Goal: Task Accomplishment & Management: Manage account settings

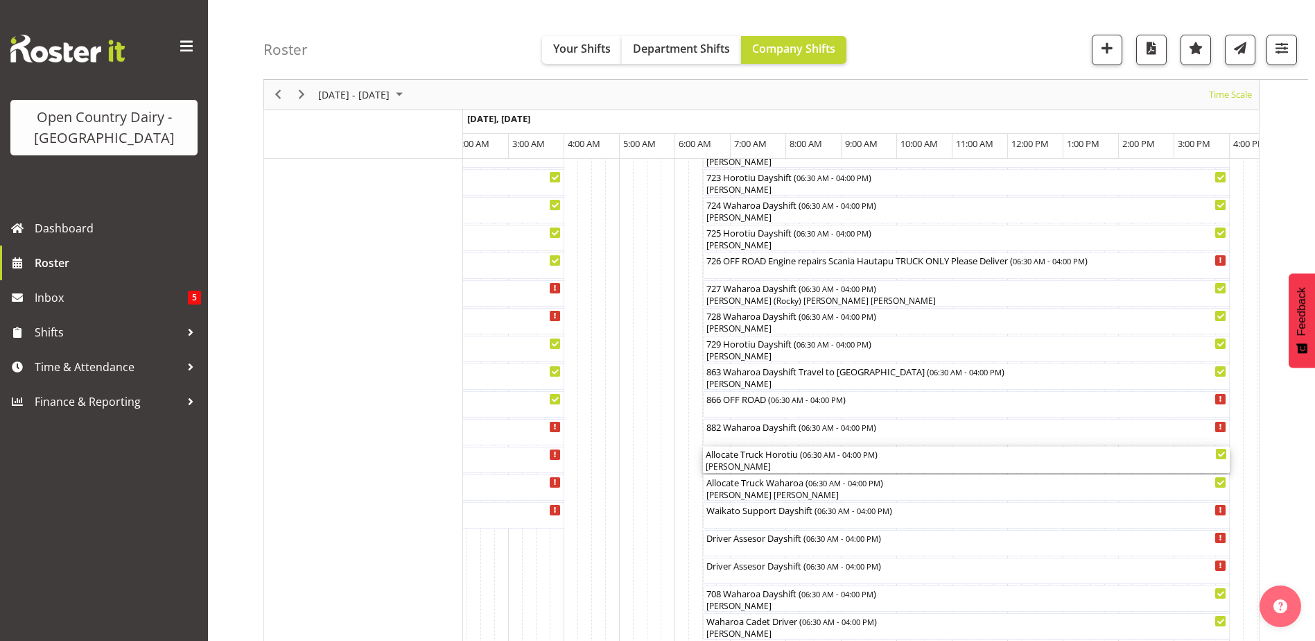
click at [742, 463] on div "[PERSON_NAME]" at bounding box center [966, 466] width 521 height 12
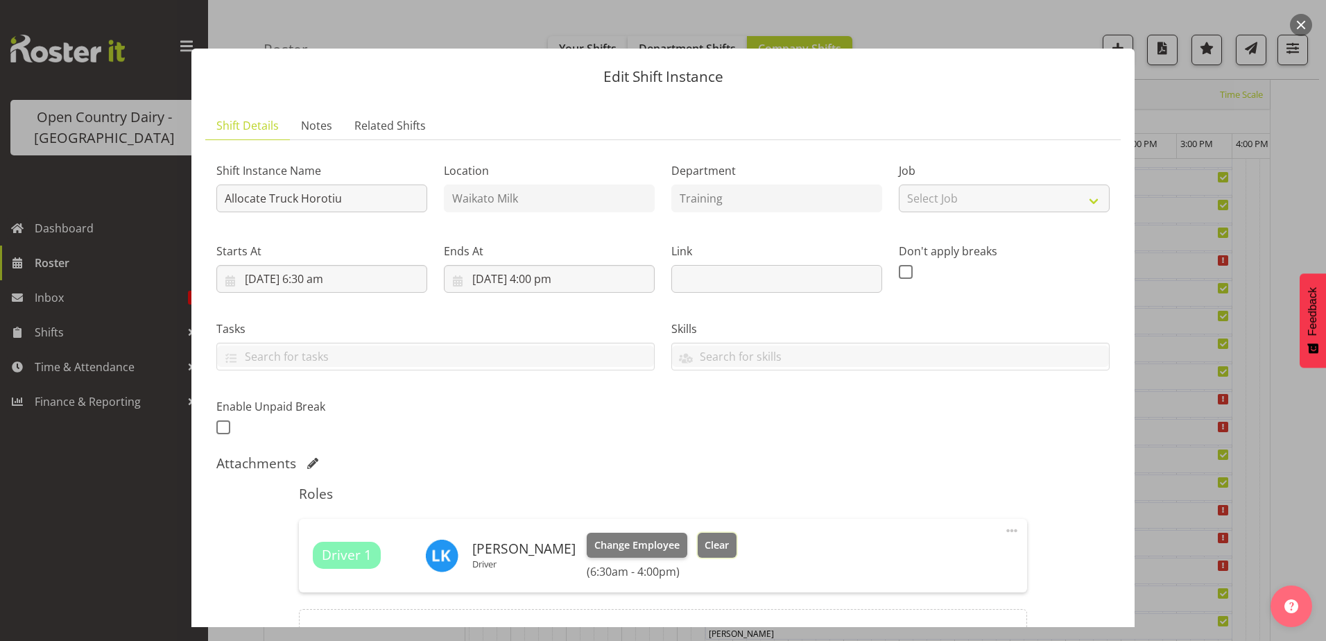
click at [705, 544] on span "Clear" at bounding box center [717, 544] width 24 height 15
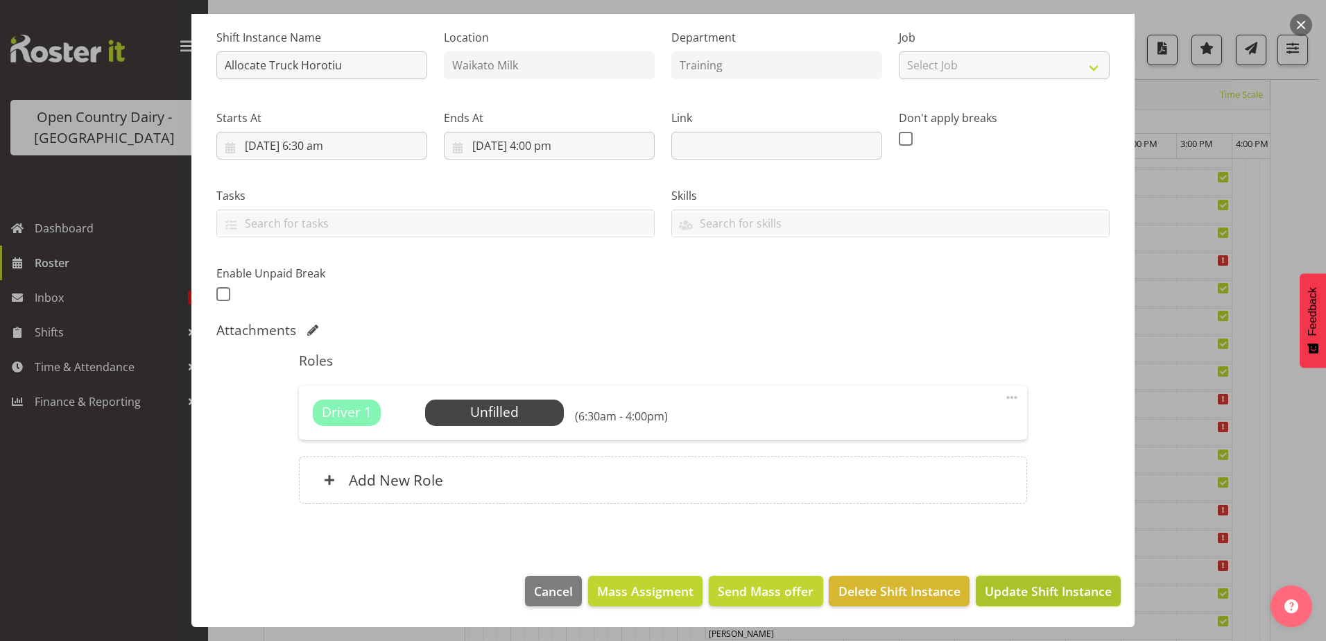
click at [1005, 588] on span "Update Shift Instance" at bounding box center [1048, 591] width 127 height 18
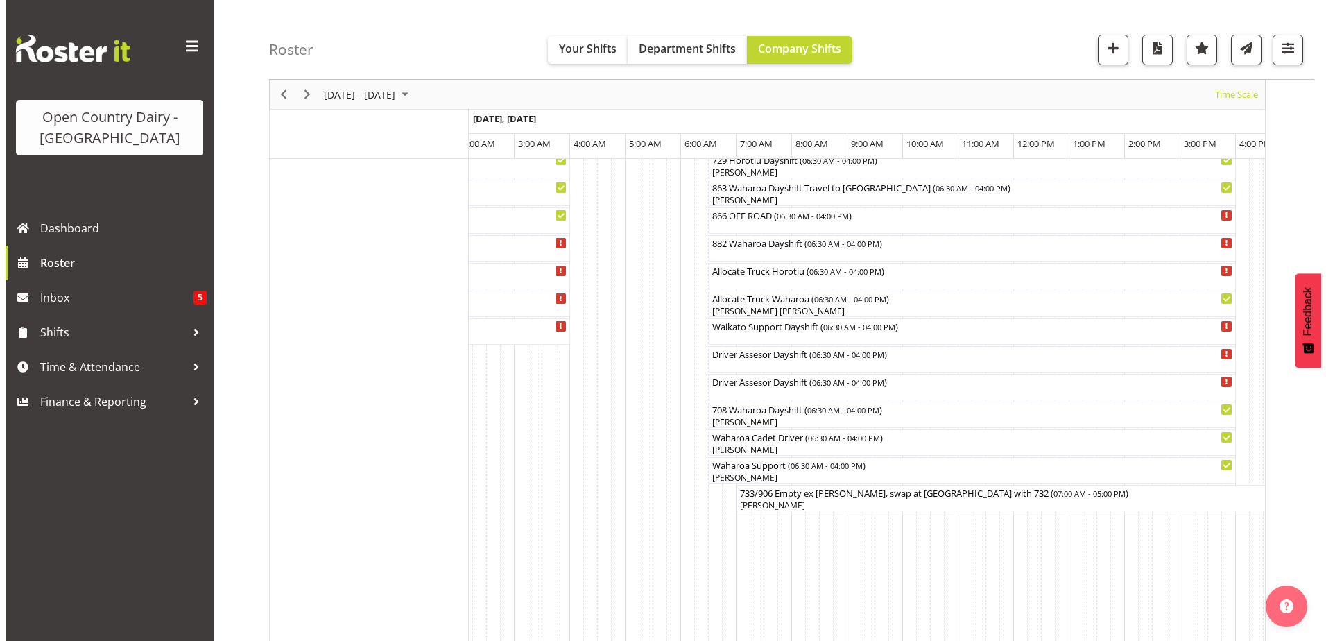
scroll to position [947, 0]
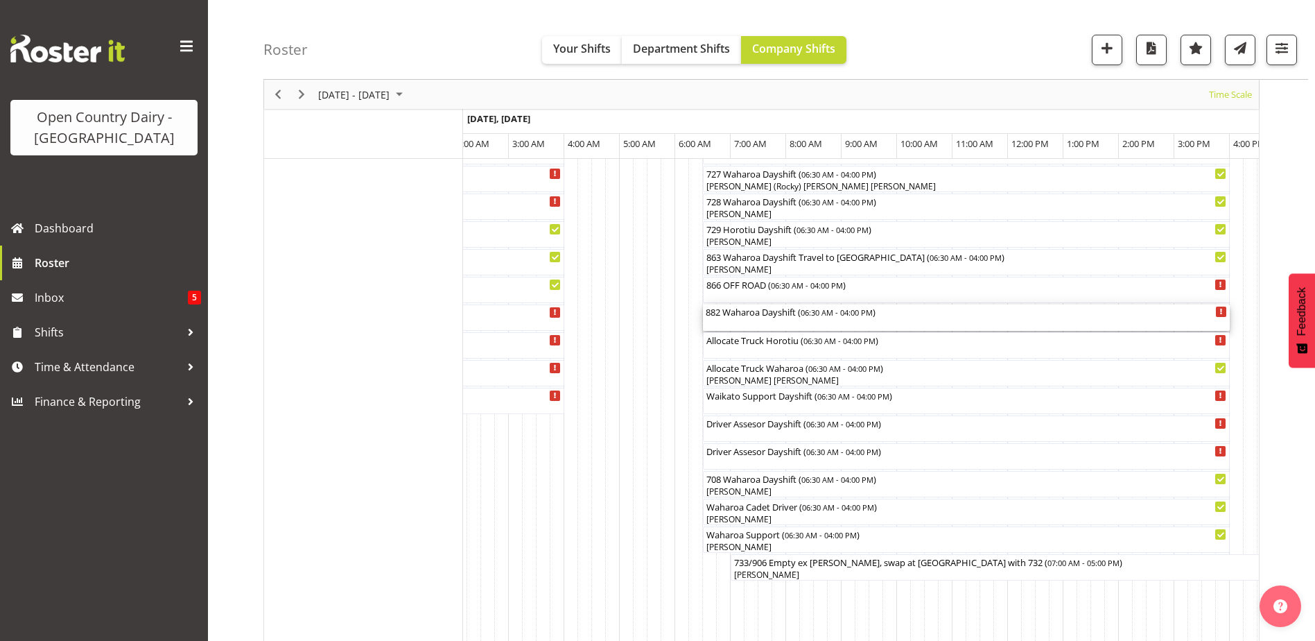
click at [750, 319] on div "882 Waharoa Dayshift ( 06:30 AM - 04:00 PM )" at bounding box center [966, 317] width 521 height 26
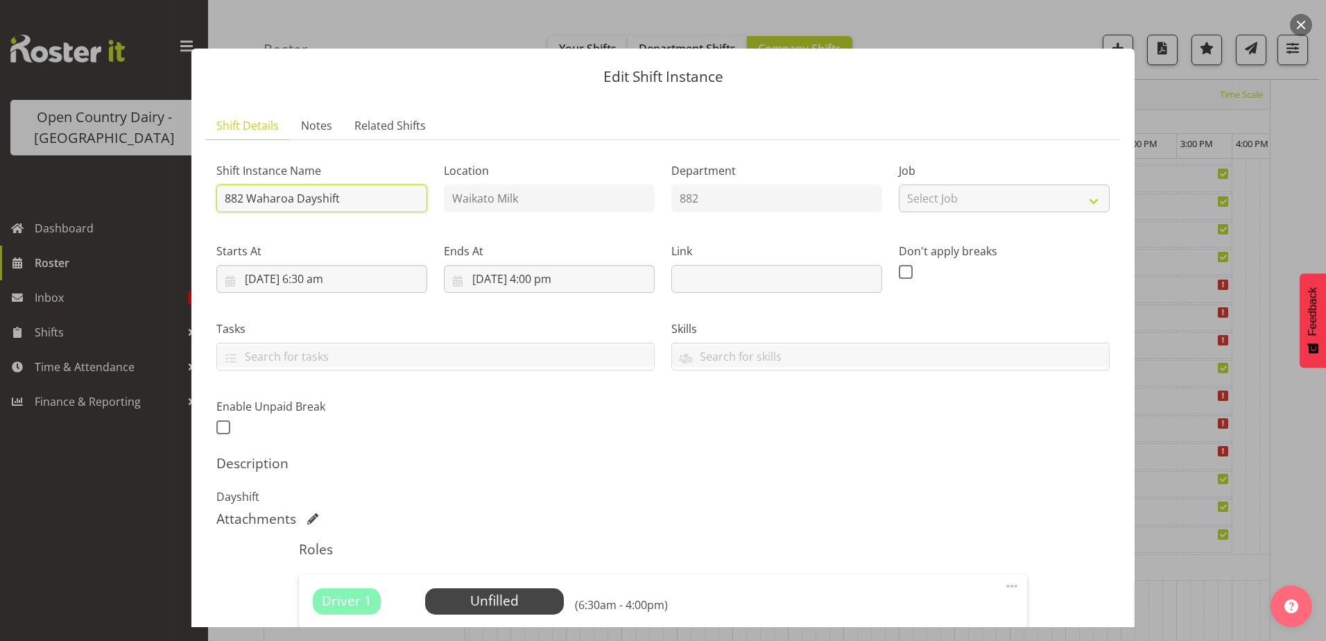
click at [345, 198] on input "882 Waharoa Dayshift" at bounding box center [321, 198] width 211 height 28
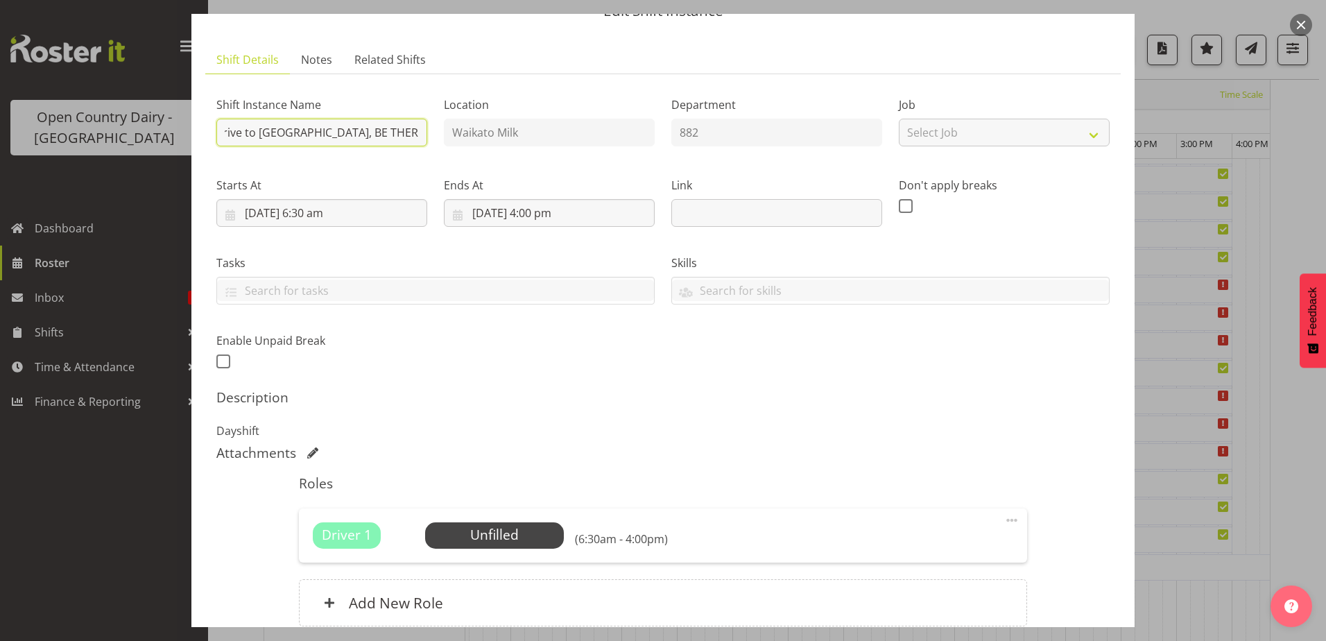
scroll to position [189, 0]
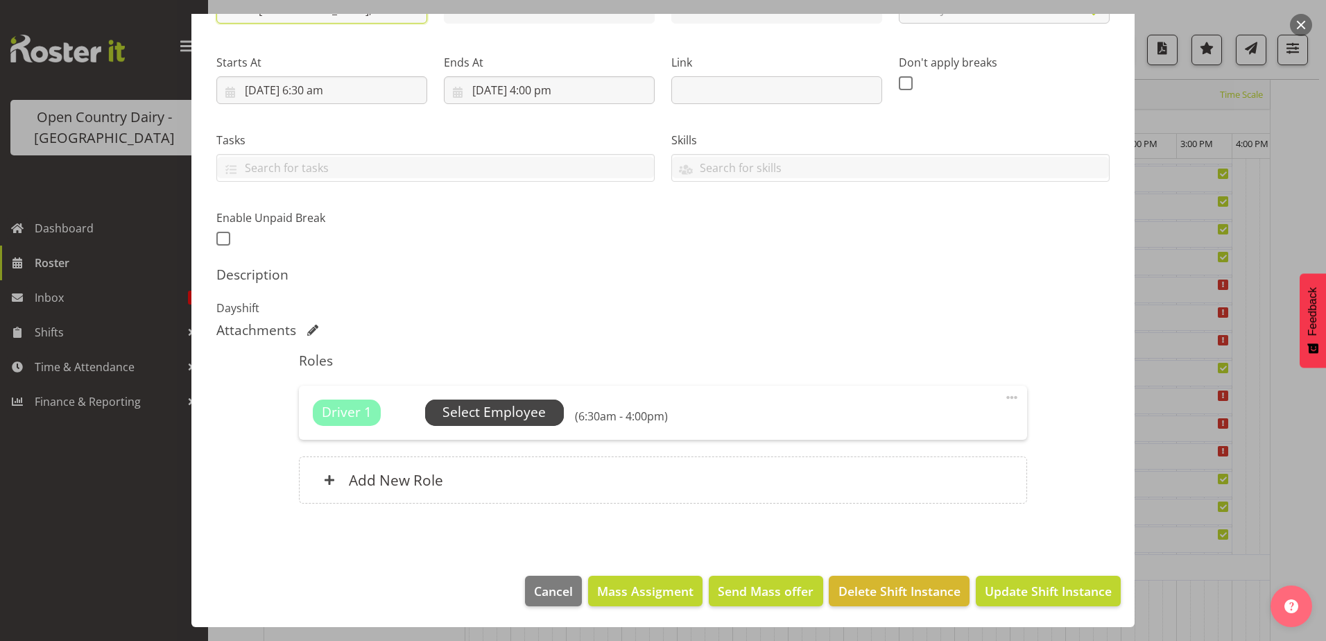
type input "882 Waharoa Dayshift Drive to [GEOGRAPHIC_DATA], BE THERE BY 6.45am"
click at [479, 406] on span "Select Employee" at bounding box center [493, 412] width 103 height 20
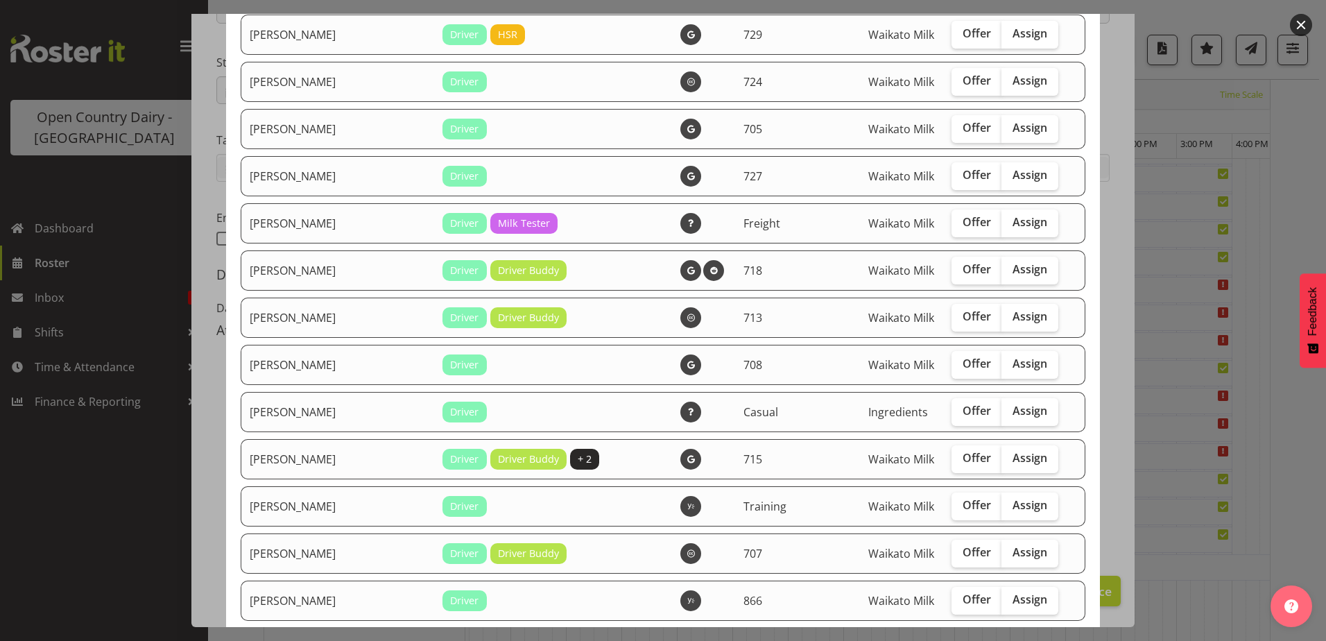
scroll to position [1179, 0]
click at [1001, 212] on label "Assign" at bounding box center [1029, 223] width 57 height 28
click at [1001, 217] on input "Assign" at bounding box center [1005, 221] width 9 height 9
checkbox input "true"
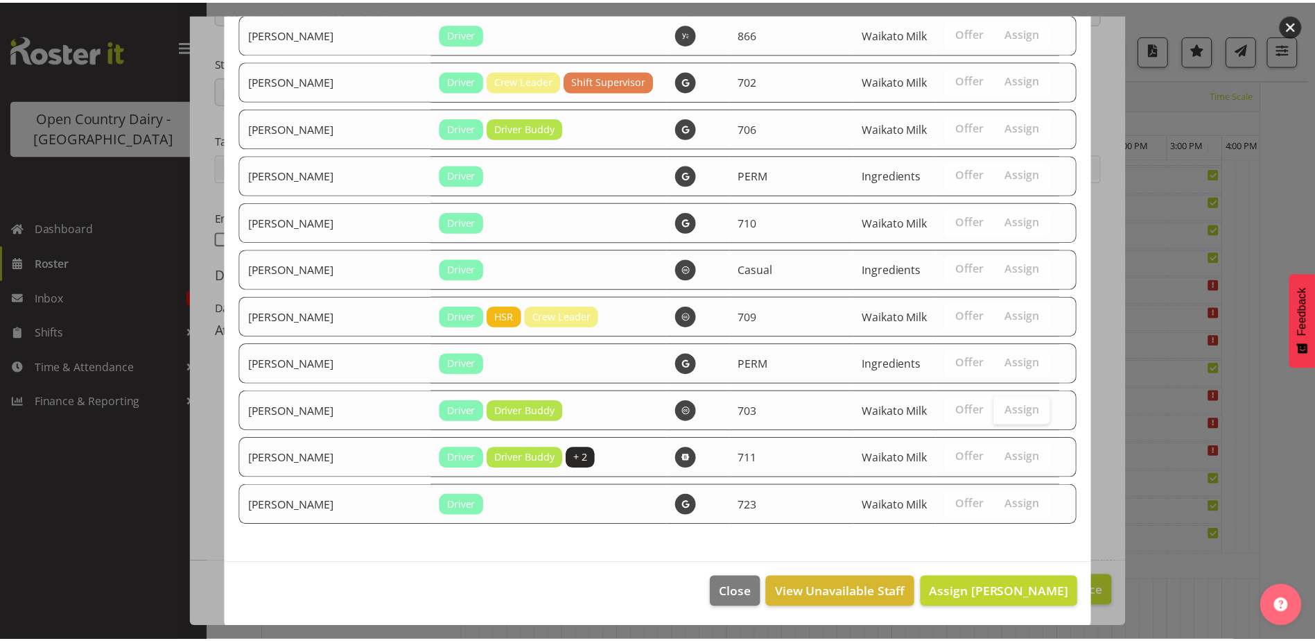
scroll to position [1747, 0]
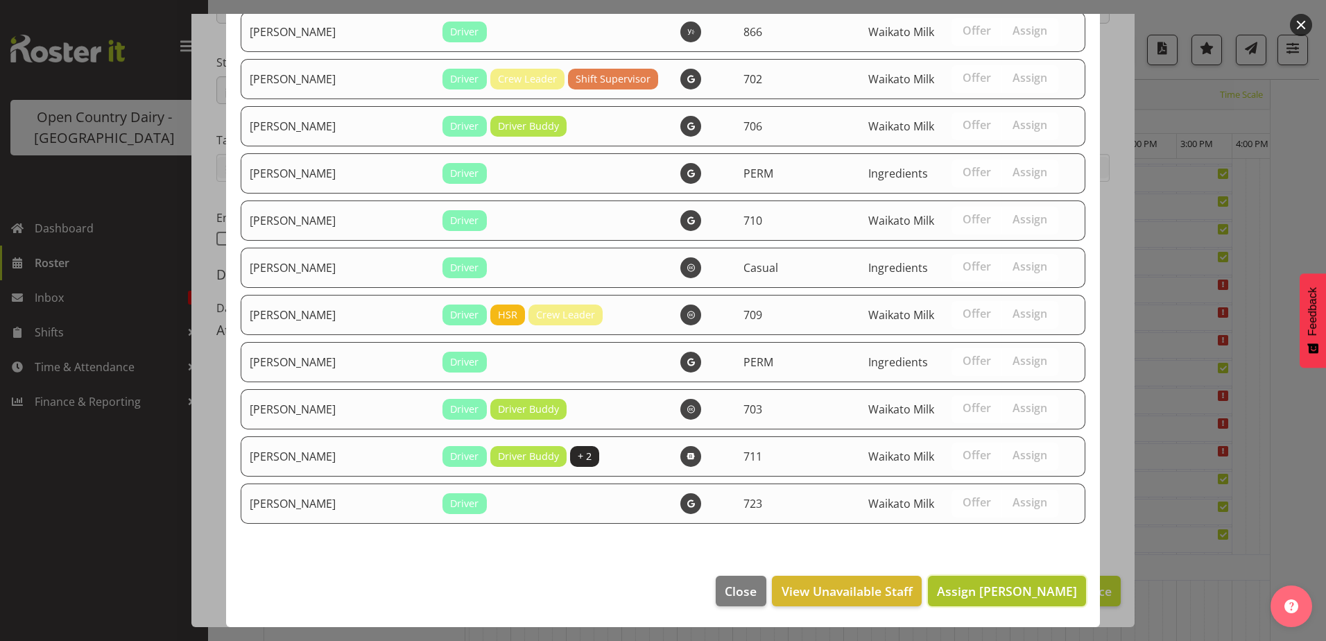
click at [1030, 591] on span "Assign [PERSON_NAME]" at bounding box center [1007, 591] width 140 height 17
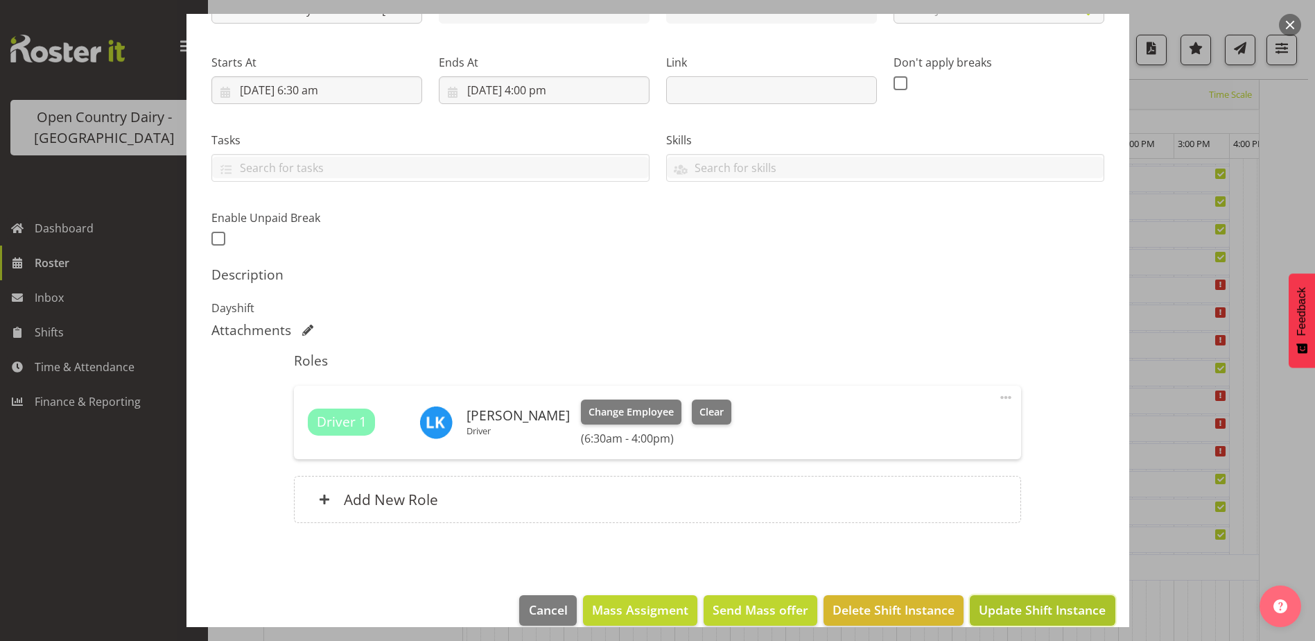
click at [1034, 604] on span "Update Shift Instance" at bounding box center [1042, 610] width 127 height 18
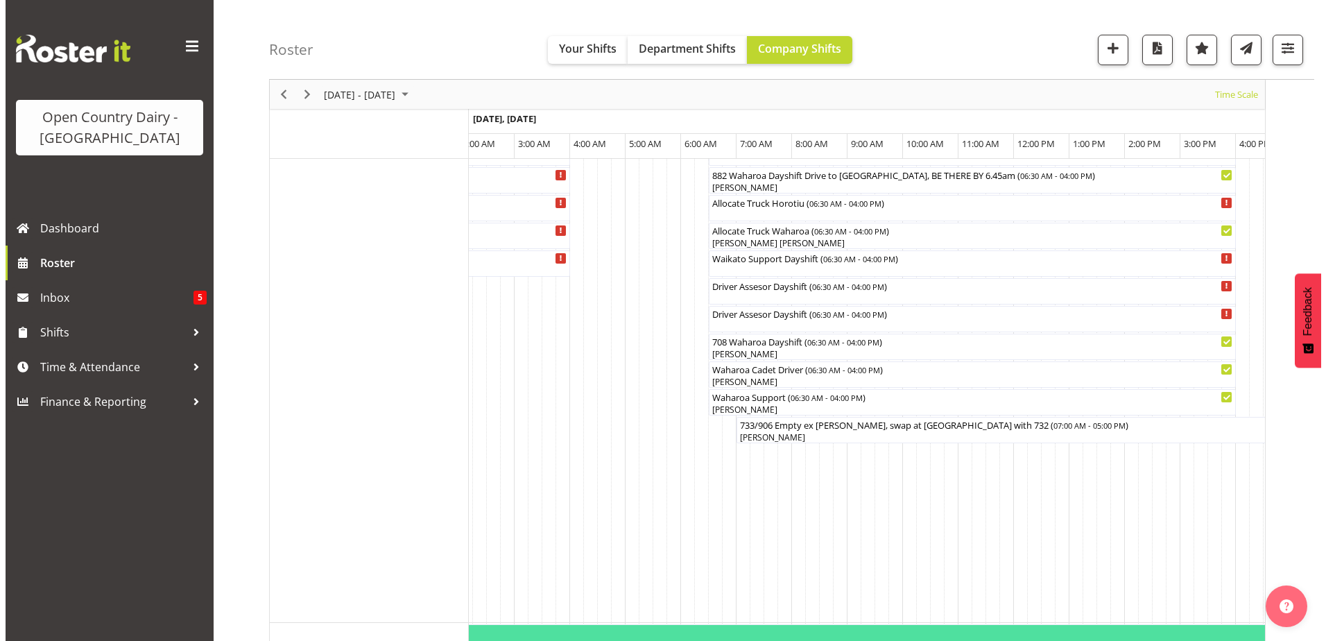
scroll to position [1085, 0]
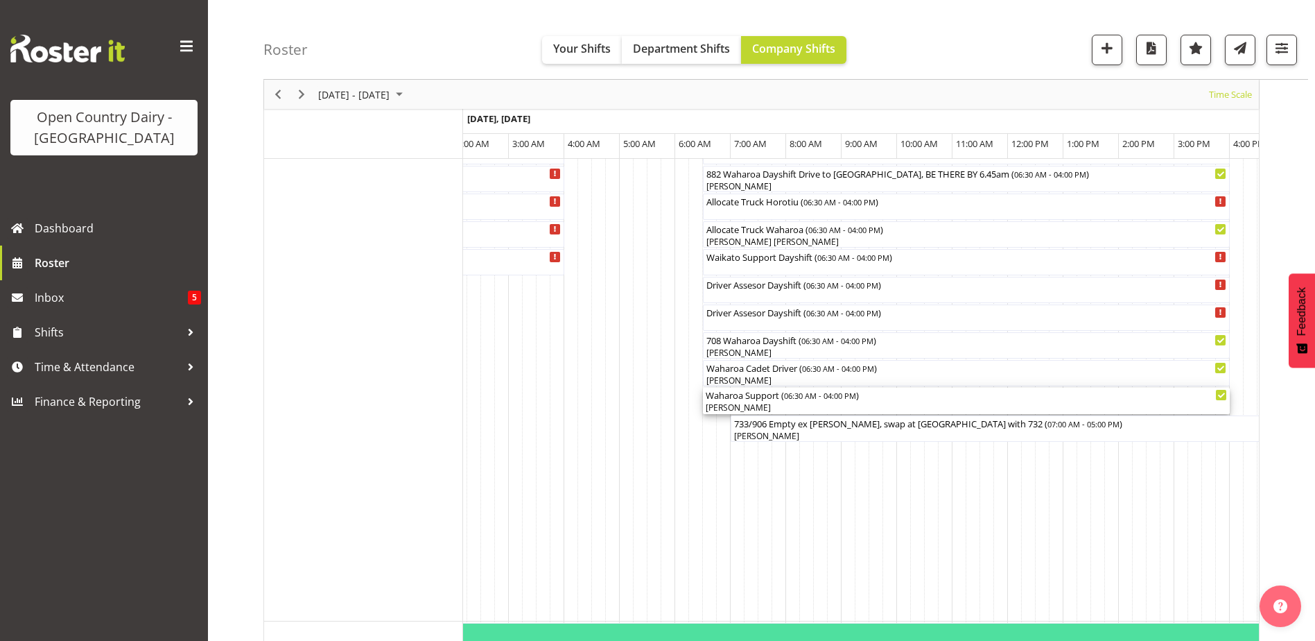
click at [753, 400] on div "Waharoa Support ( 06:30 AM - 04:00 PM )" at bounding box center [966, 395] width 521 height 14
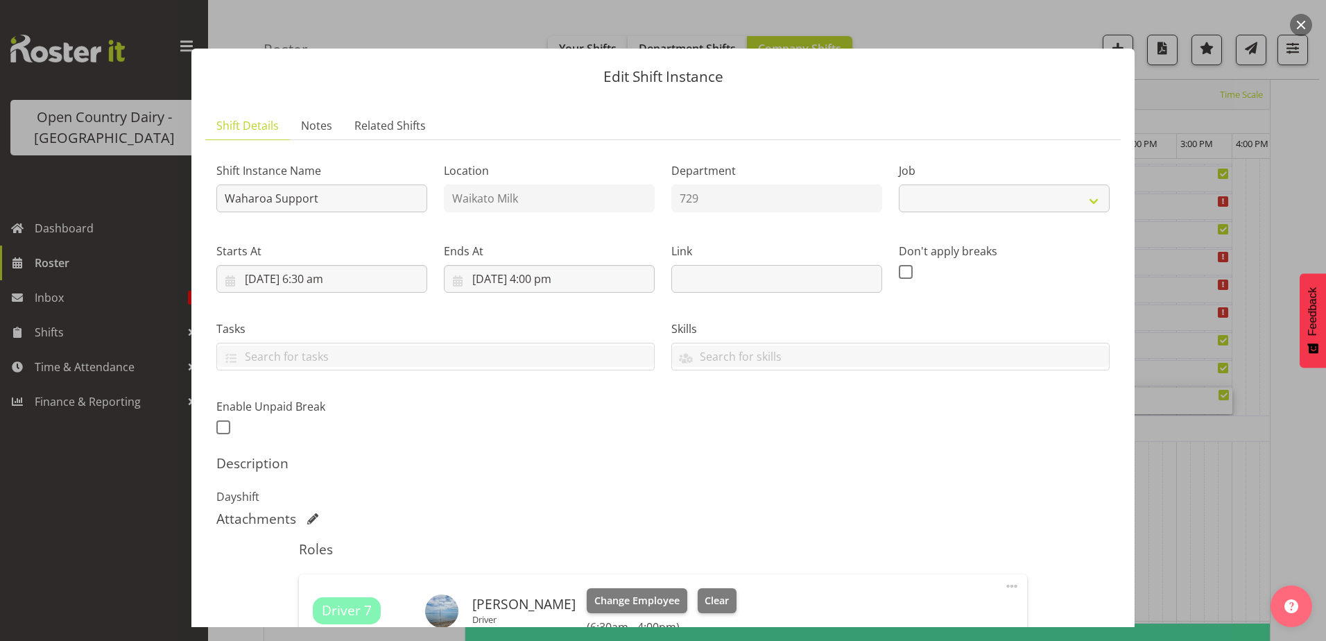
select select "9052"
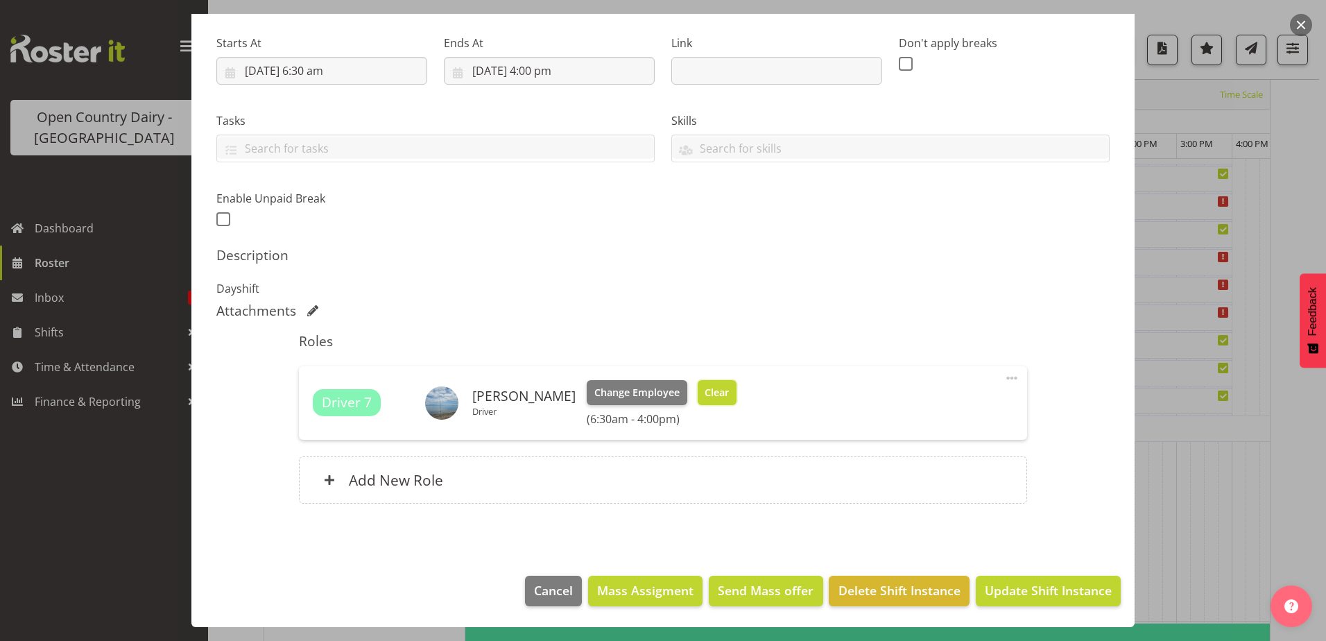
click at [713, 394] on span "Clear" at bounding box center [717, 392] width 24 height 15
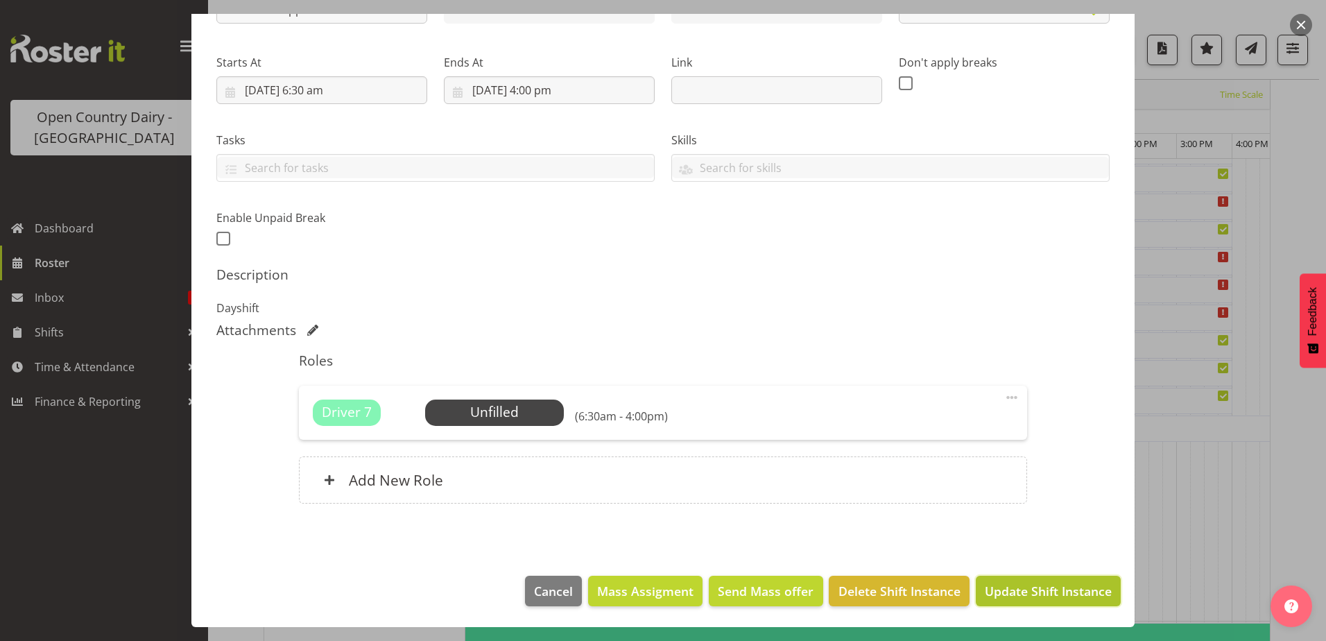
drag, startPoint x: 994, startPoint y: 587, endPoint x: 985, endPoint y: 587, distance: 8.3
click at [993, 587] on span "Update Shift Instance" at bounding box center [1048, 591] width 127 height 18
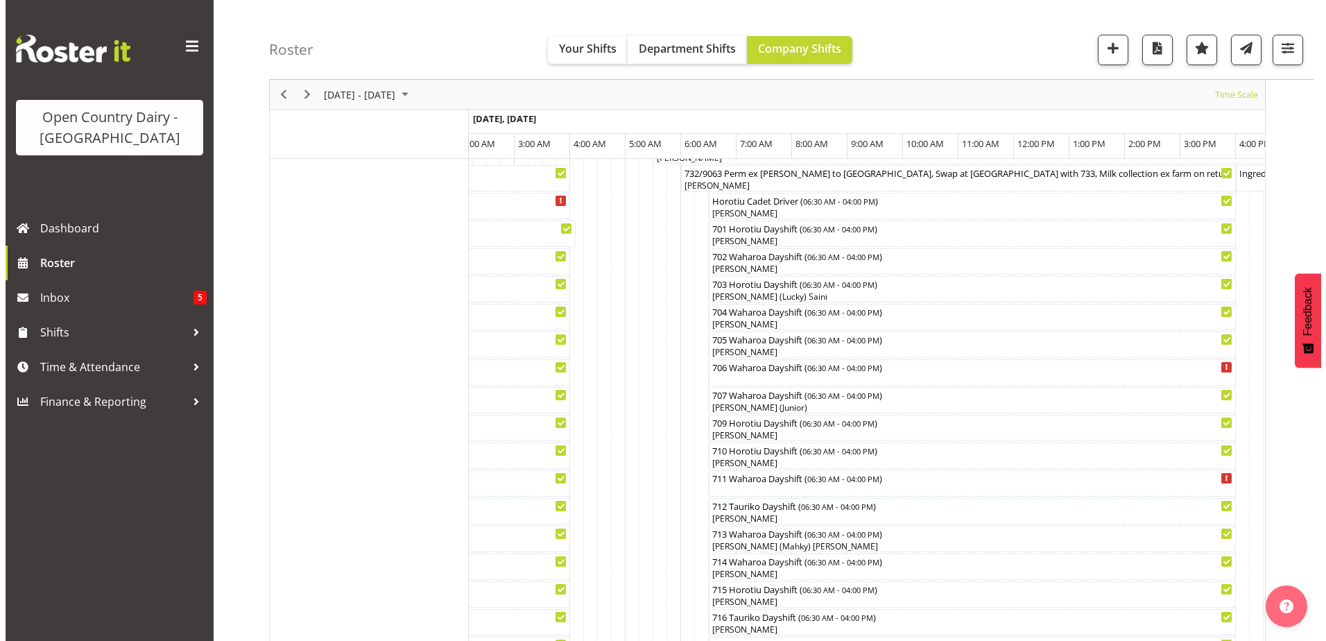
scroll to position [322, 0]
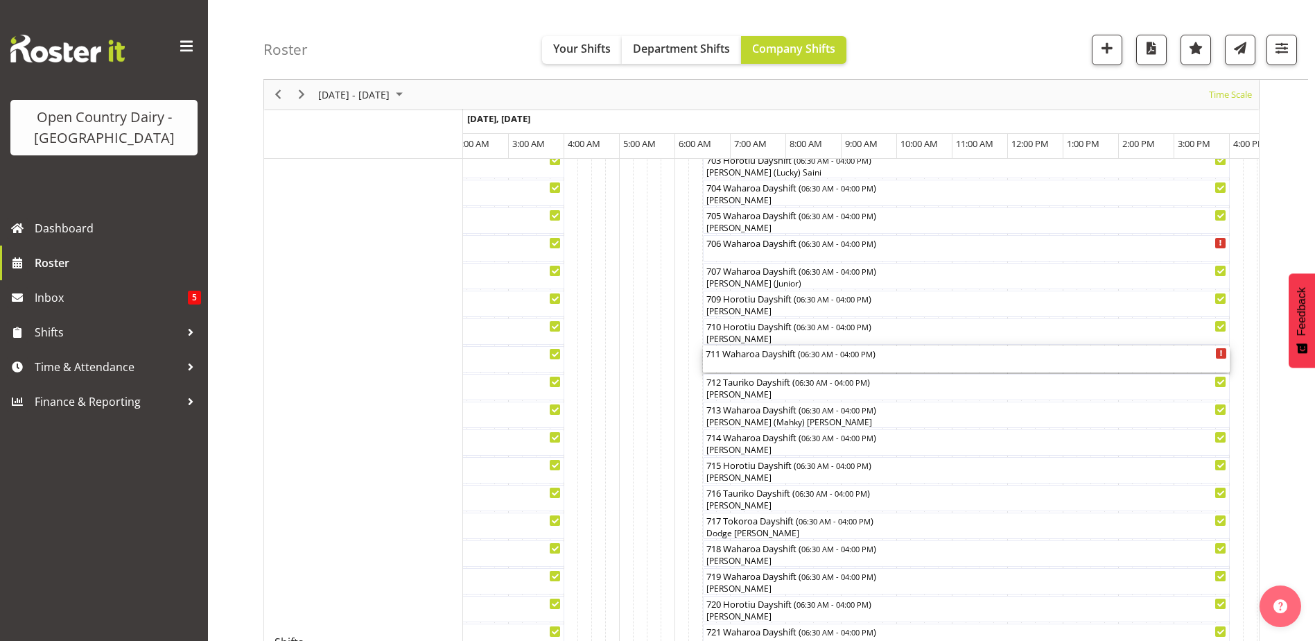
click at [784, 355] on div "711 Waharoa Dayshift ( 06:30 AM - 04:00 PM )" at bounding box center [966, 353] width 521 height 14
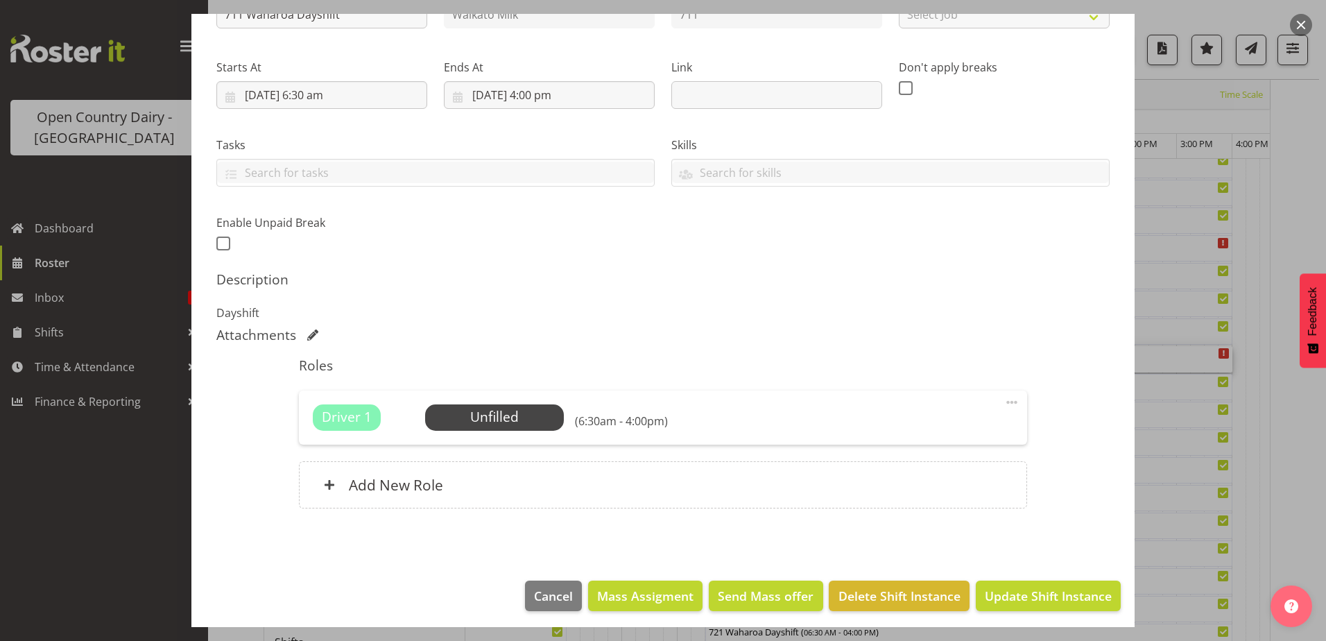
scroll to position [189, 0]
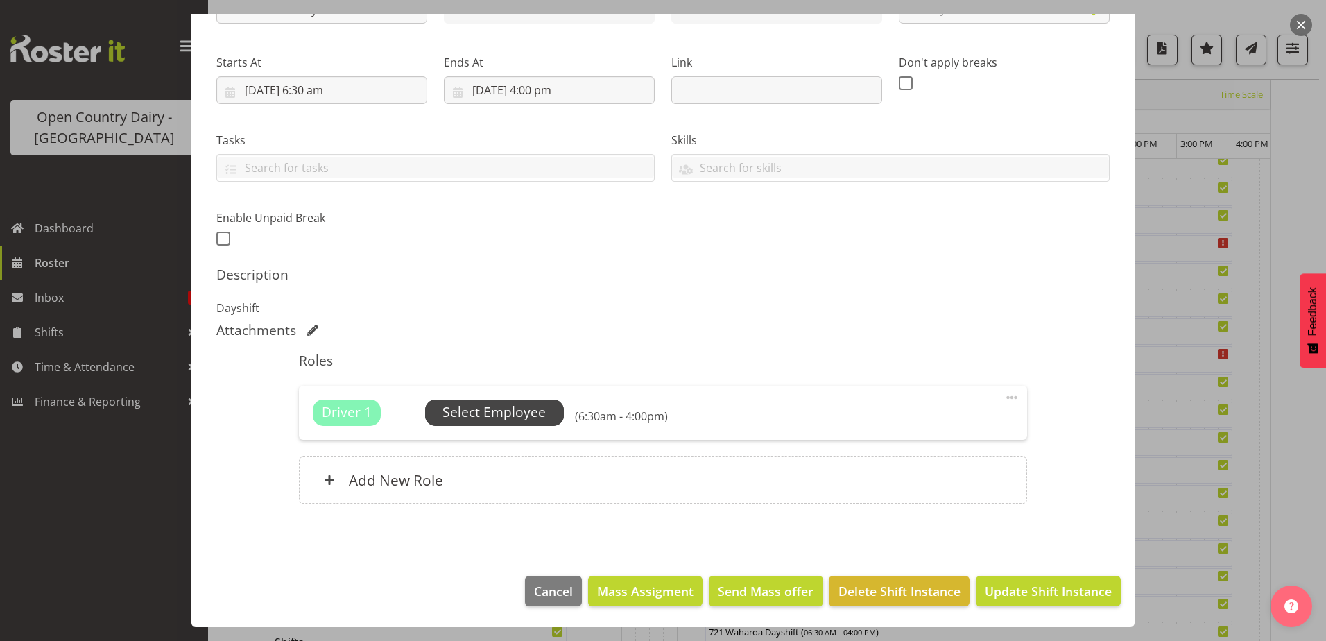
click at [501, 407] on span "Select Employee" at bounding box center [493, 412] width 103 height 20
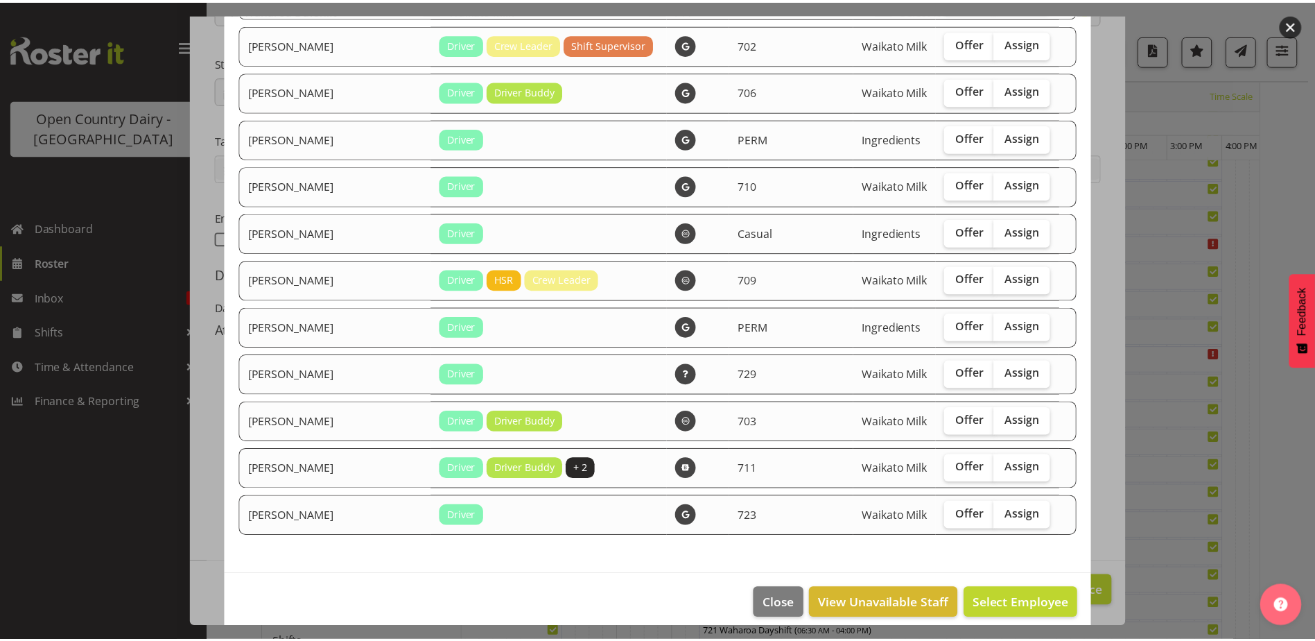
scroll to position [1747, 0]
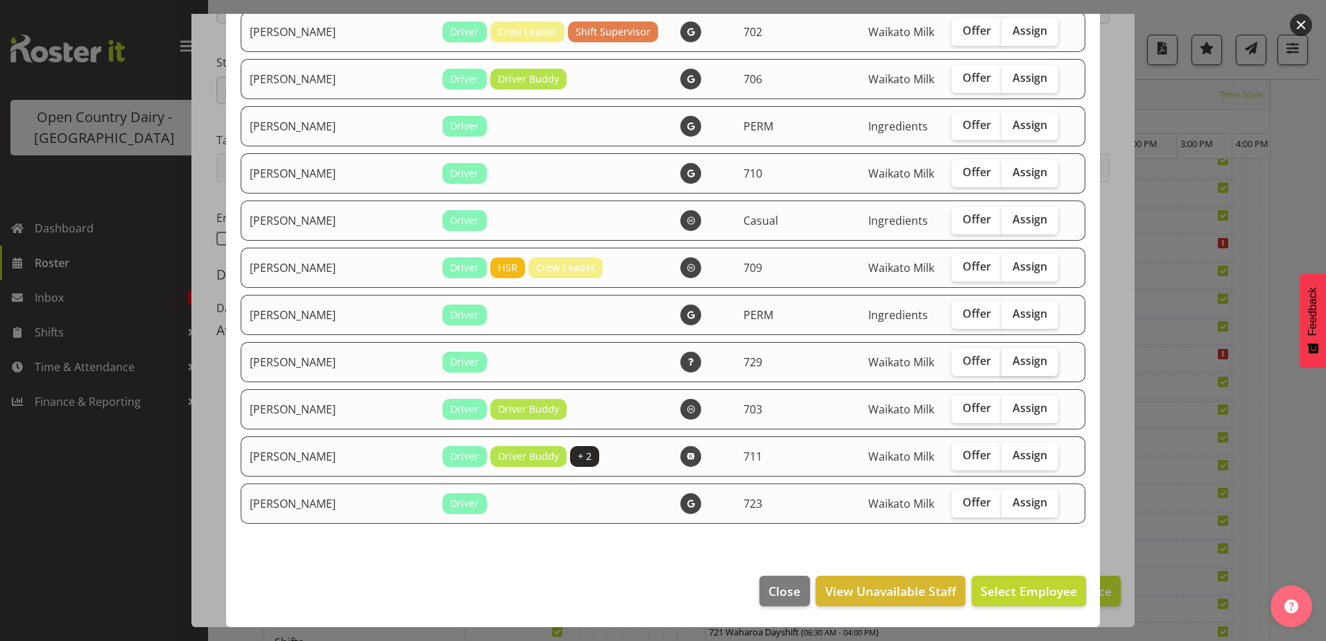
click at [1012, 359] on span "Assign" at bounding box center [1029, 361] width 35 height 14
click at [1001, 359] on input "Assign" at bounding box center [1005, 360] width 9 height 9
checkbox input "true"
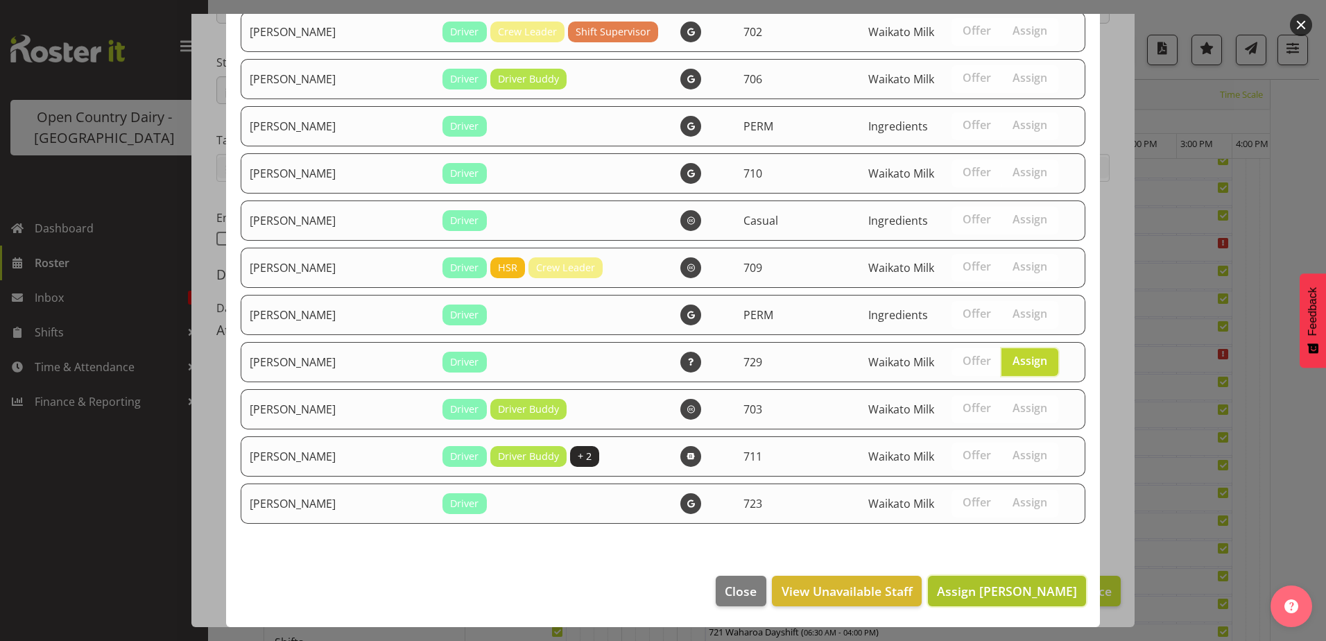
click at [1024, 591] on span "Assign [PERSON_NAME]" at bounding box center [1007, 591] width 140 height 17
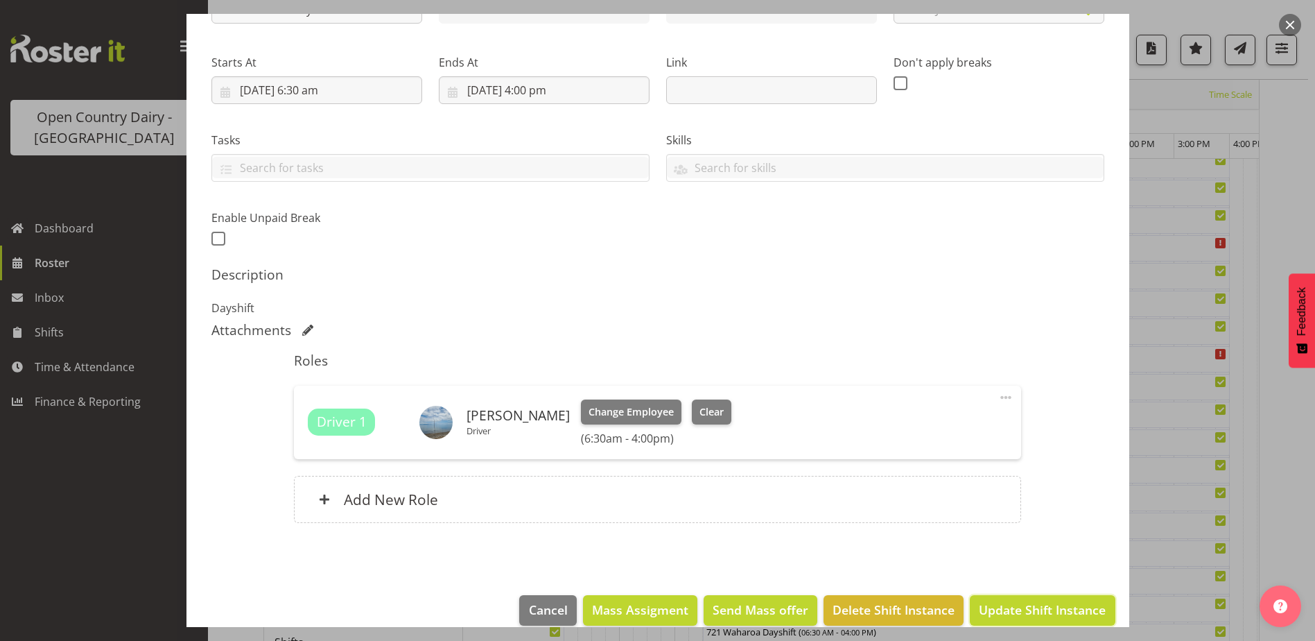
click at [1043, 614] on span "Update Shift Instance" at bounding box center [1042, 610] width 127 height 18
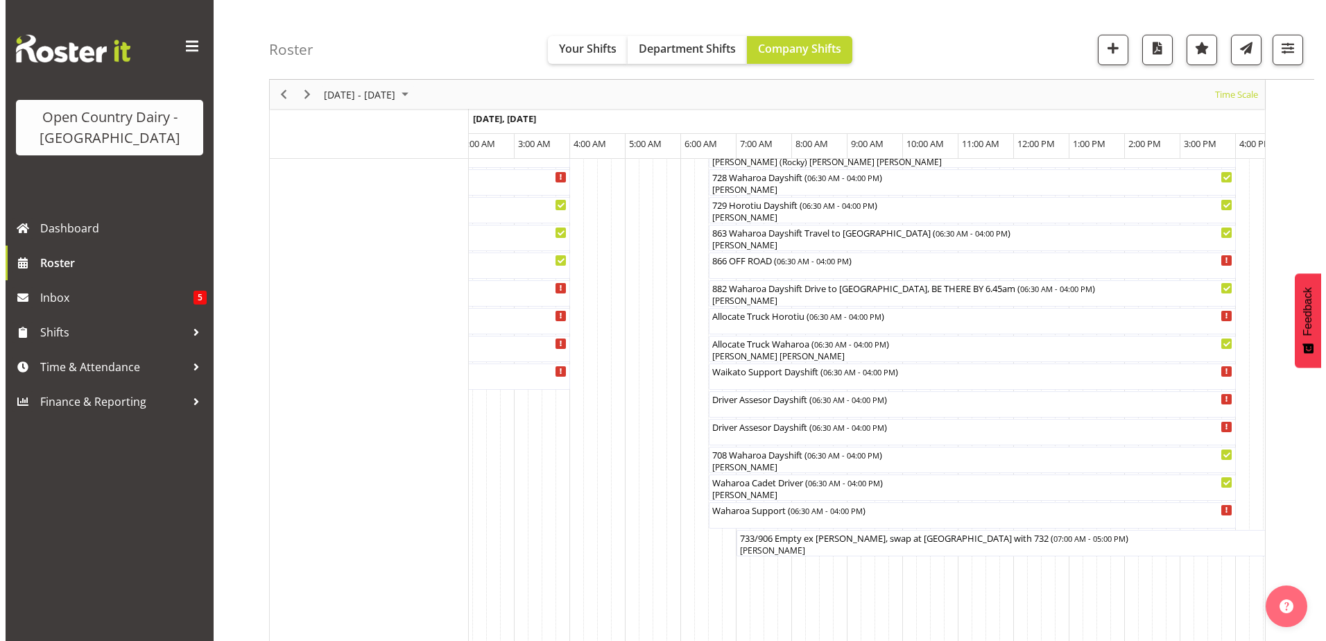
scroll to position [947, 0]
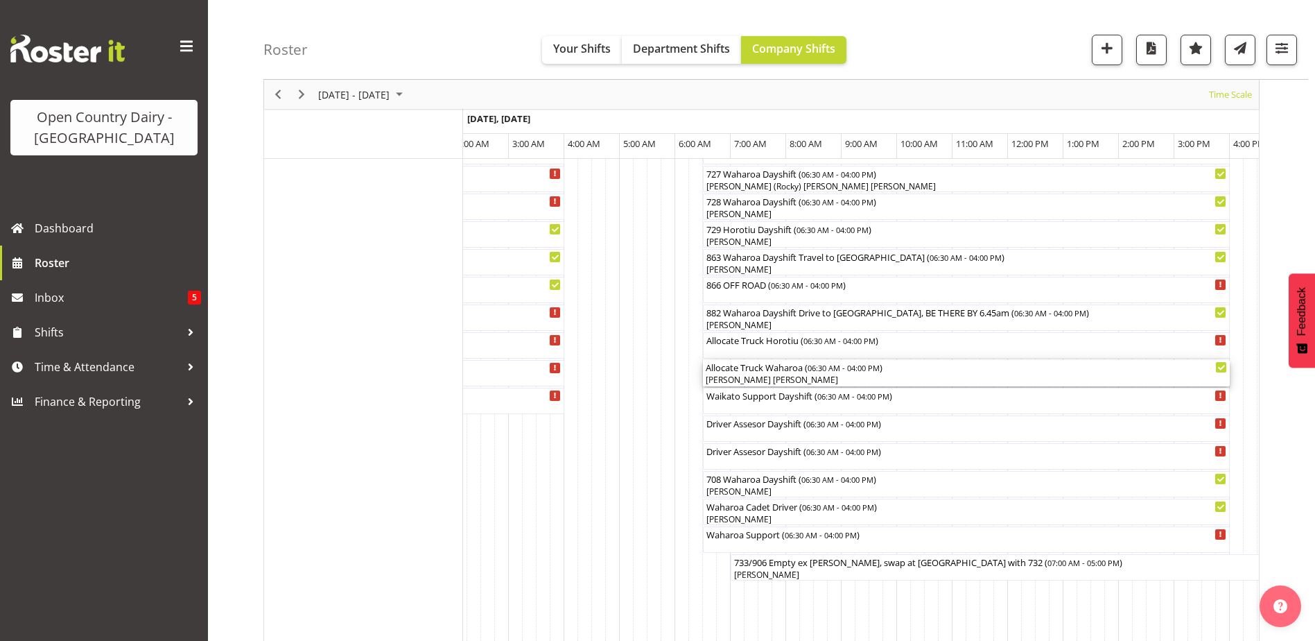
click at [754, 380] on div "[PERSON_NAME] [PERSON_NAME]" at bounding box center [966, 380] width 521 height 12
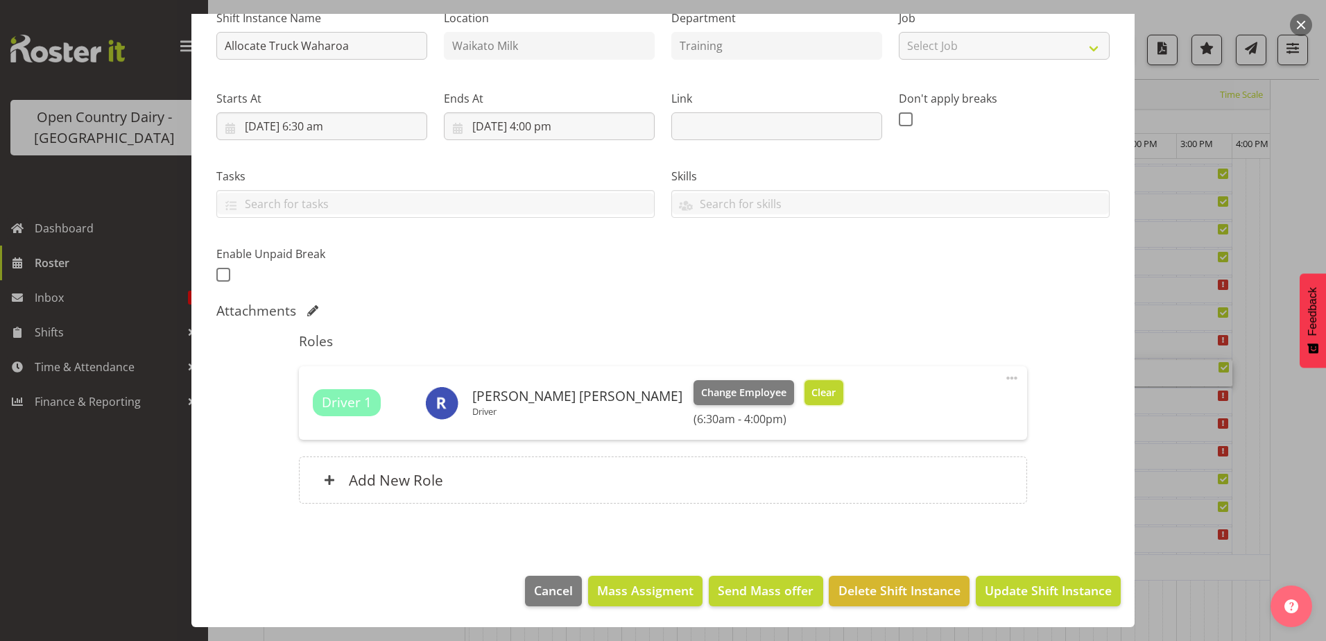
click at [811, 387] on span "Clear" at bounding box center [823, 392] width 24 height 15
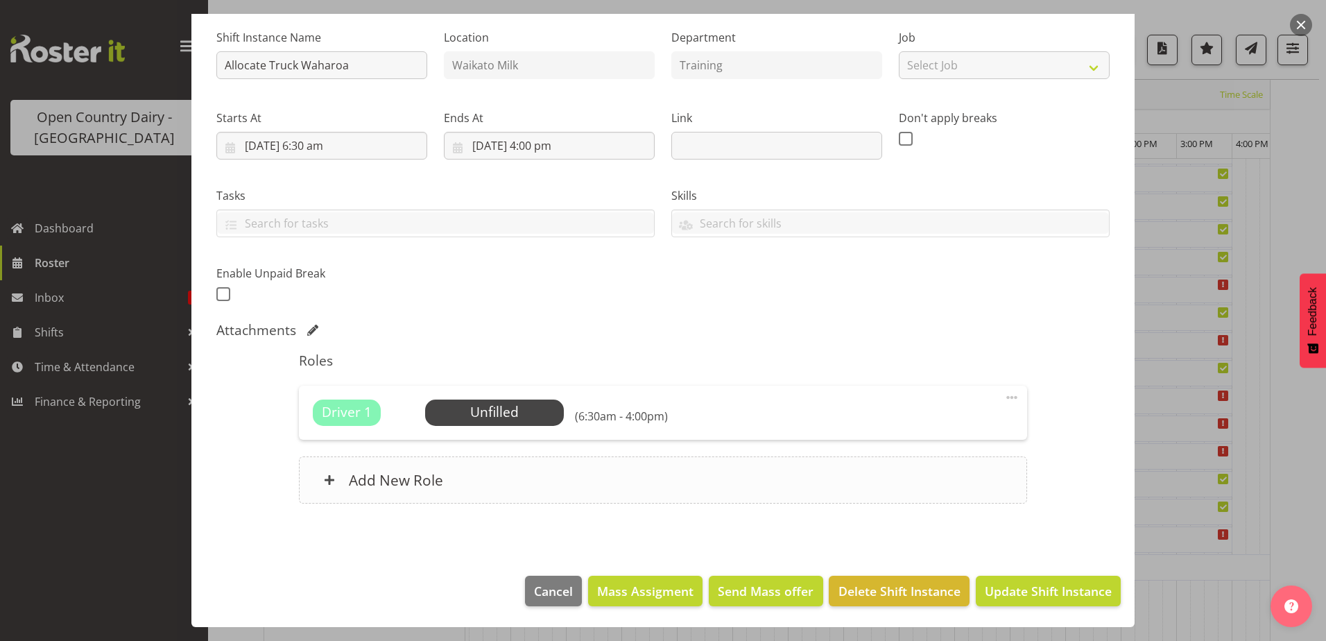
scroll to position [133, 0]
click at [1009, 576] on button "Update Shift Instance" at bounding box center [1048, 591] width 145 height 31
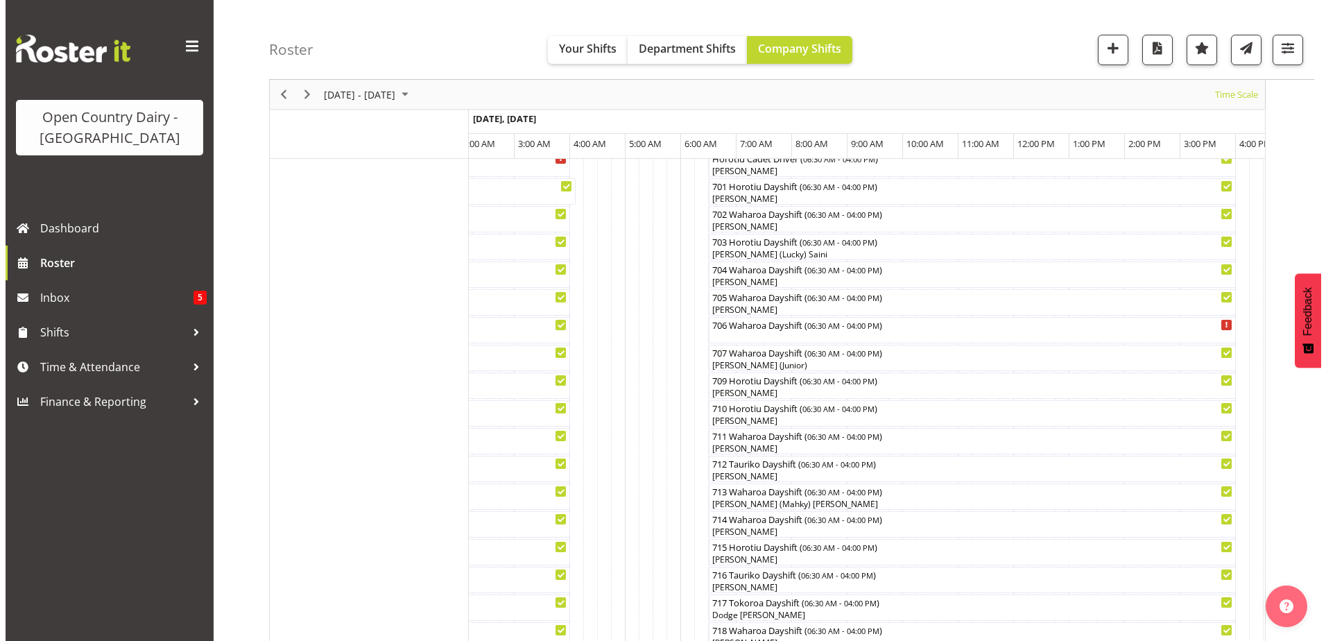
scroll to position [253, 0]
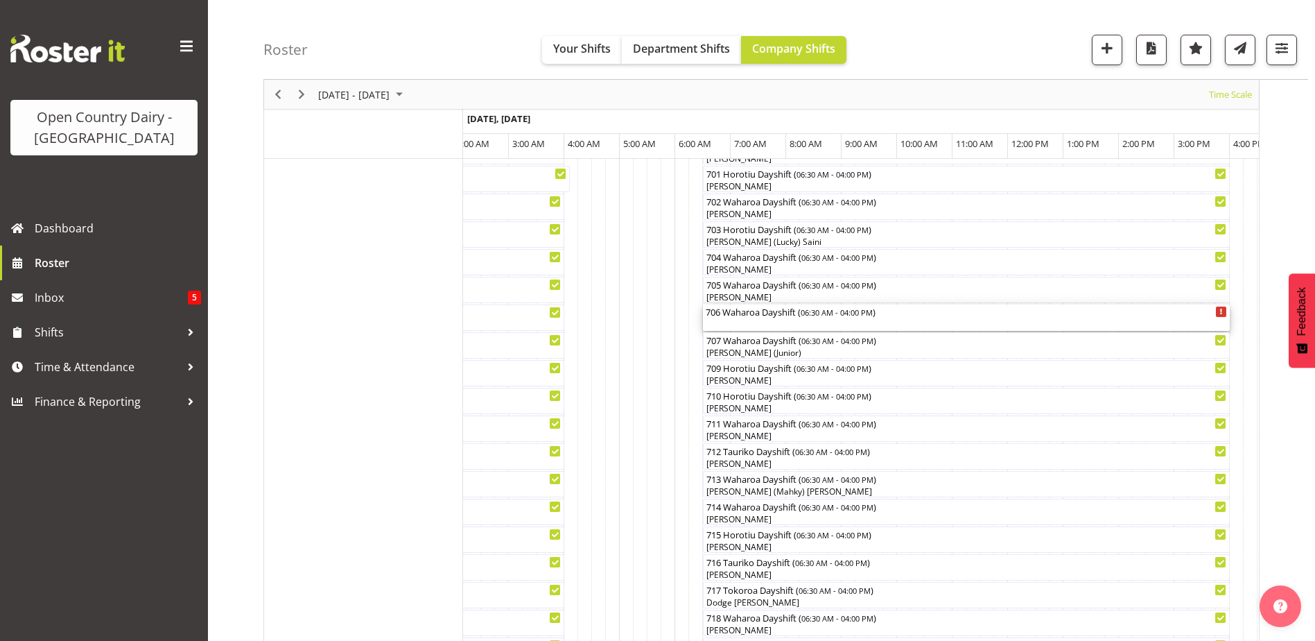
click at [763, 321] on div "706 Waharoa Dayshift ( 06:30 AM - 04:00 PM )" at bounding box center [966, 317] width 521 height 26
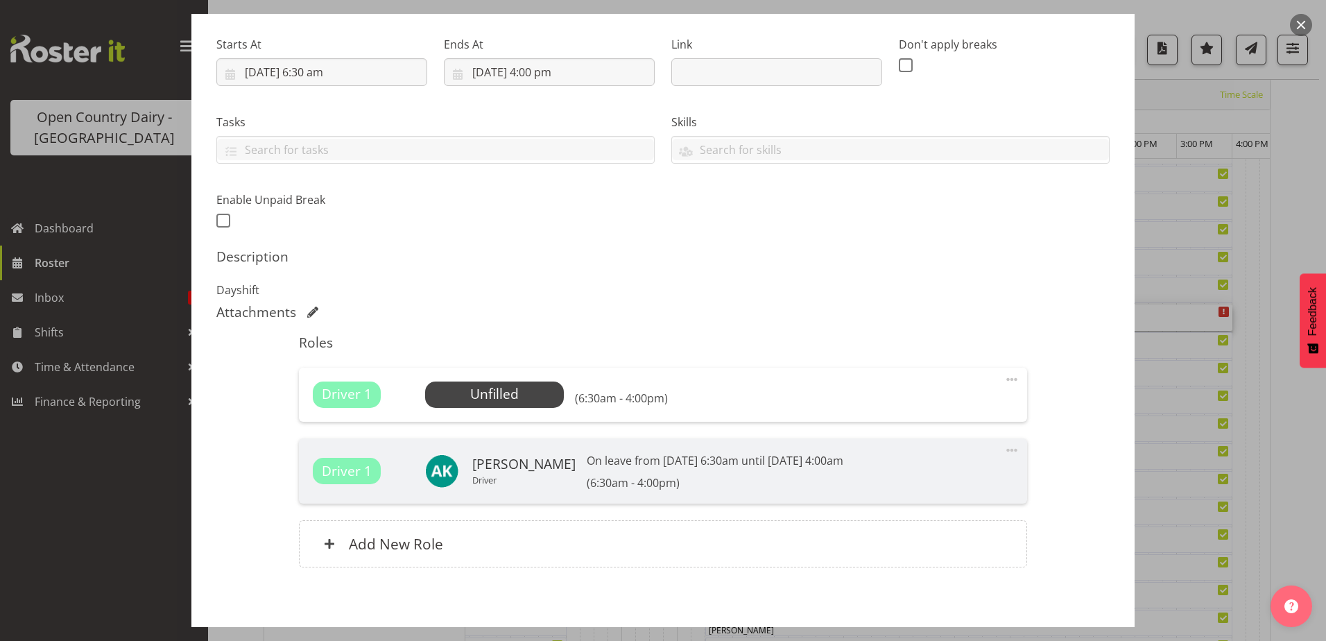
scroll to position [270, 0]
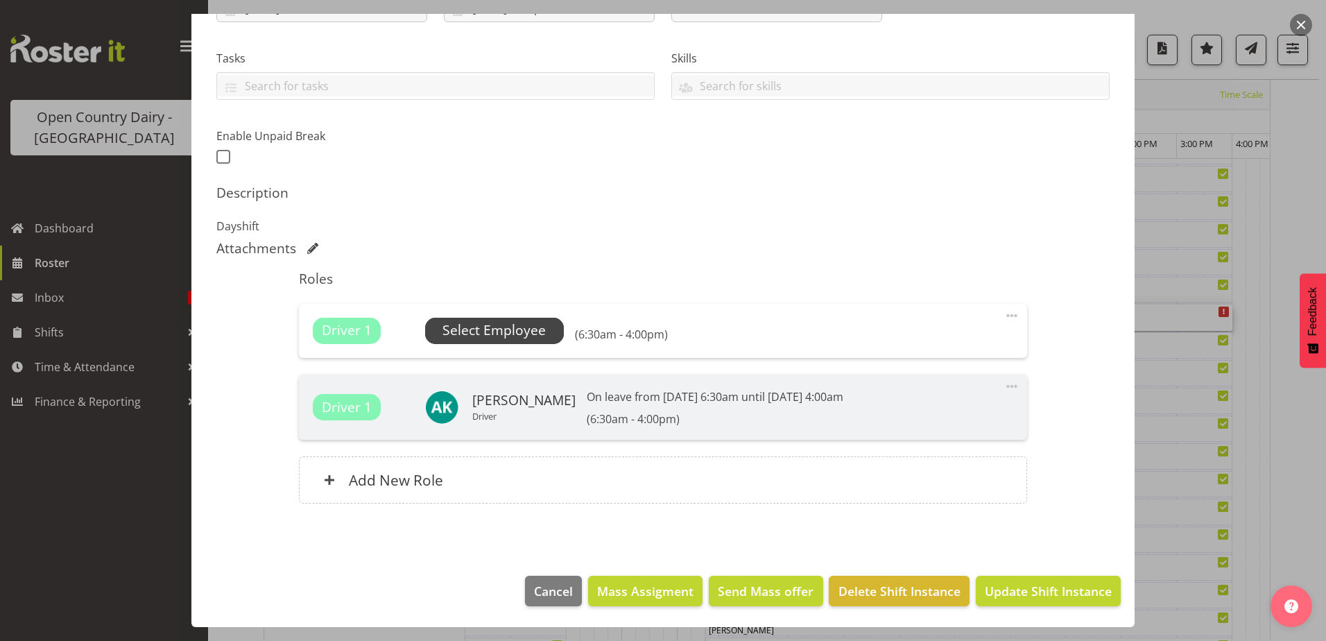
click at [498, 334] on span "Select Employee" at bounding box center [493, 330] width 103 height 20
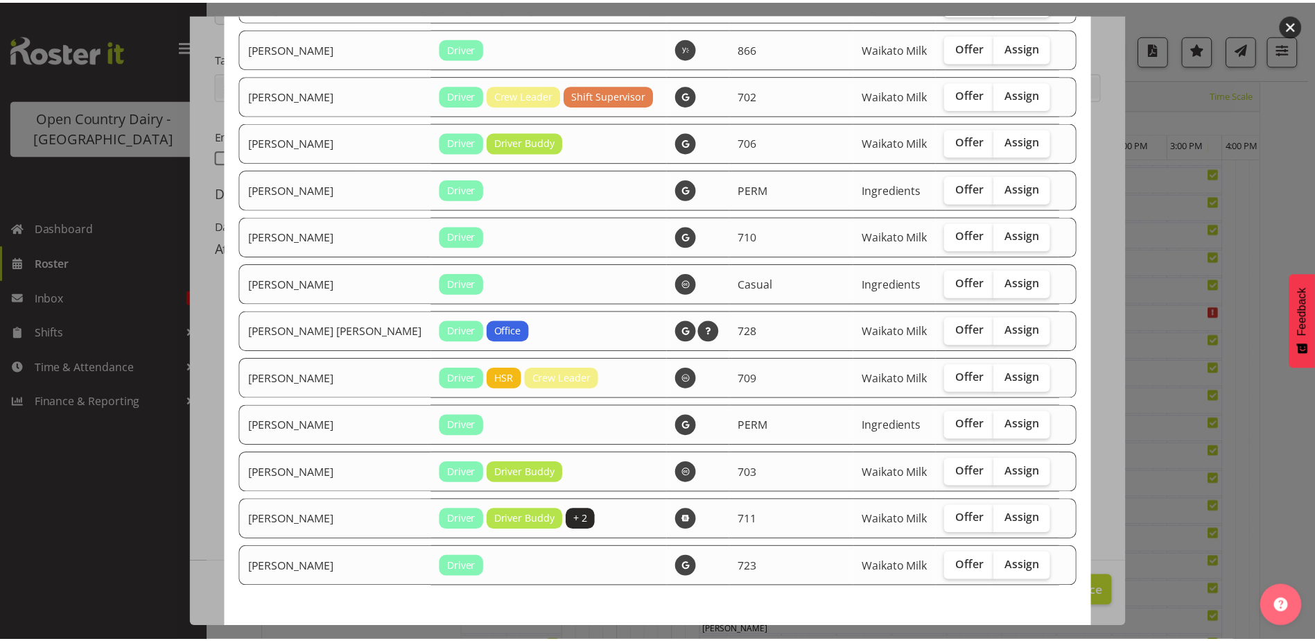
scroll to position [1747, 0]
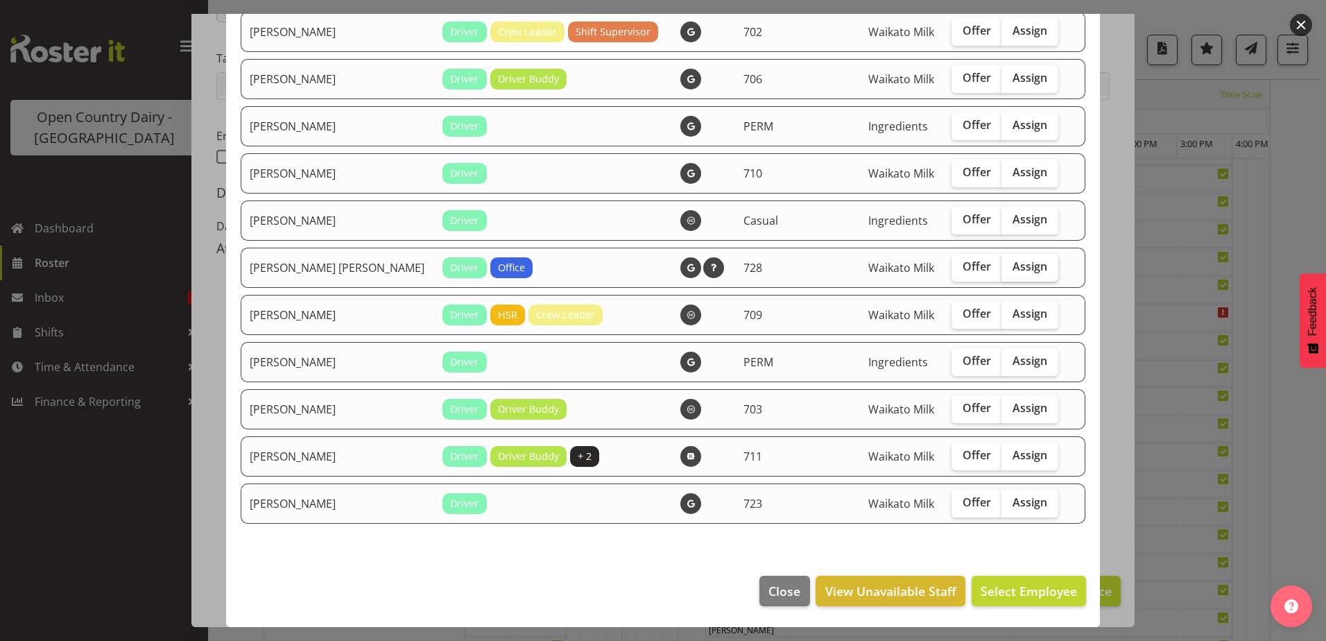
click at [1012, 267] on span "Assign" at bounding box center [1029, 266] width 35 height 14
click at [1001, 267] on input "Assign" at bounding box center [1005, 266] width 9 height 9
checkbox input "true"
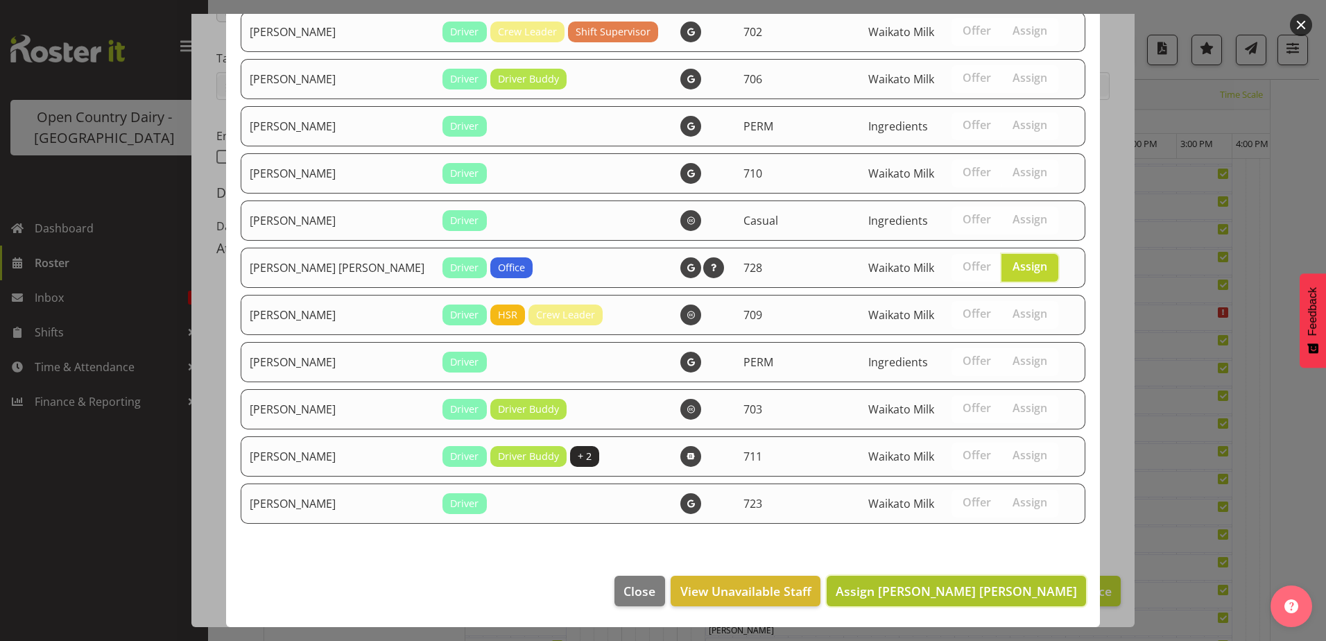
click at [993, 585] on span "Assign [PERSON_NAME] [PERSON_NAME]" at bounding box center [956, 591] width 241 height 17
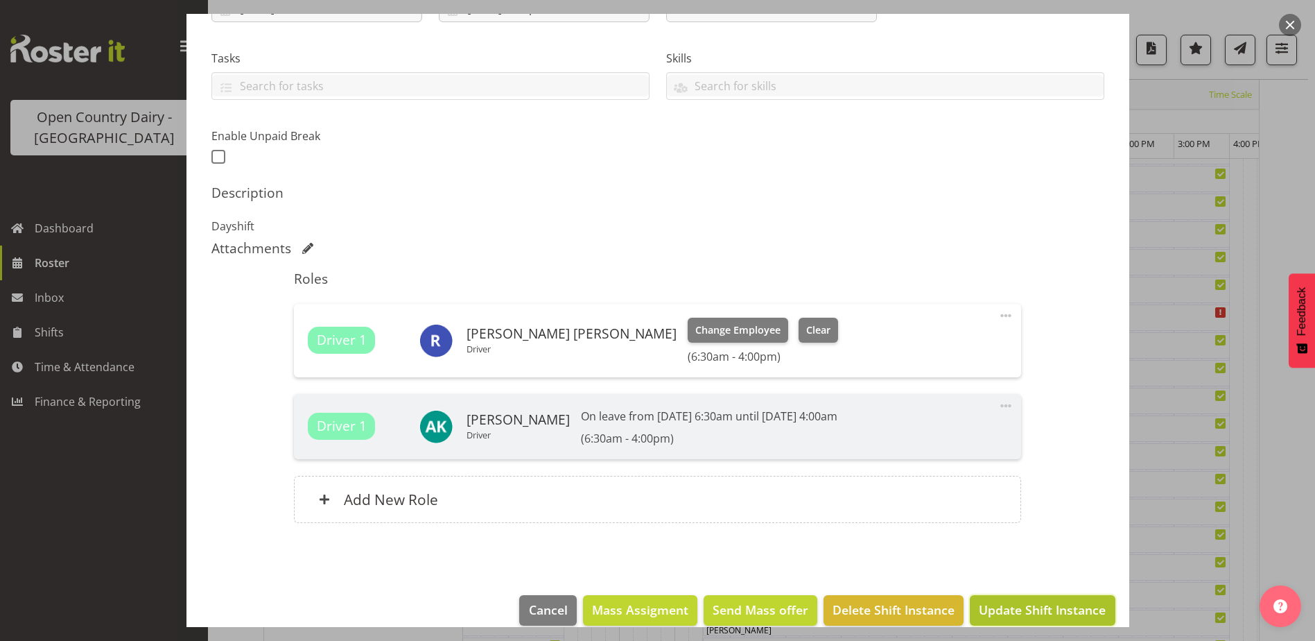
click at [1047, 607] on span "Update Shift Instance" at bounding box center [1042, 610] width 127 height 18
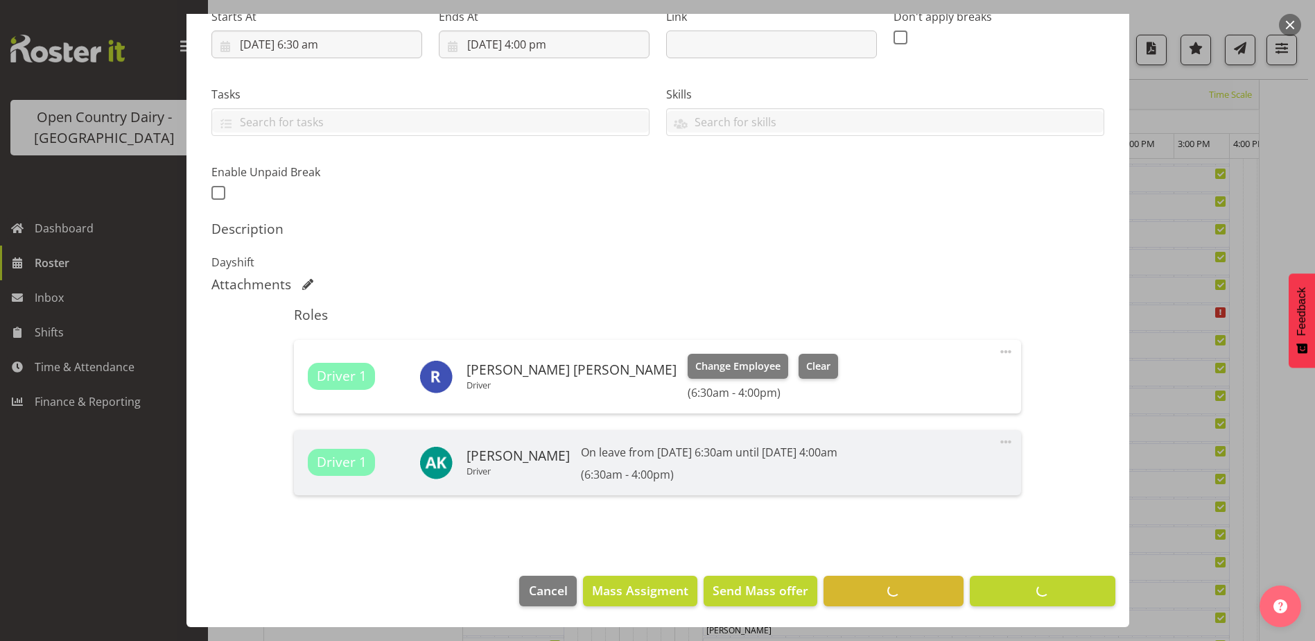
scroll to position [45, 0]
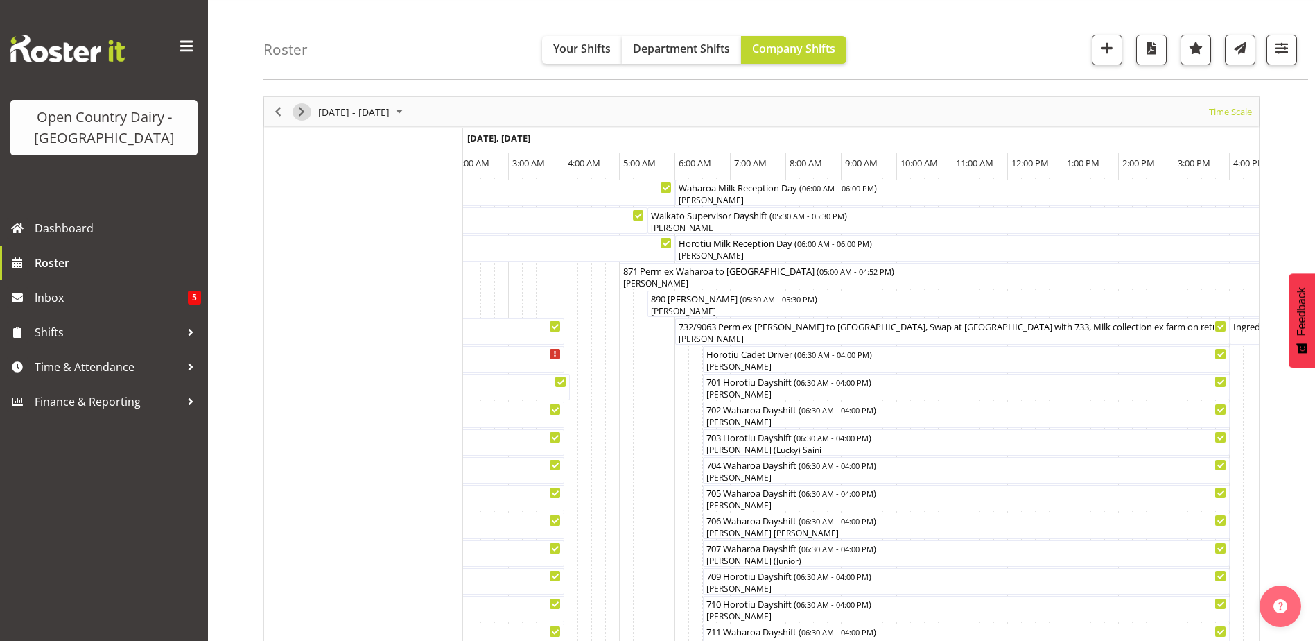
click at [302, 112] on span "Next" at bounding box center [301, 111] width 17 height 17
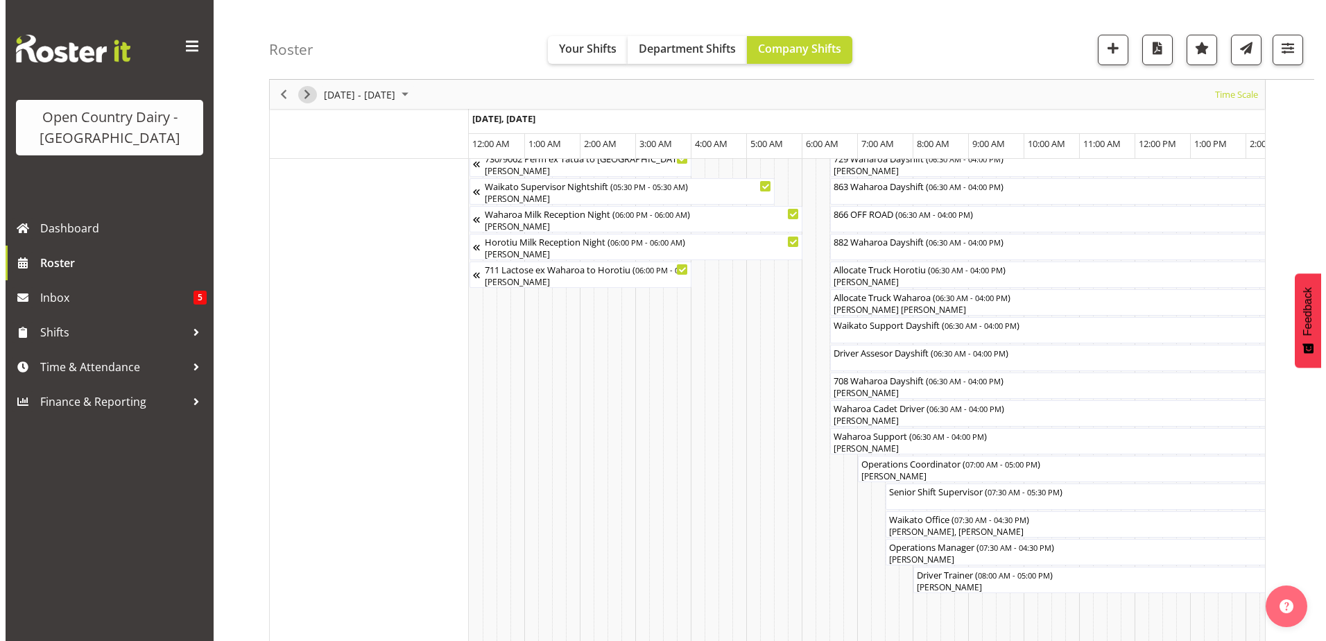
scroll to position [1016, 0]
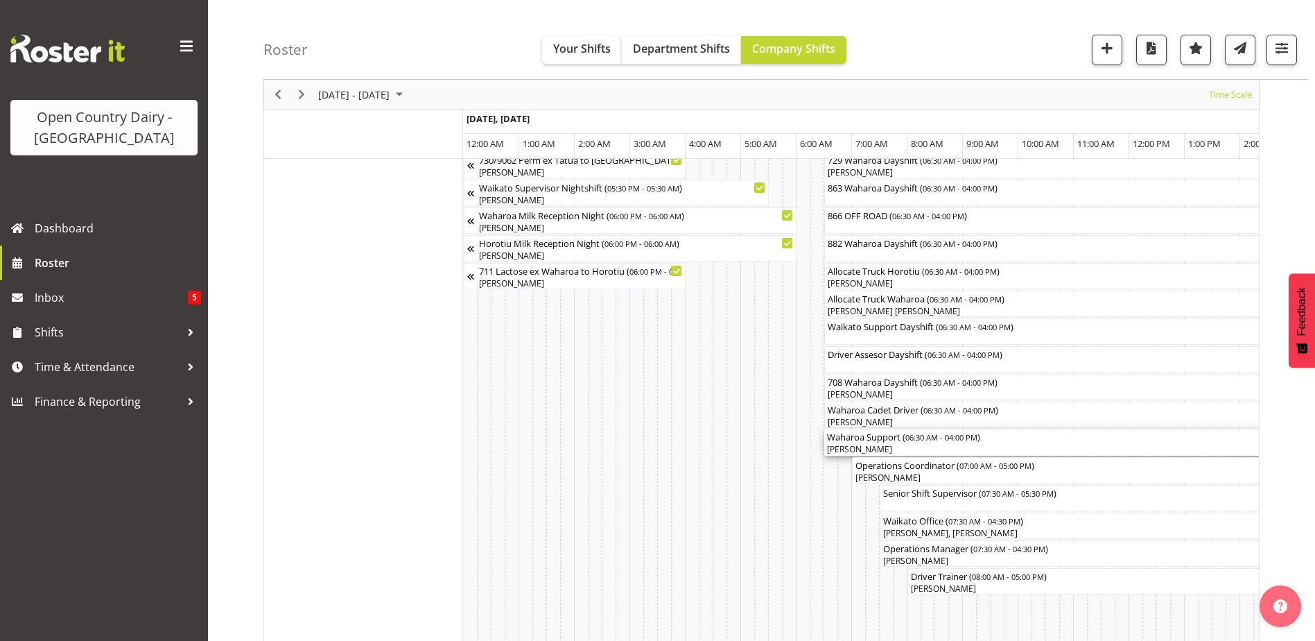
click at [872, 447] on div "[PERSON_NAME]" at bounding box center [1087, 449] width 521 height 12
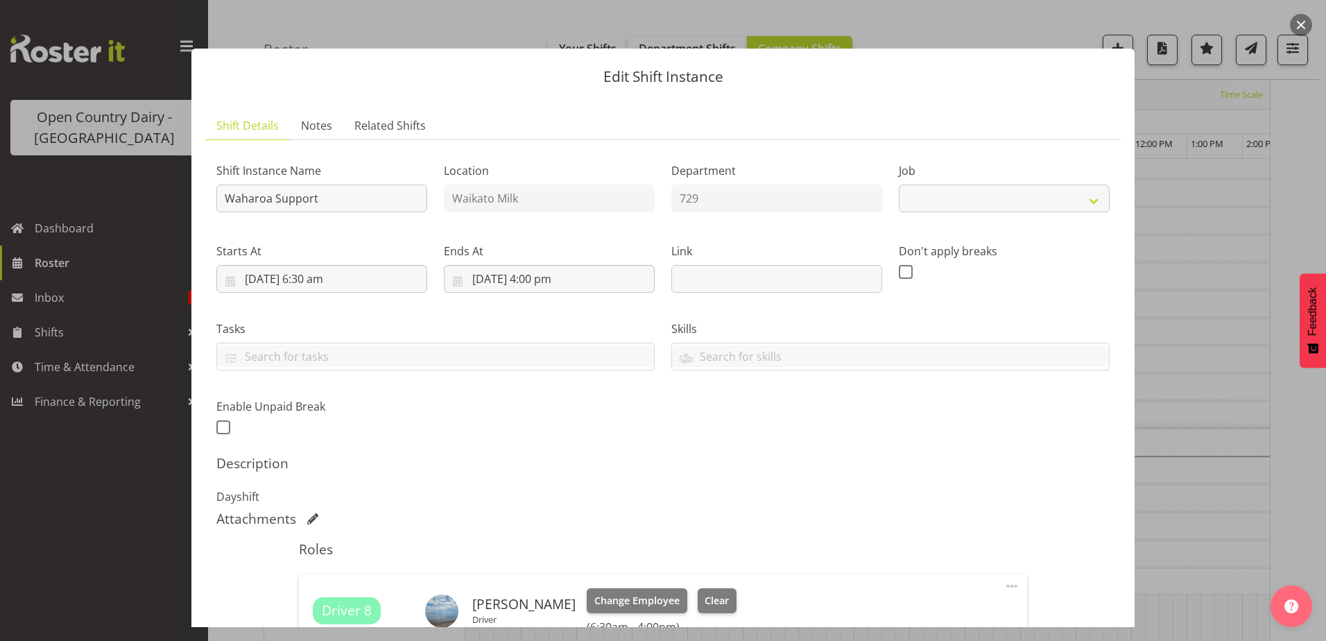
select select "9052"
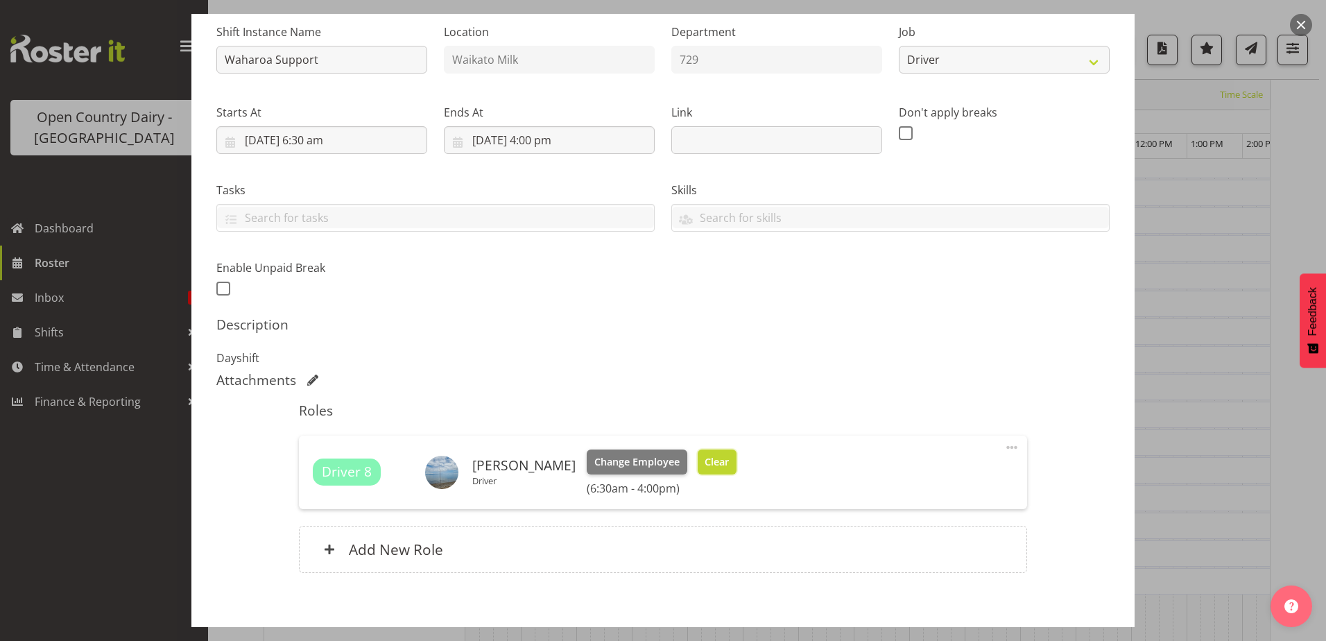
click at [709, 461] on span "Clear" at bounding box center [717, 461] width 24 height 15
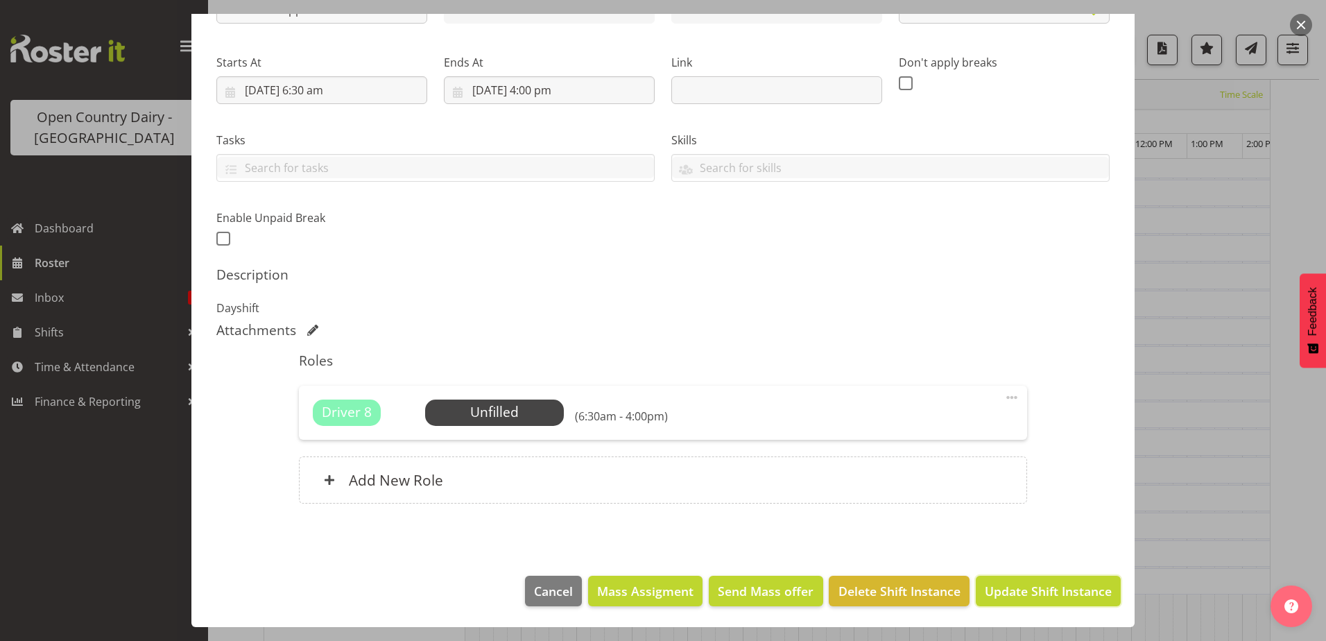
click at [1008, 584] on span "Update Shift Instance" at bounding box center [1048, 591] width 127 height 18
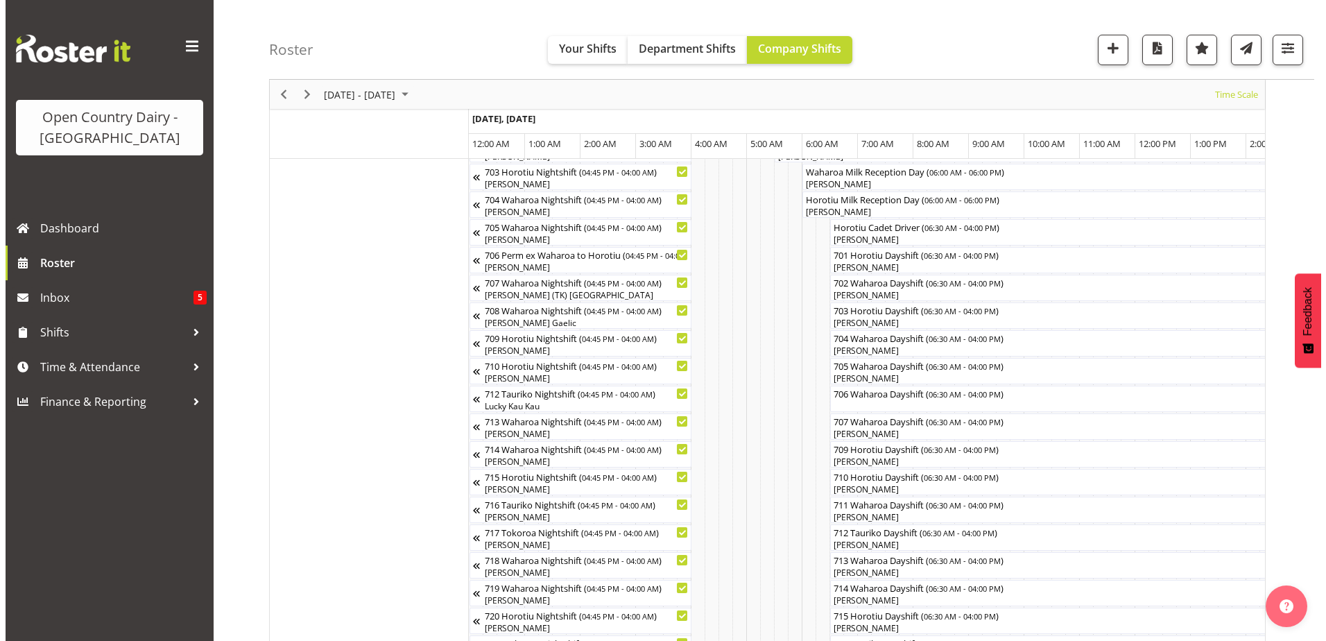
scroll to position [184, 0]
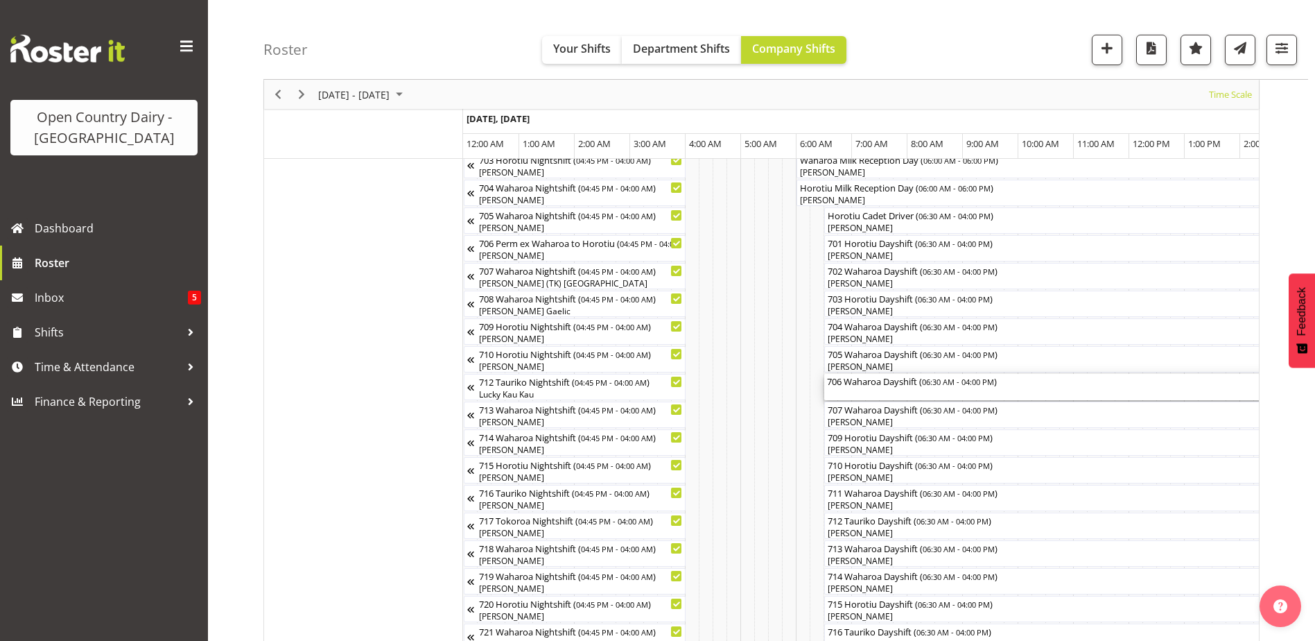
click at [897, 386] on div "706 Waharoa Dayshift ( 06:30 AM - 04:00 PM )" at bounding box center [1087, 381] width 521 height 14
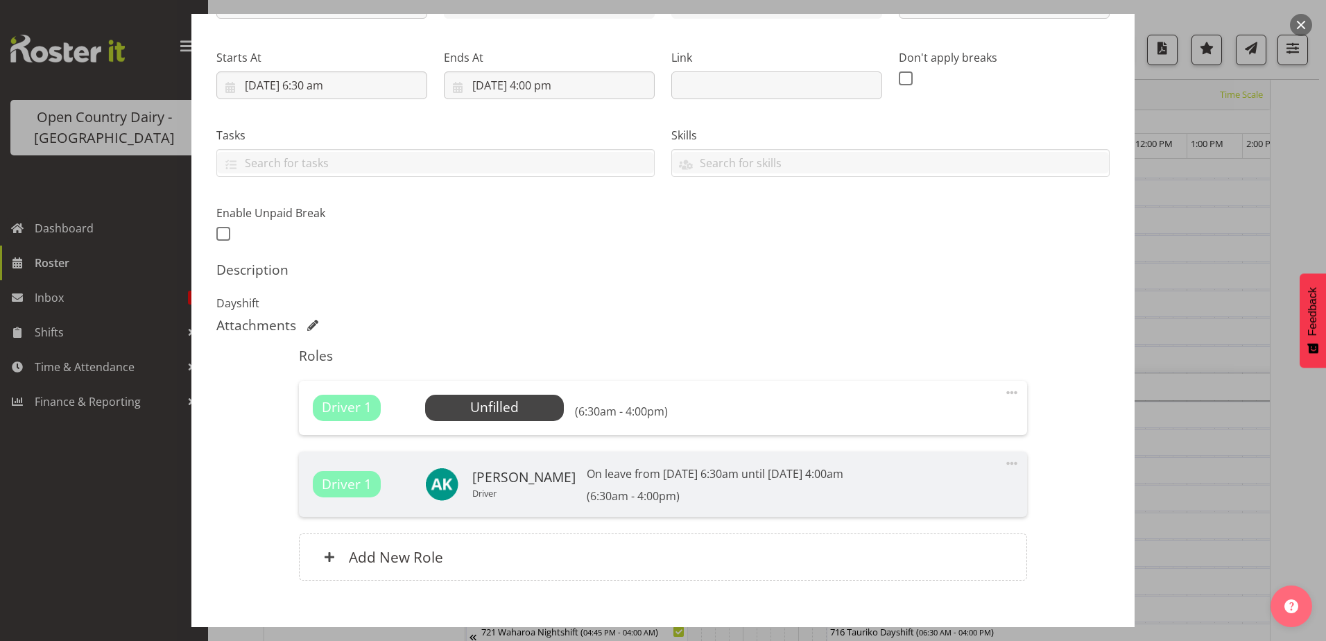
scroll to position [208, 0]
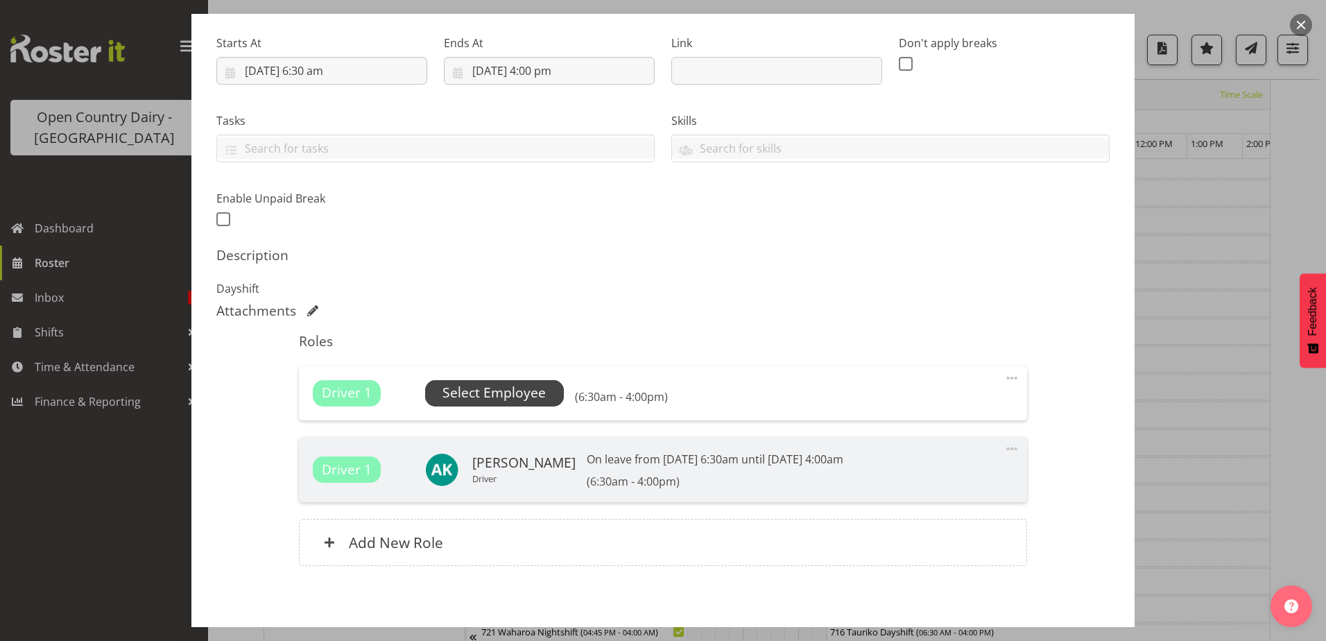
click at [496, 394] on span "Select Employee" at bounding box center [493, 393] width 103 height 20
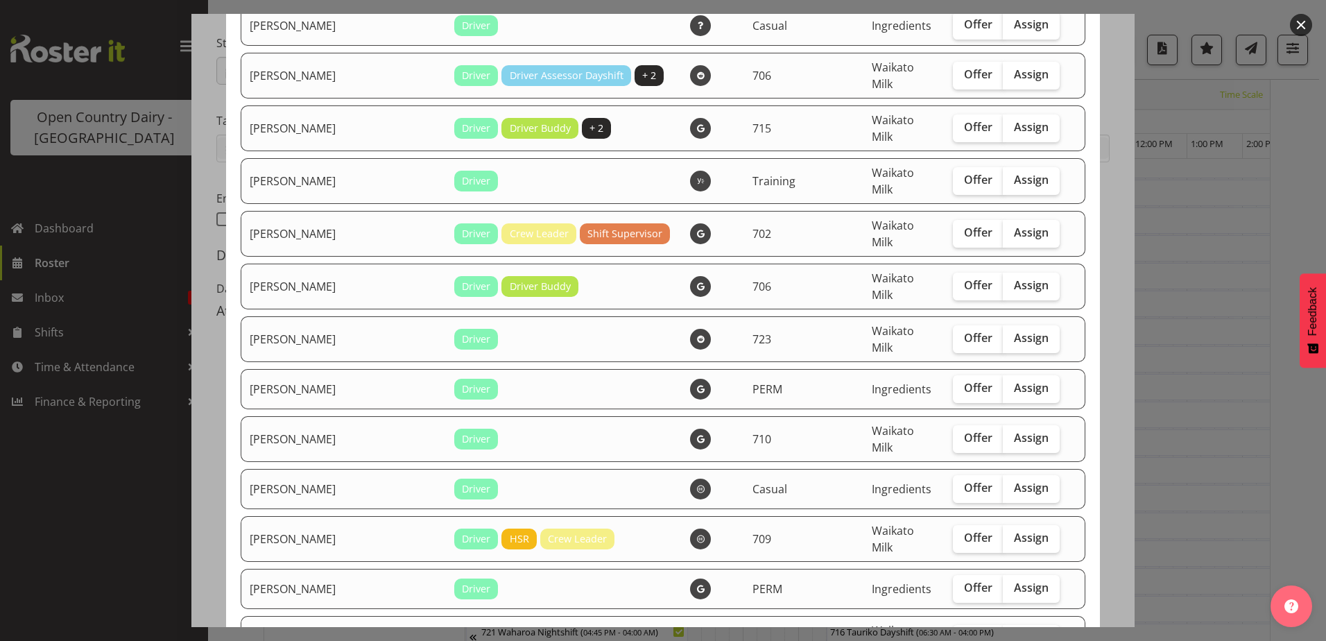
scroll to position [2358, 0]
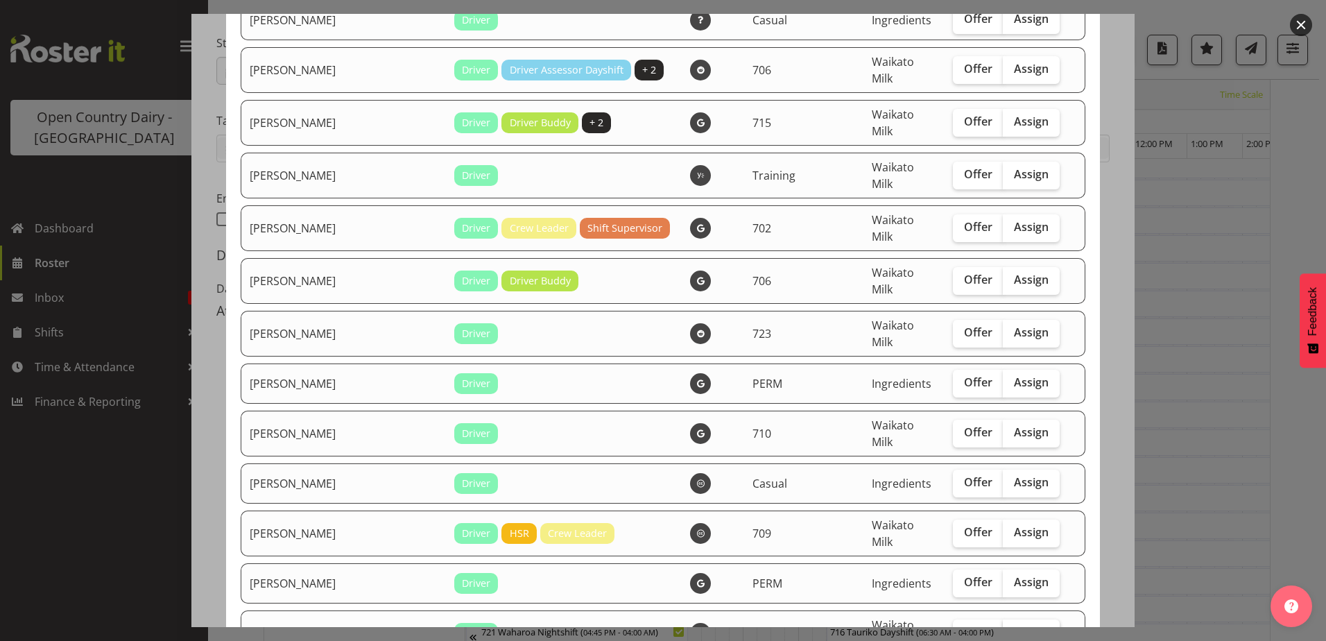
click at [1014, 625] on span "Assign" at bounding box center [1031, 632] width 35 height 14
click at [1003, 628] on input "Assign" at bounding box center [1007, 632] width 9 height 9
checkbox input "true"
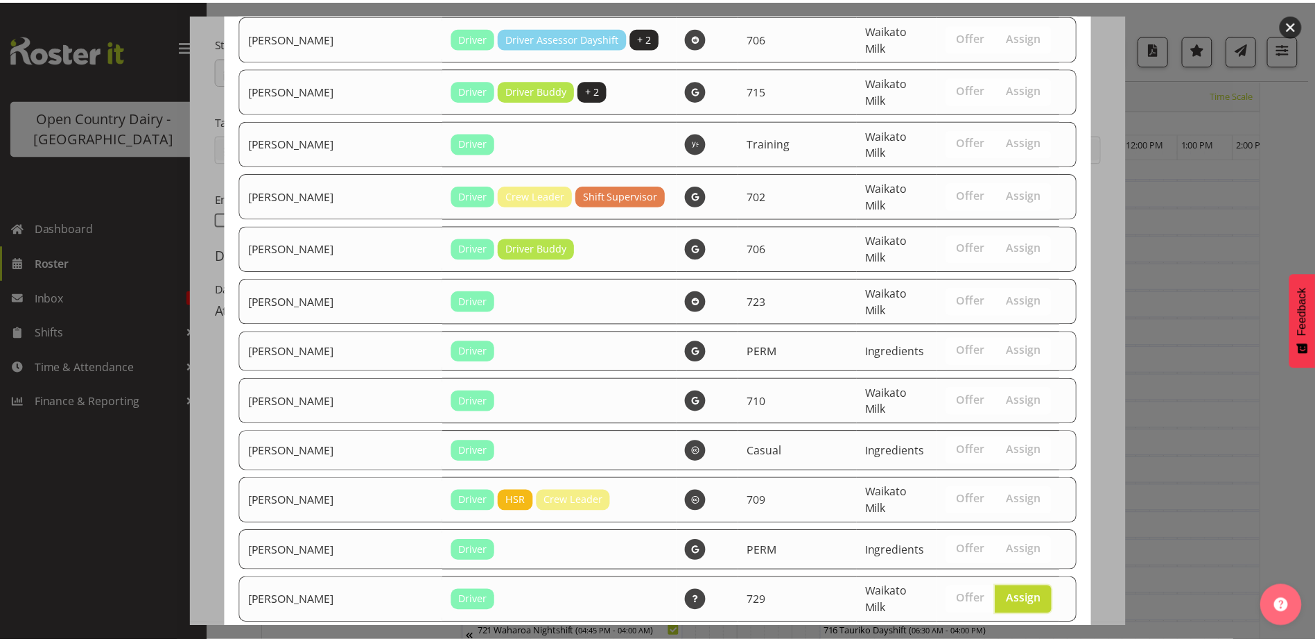
scroll to position [2407, 0]
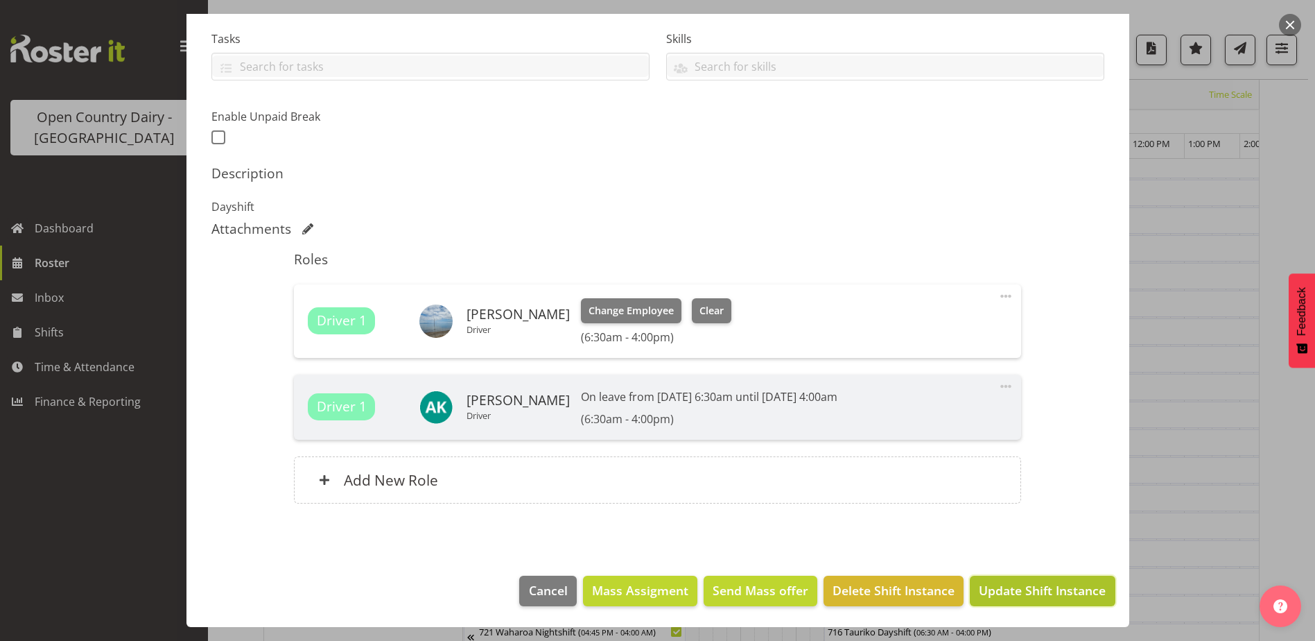
click at [1018, 583] on span "Update Shift Instance" at bounding box center [1042, 590] width 127 height 18
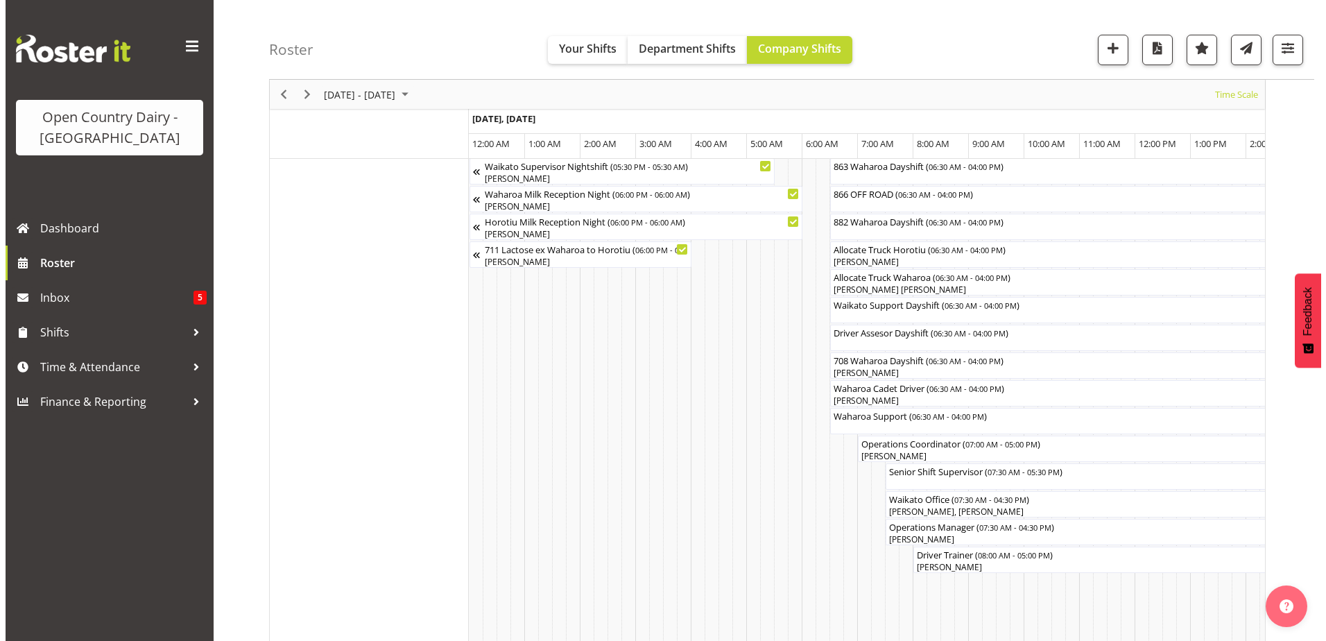
scroll to position [1016, 0]
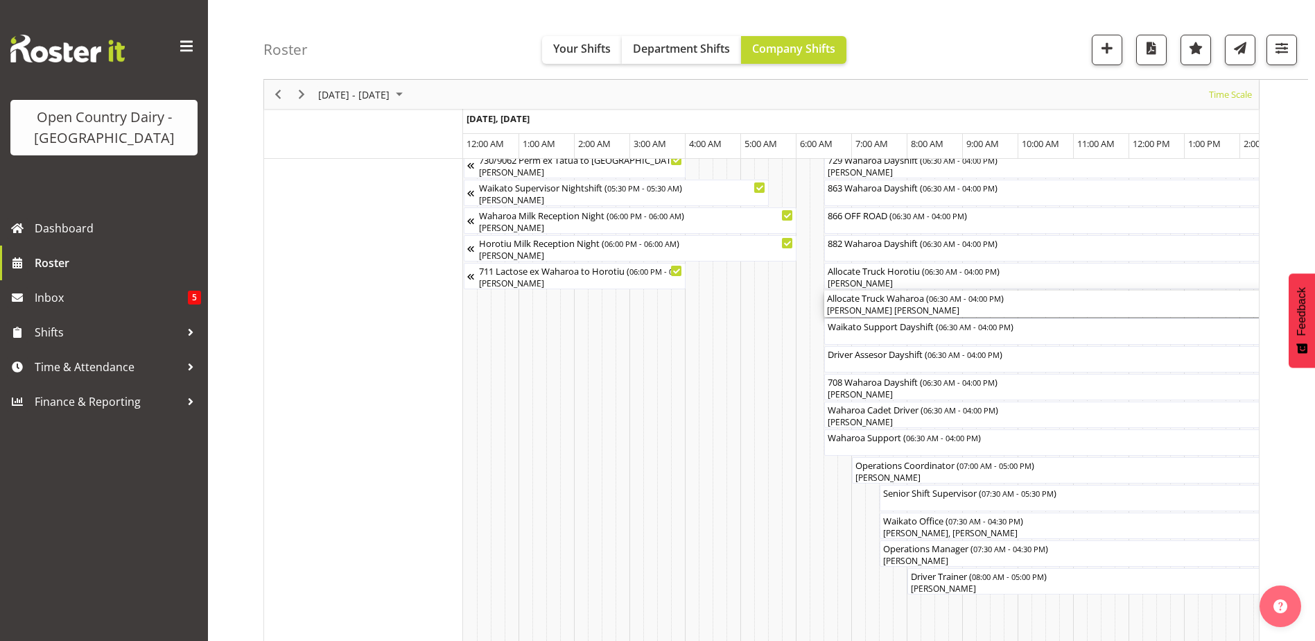
click at [873, 309] on div "[PERSON_NAME] [PERSON_NAME]" at bounding box center [1087, 310] width 521 height 12
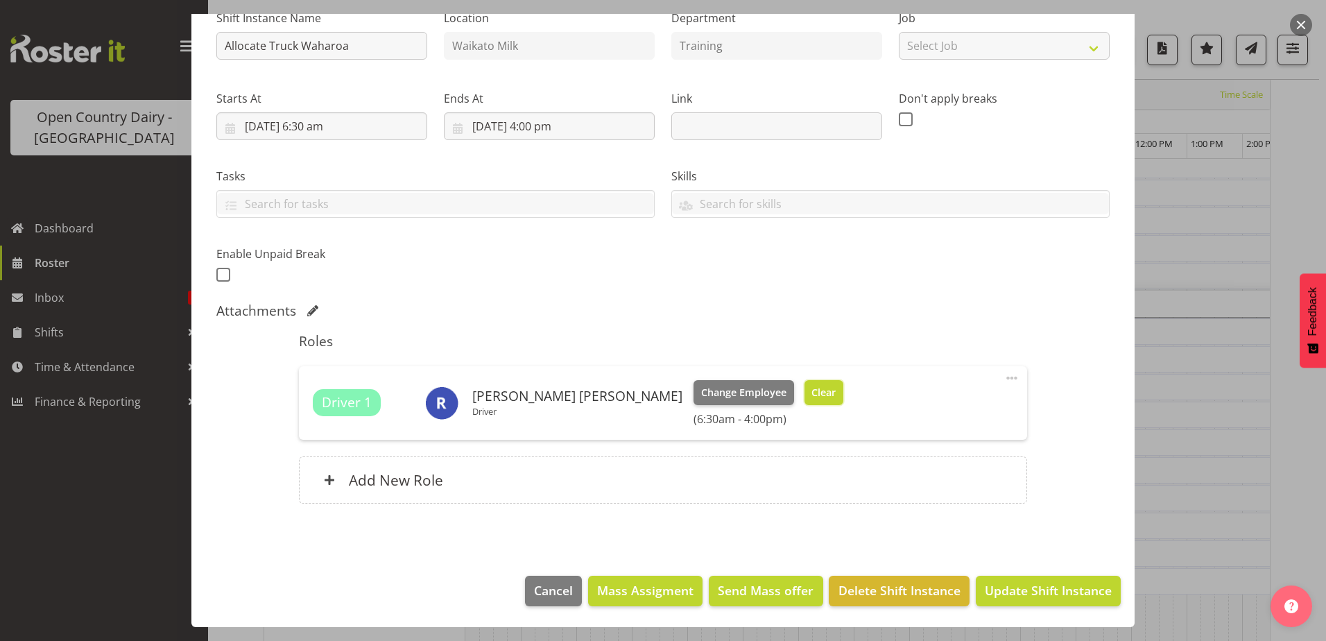
click at [804, 383] on button "Clear" at bounding box center [824, 392] width 40 height 25
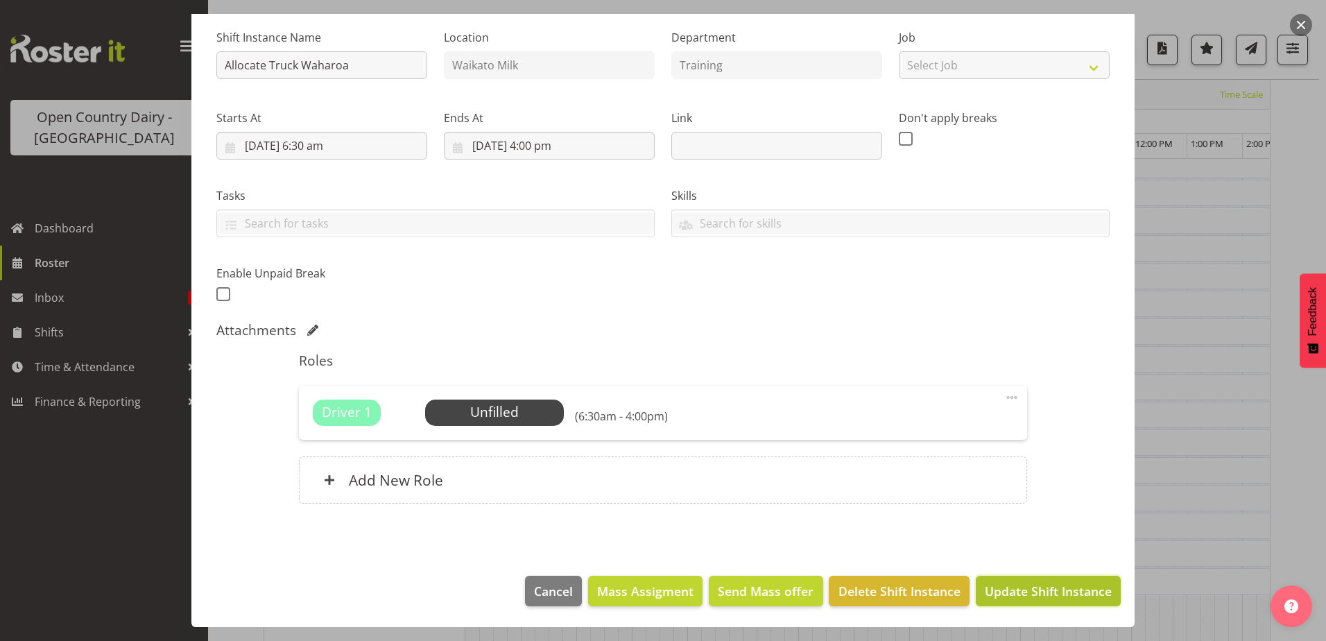
click at [1014, 589] on span "Update Shift Instance" at bounding box center [1048, 591] width 127 height 18
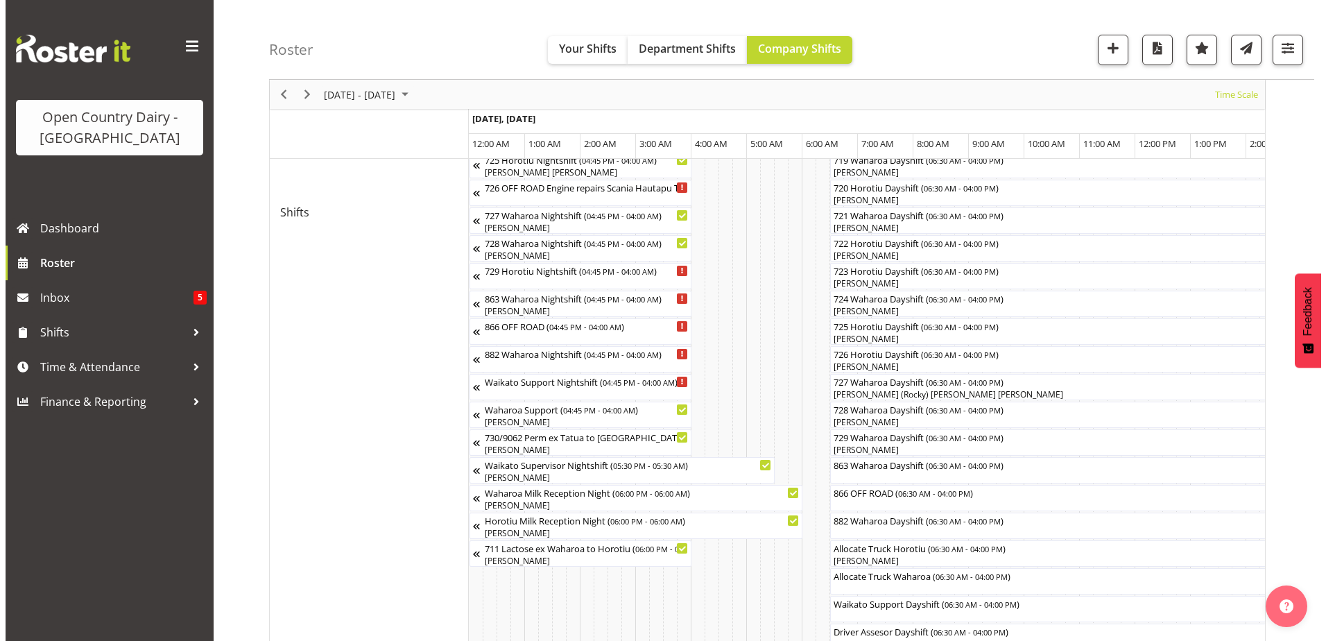
scroll to position [808, 0]
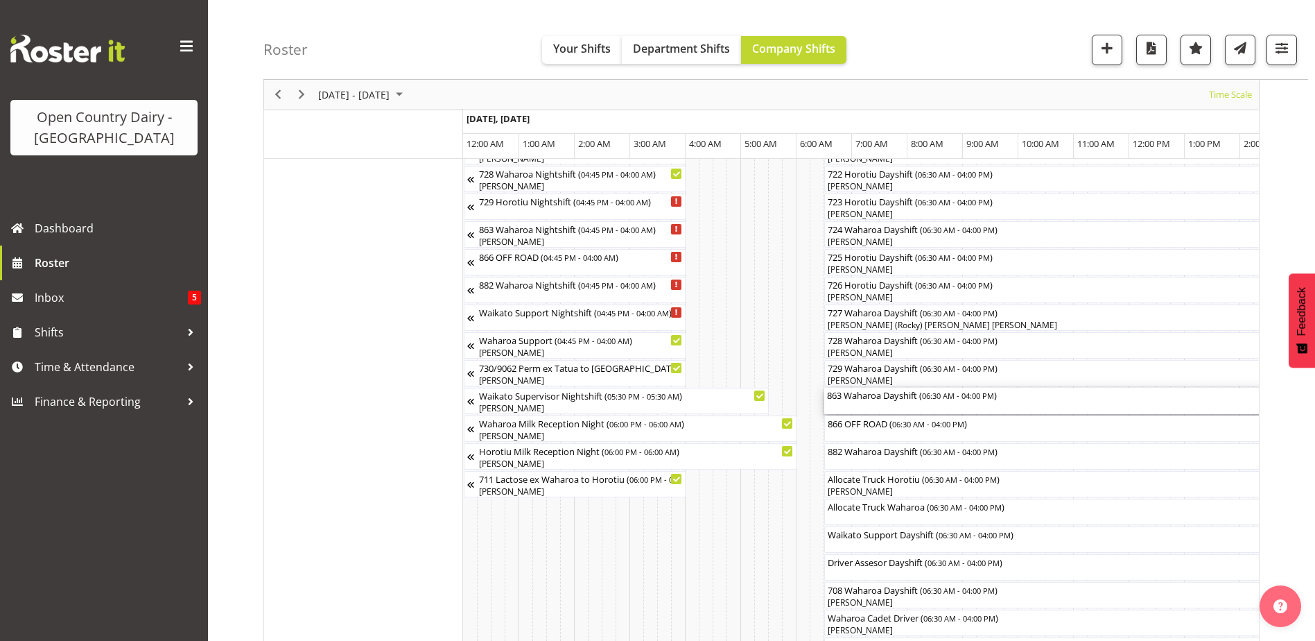
click at [880, 402] on div "863 Waharoa Dayshift ( 06:30 AM - 04:00 PM )" at bounding box center [1087, 401] width 521 height 26
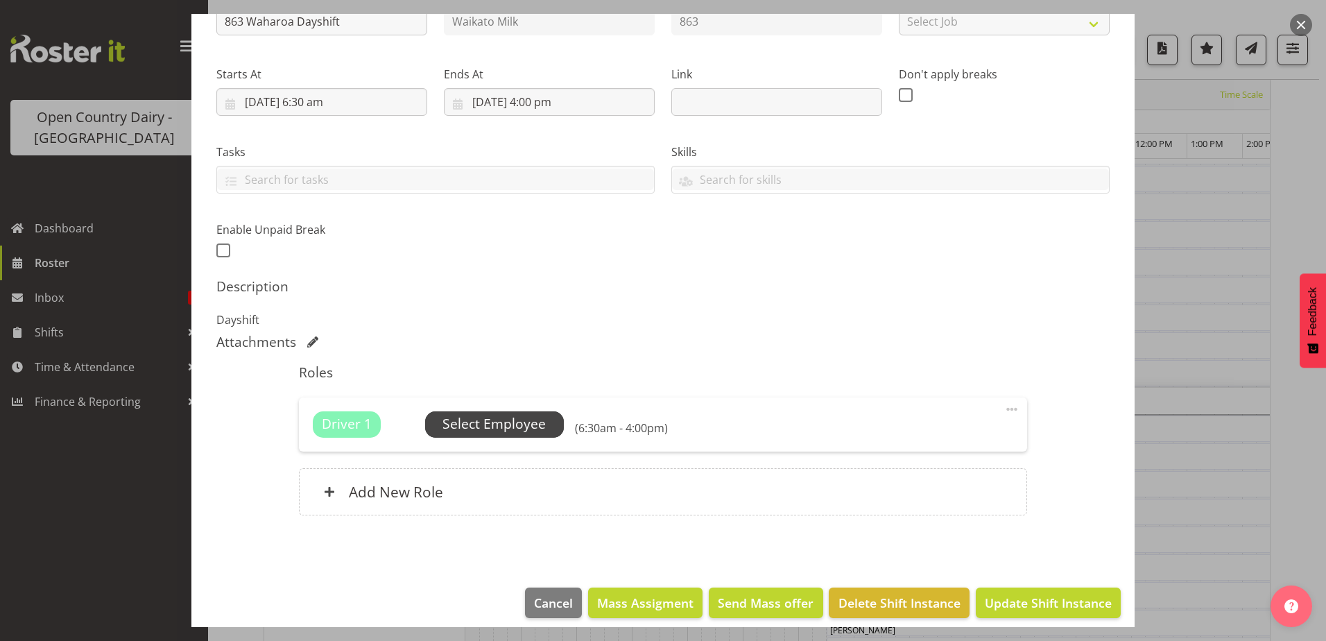
scroll to position [189, 0]
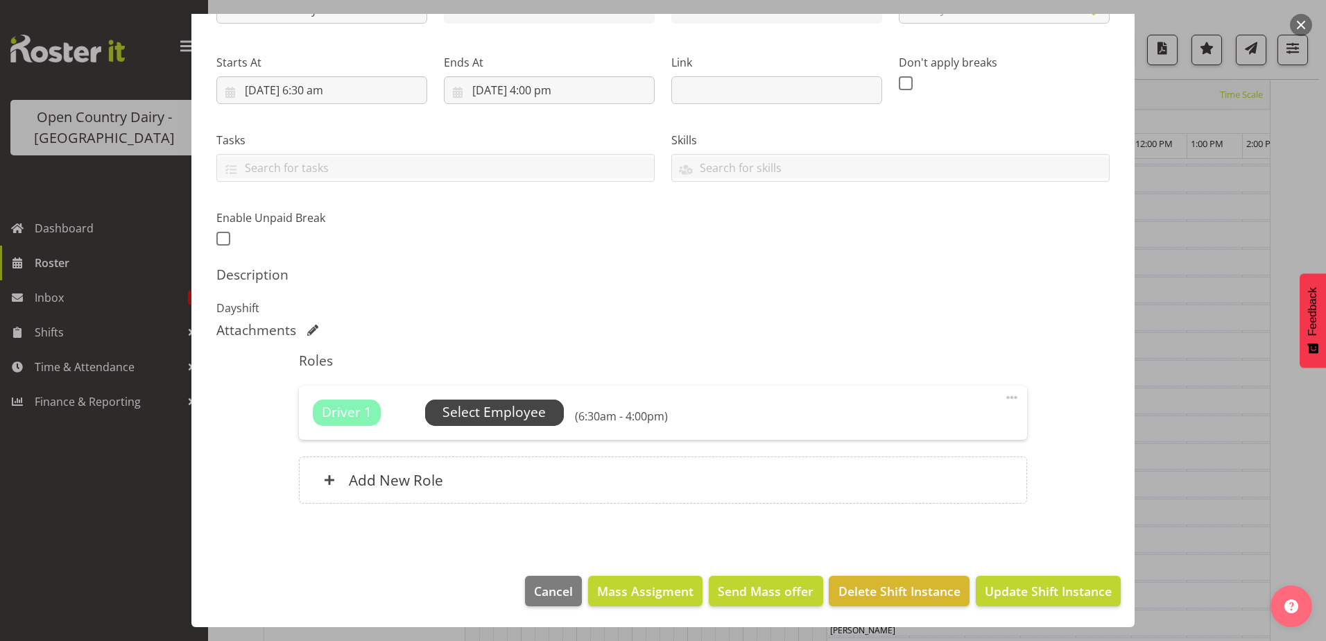
click at [487, 404] on span "Select Employee" at bounding box center [493, 412] width 103 height 20
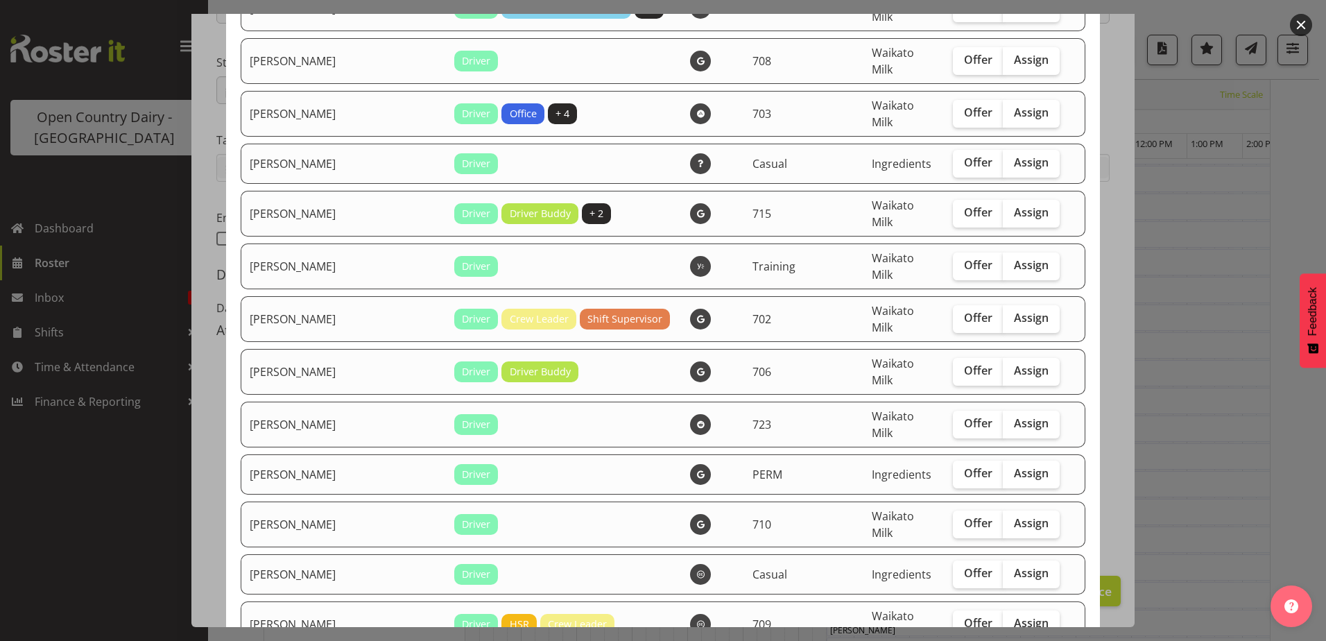
scroll to position [2358, 0]
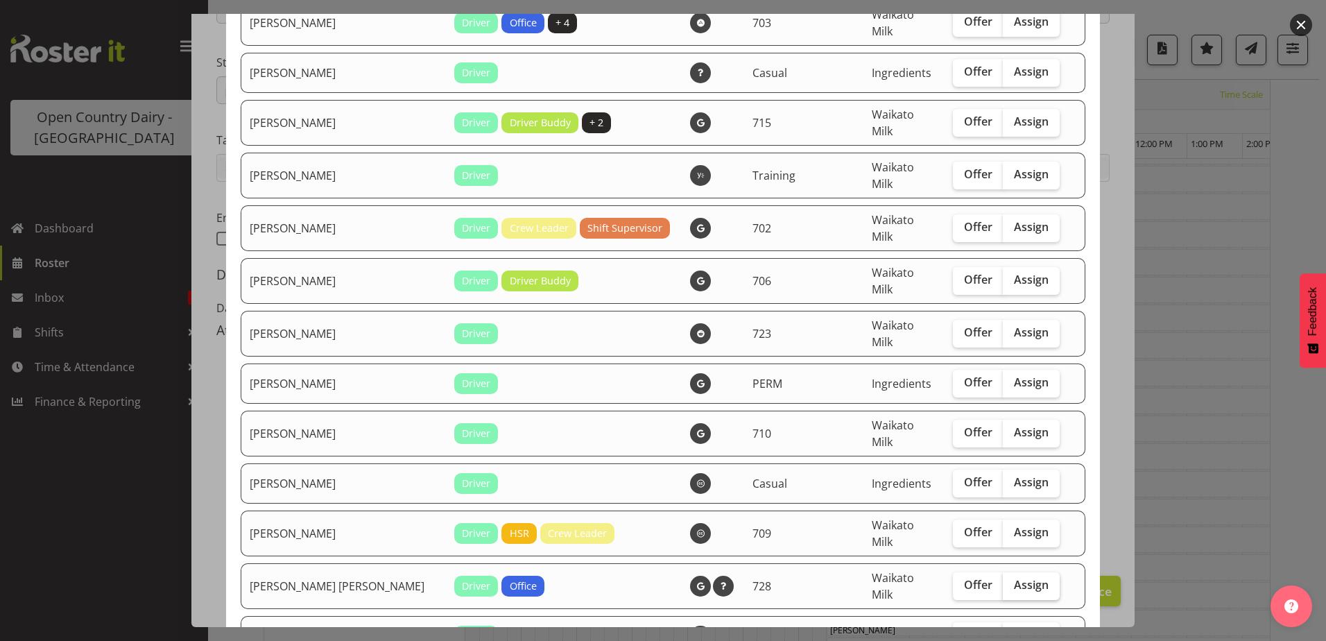
click at [1006, 572] on label "Assign" at bounding box center [1031, 586] width 57 height 28
click at [1006, 580] on input "Assign" at bounding box center [1007, 584] width 9 height 9
checkbox input "true"
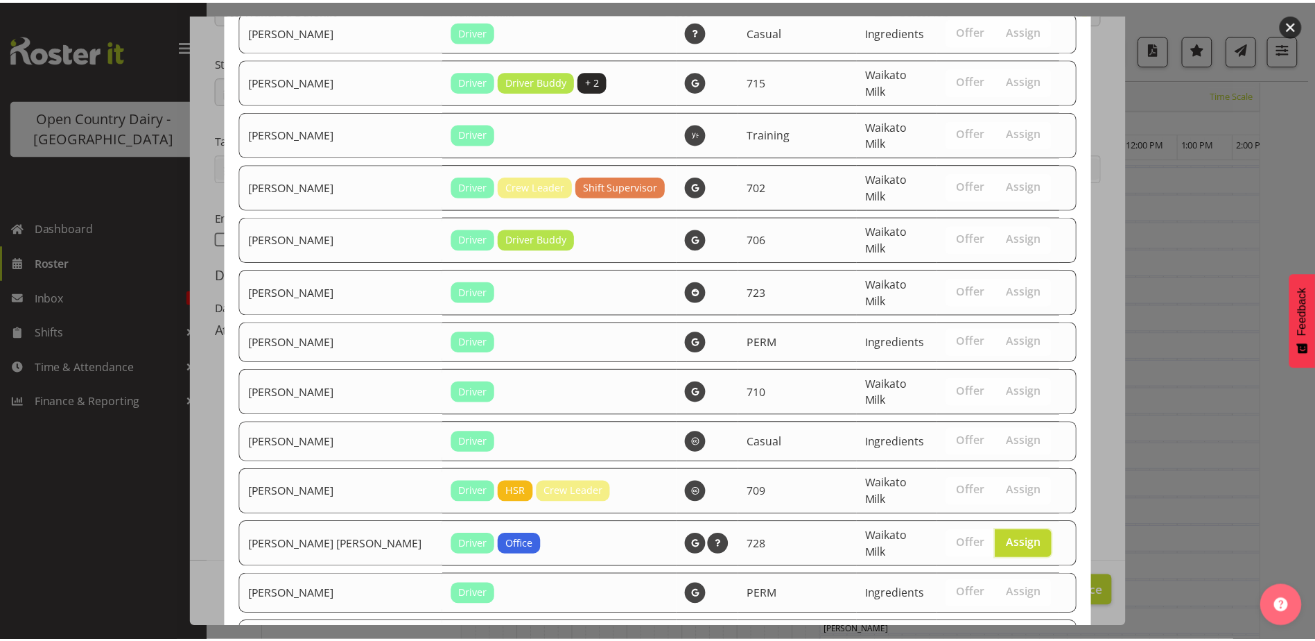
scroll to position [2407, 0]
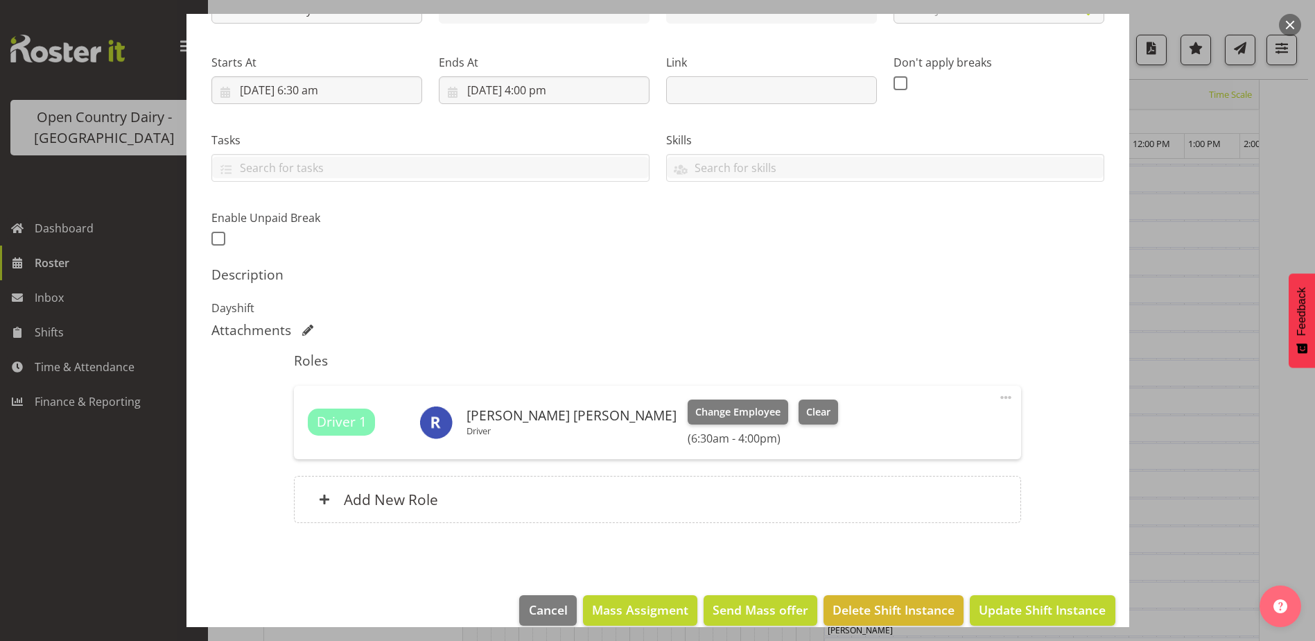
scroll to position [208, 0]
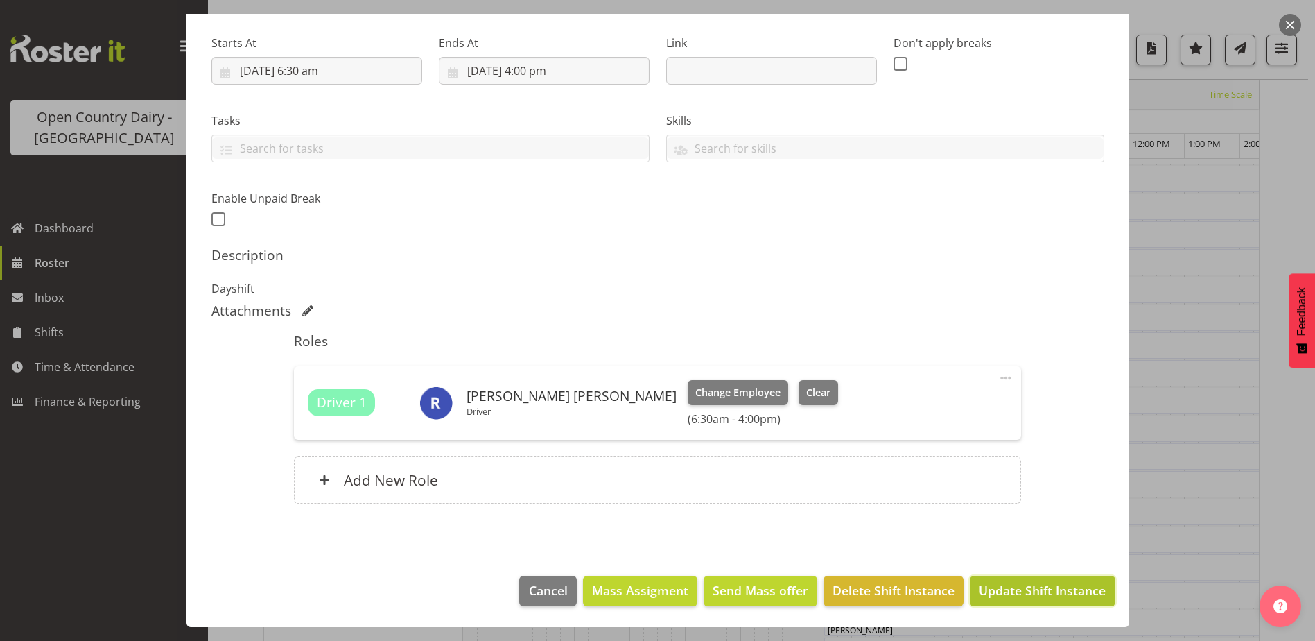
click at [1033, 587] on span "Update Shift Instance" at bounding box center [1042, 590] width 127 height 18
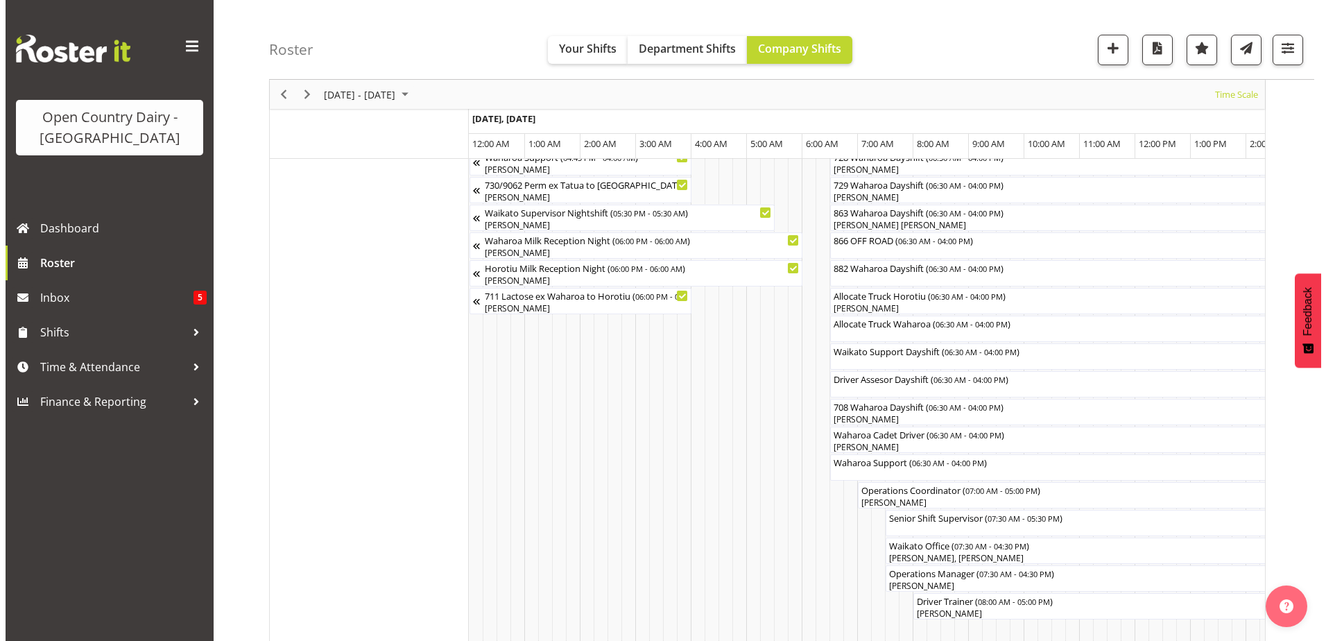
scroll to position [1016, 0]
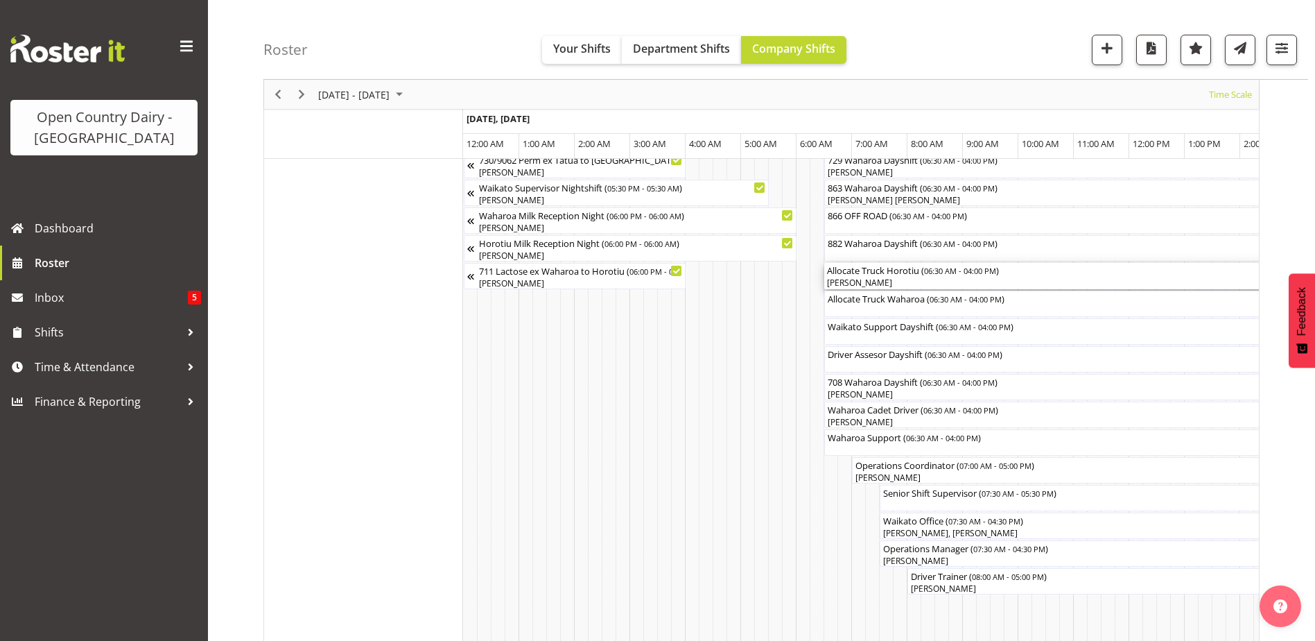
click at [863, 280] on div "[PERSON_NAME]" at bounding box center [1087, 283] width 521 height 12
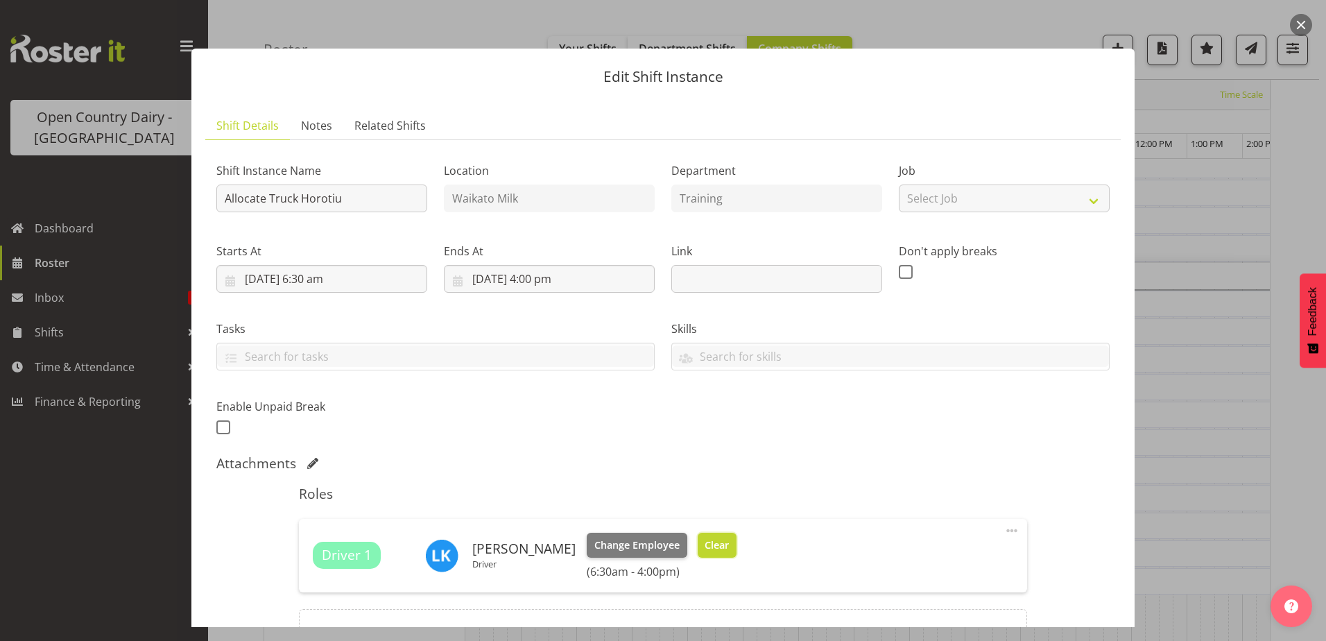
click at [705, 539] on span "Clear" at bounding box center [717, 544] width 24 height 15
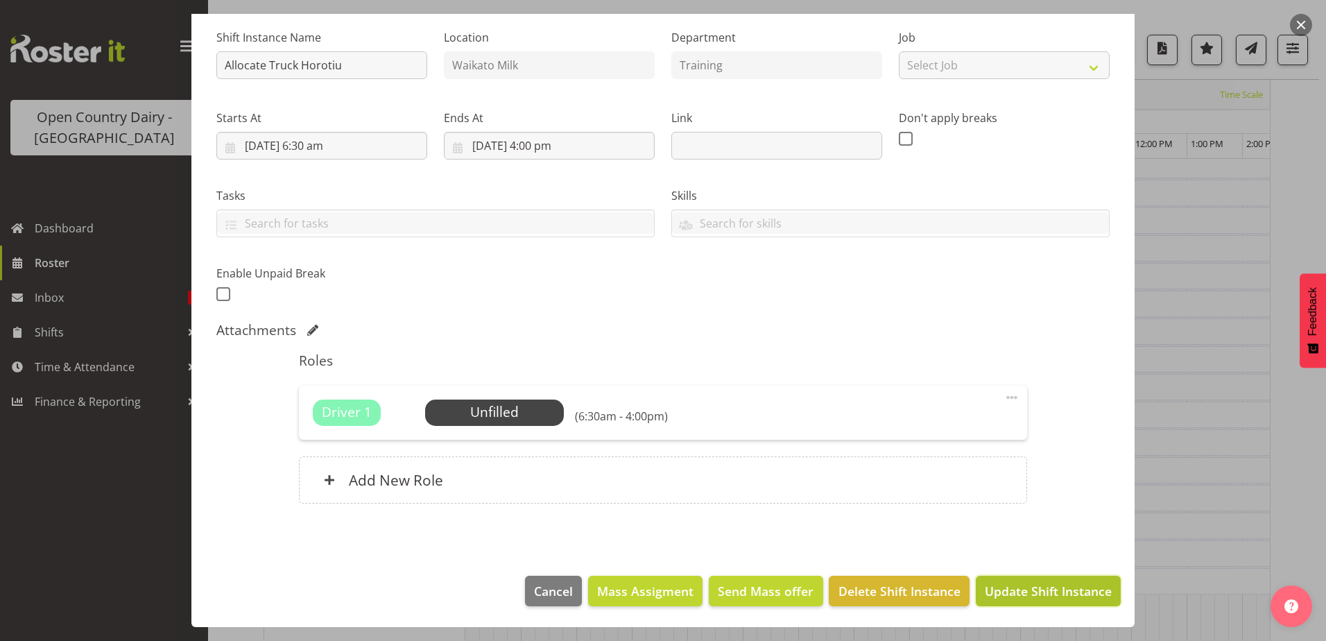
click at [1005, 590] on span "Update Shift Instance" at bounding box center [1048, 591] width 127 height 18
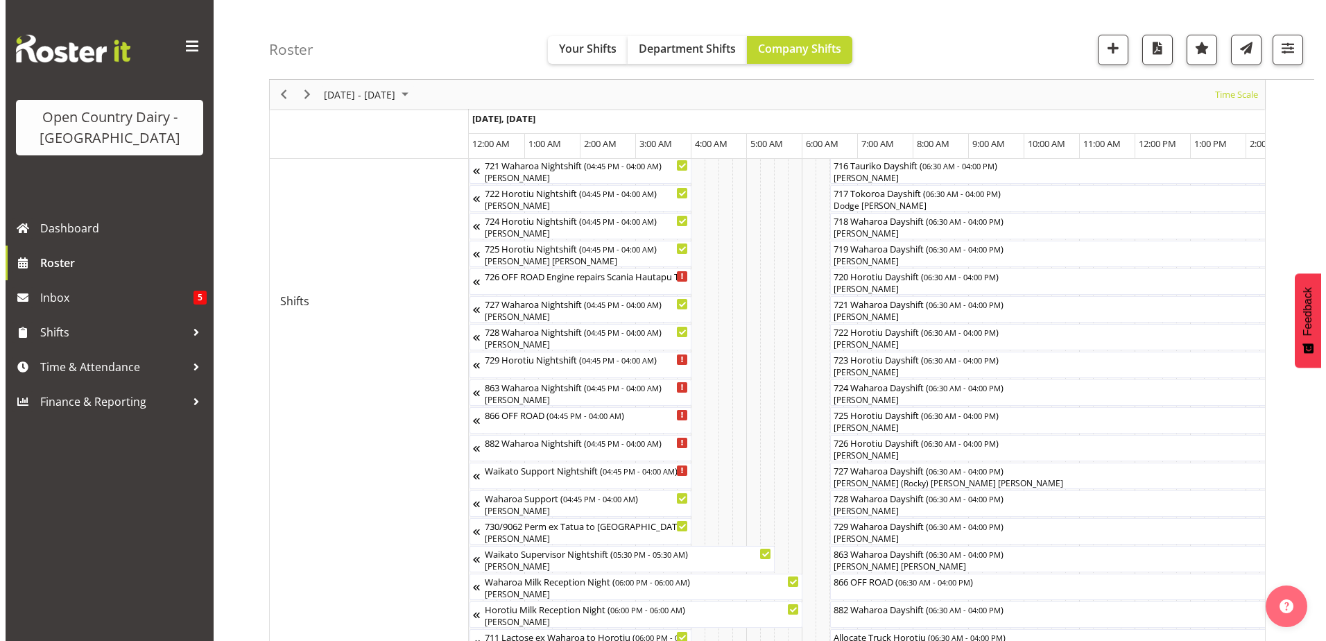
scroll to position [808, 0]
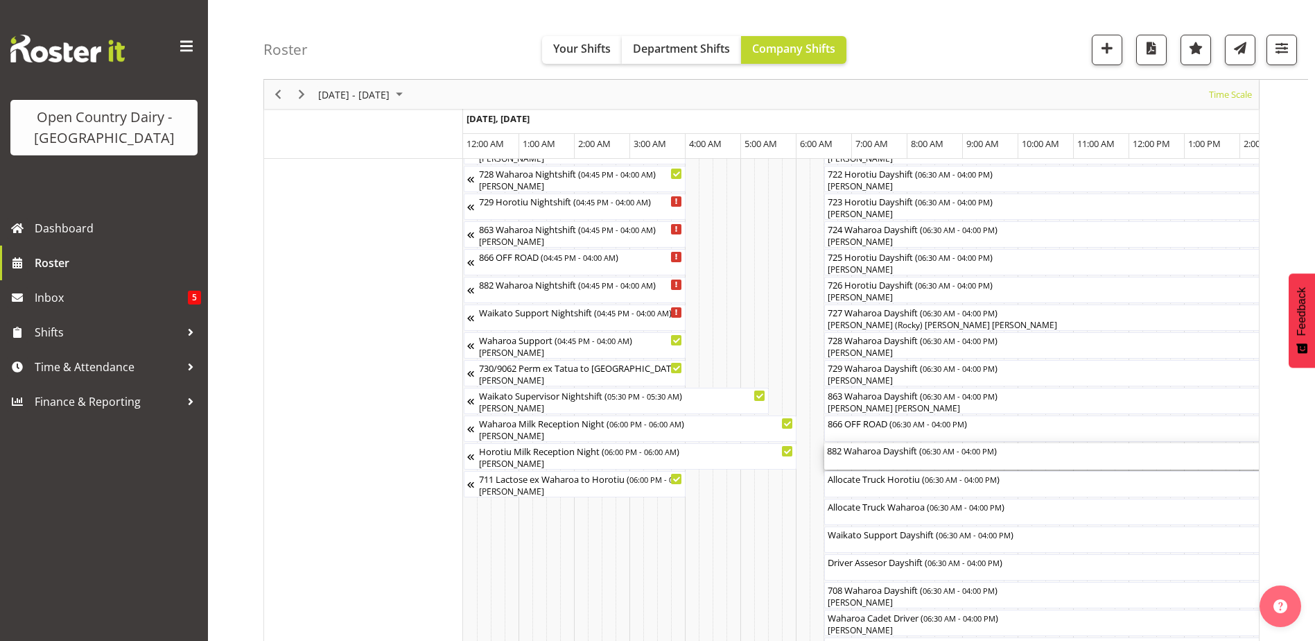
click at [865, 456] on div "882 Waharoa Dayshift ( 06:30 AM - 04:00 PM )" at bounding box center [1087, 450] width 521 height 14
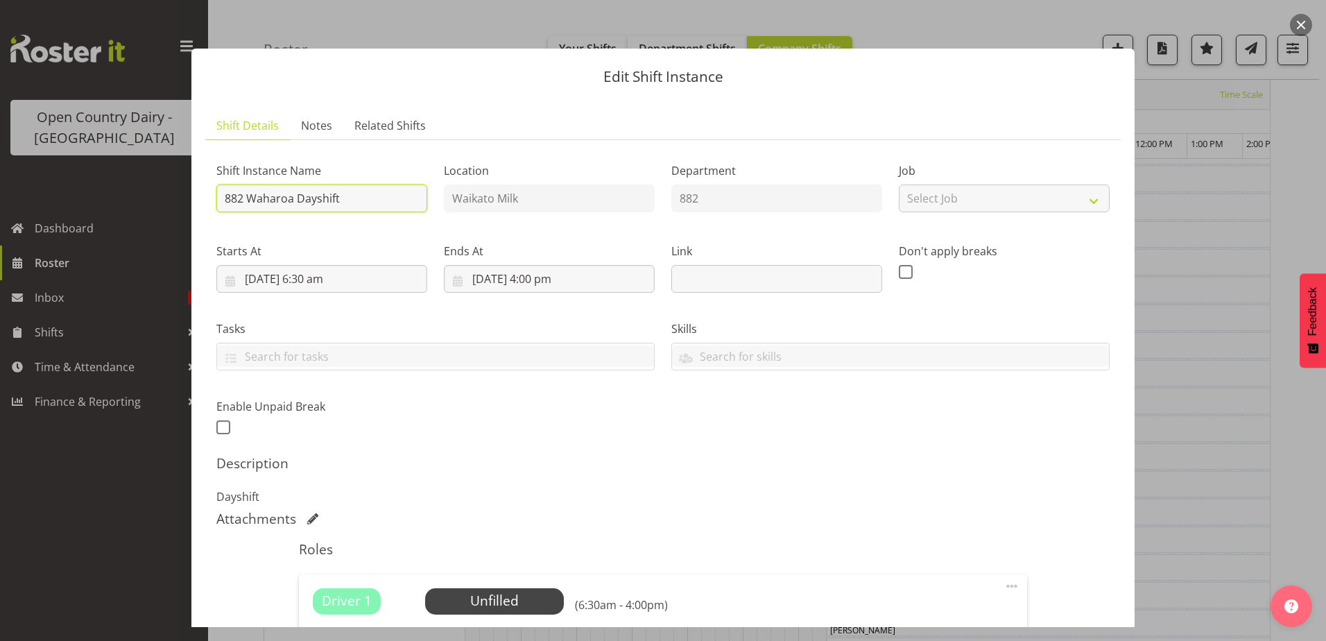
click at [359, 198] on input "882 Waharoa Dayshift" at bounding box center [321, 198] width 211 height 28
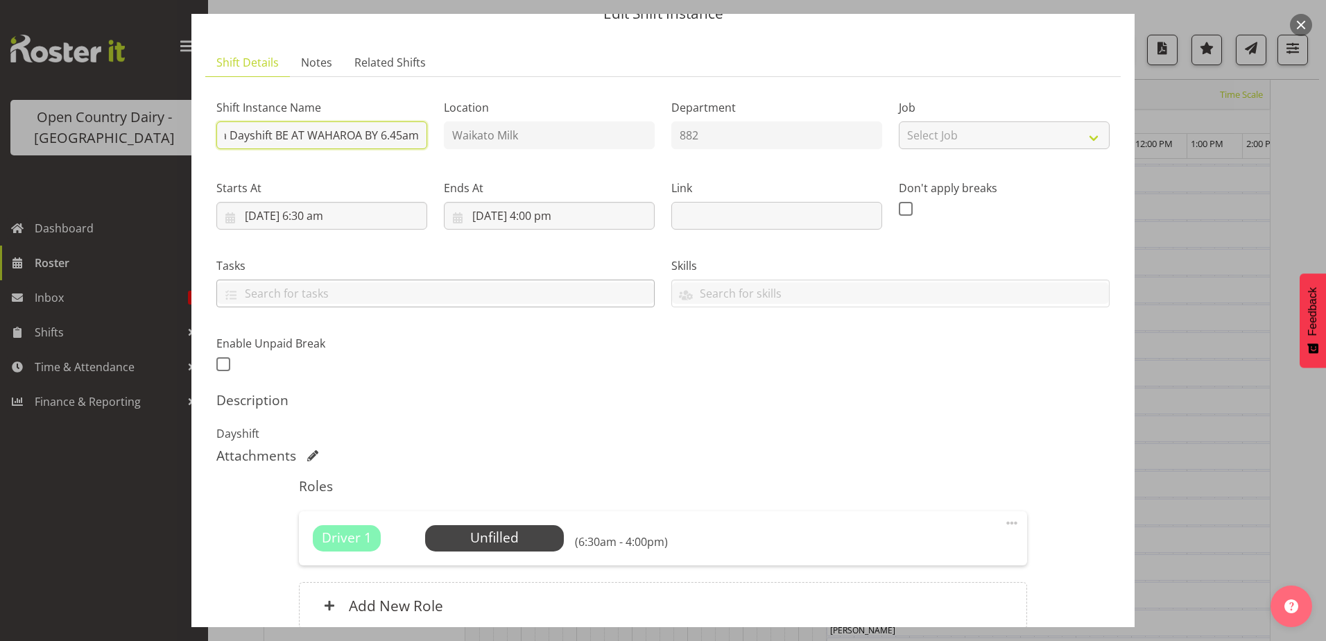
scroll to position [189, 0]
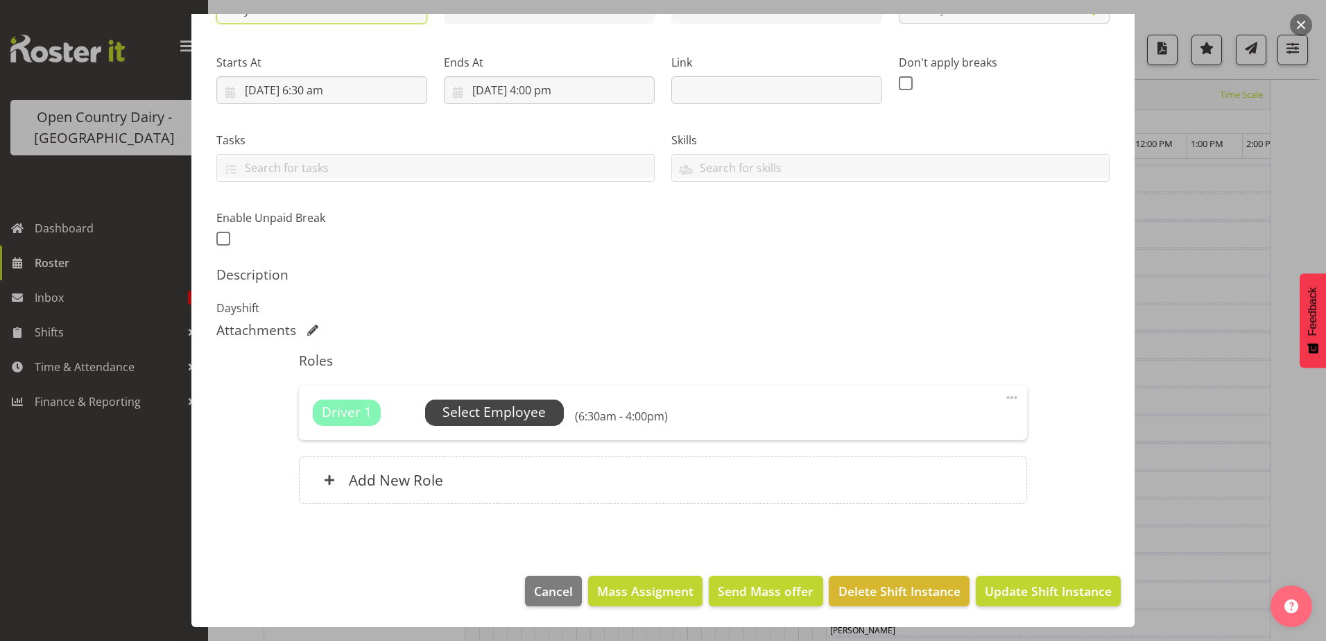
type input "882 Waharoa Dayshift BE AT WAHAROA BY 6.45am"
click at [512, 406] on span "Select Employee" at bounding box center [493, 412] width 103 height 20
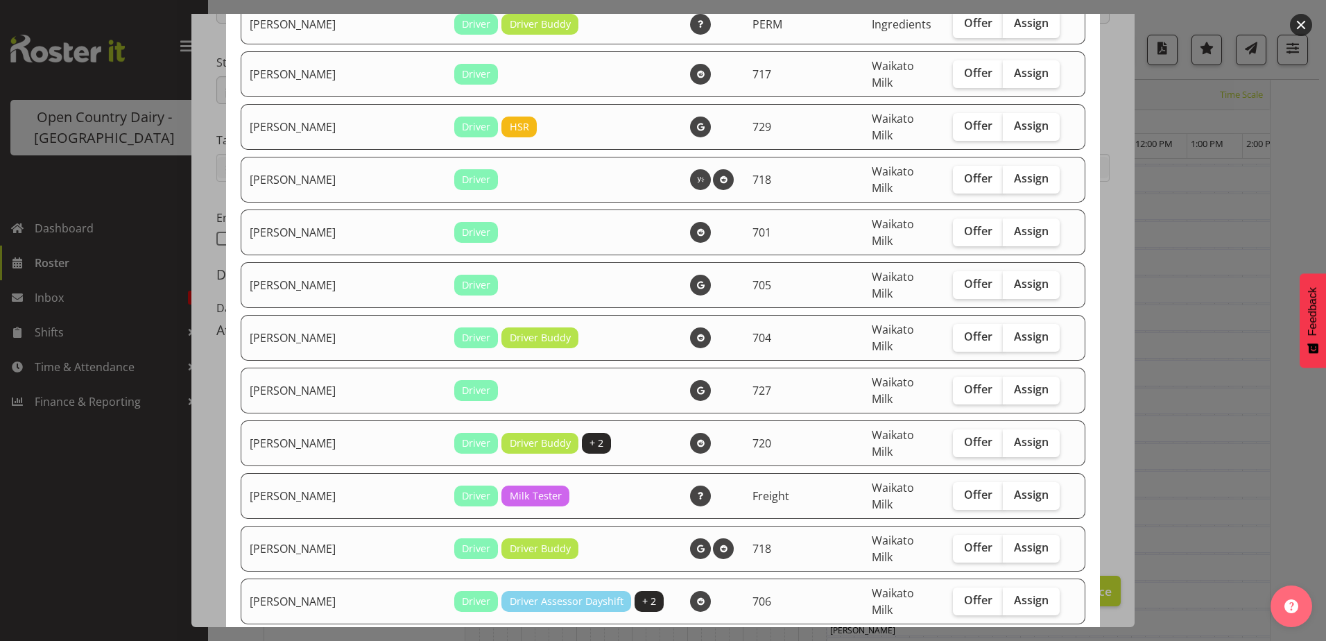
scroll to position [1734, 0]
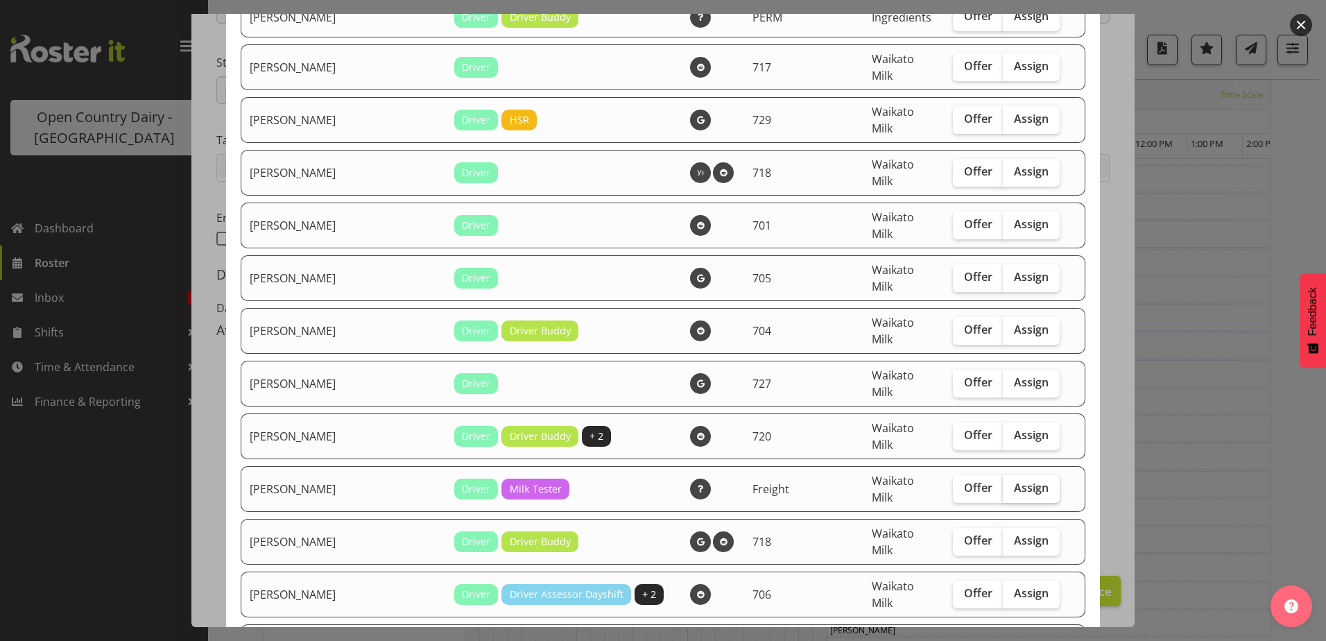
click at [1014, 481] on span "Assign" at bounding box center [1031, 488] width 35 height 14
click at [1004, 483] on input "Assign" at bounding box center [1007, 487] width 9 height 9
checkbox input "true"
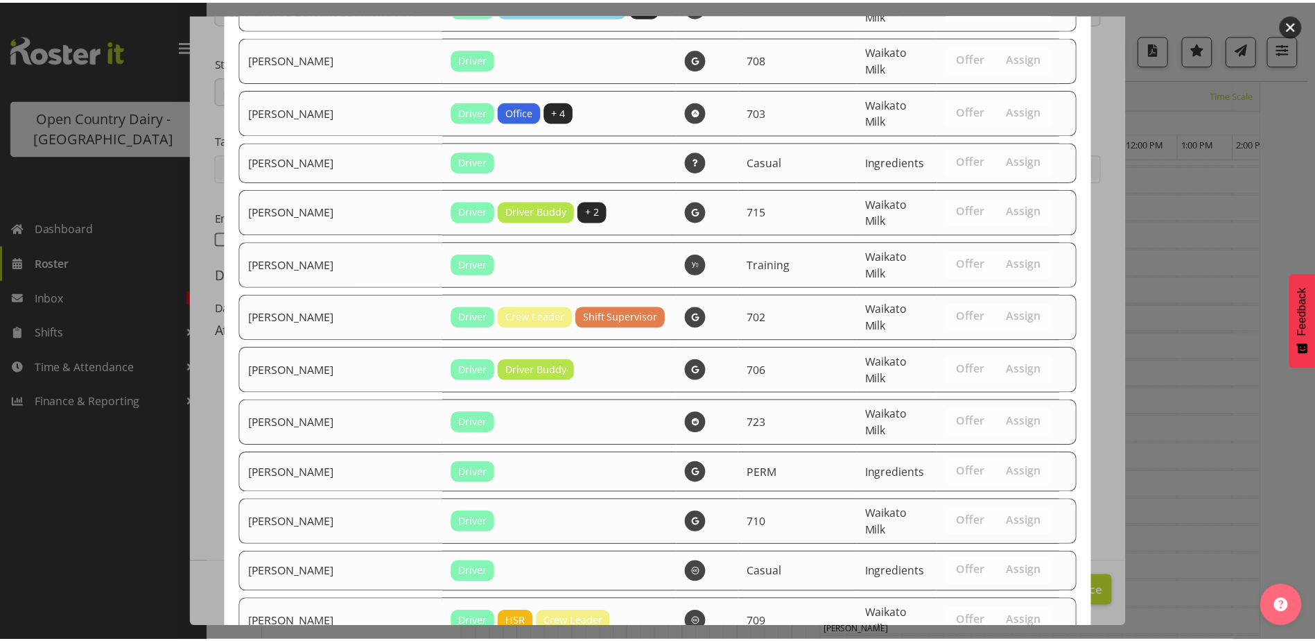
scroll to position [2407, 0]
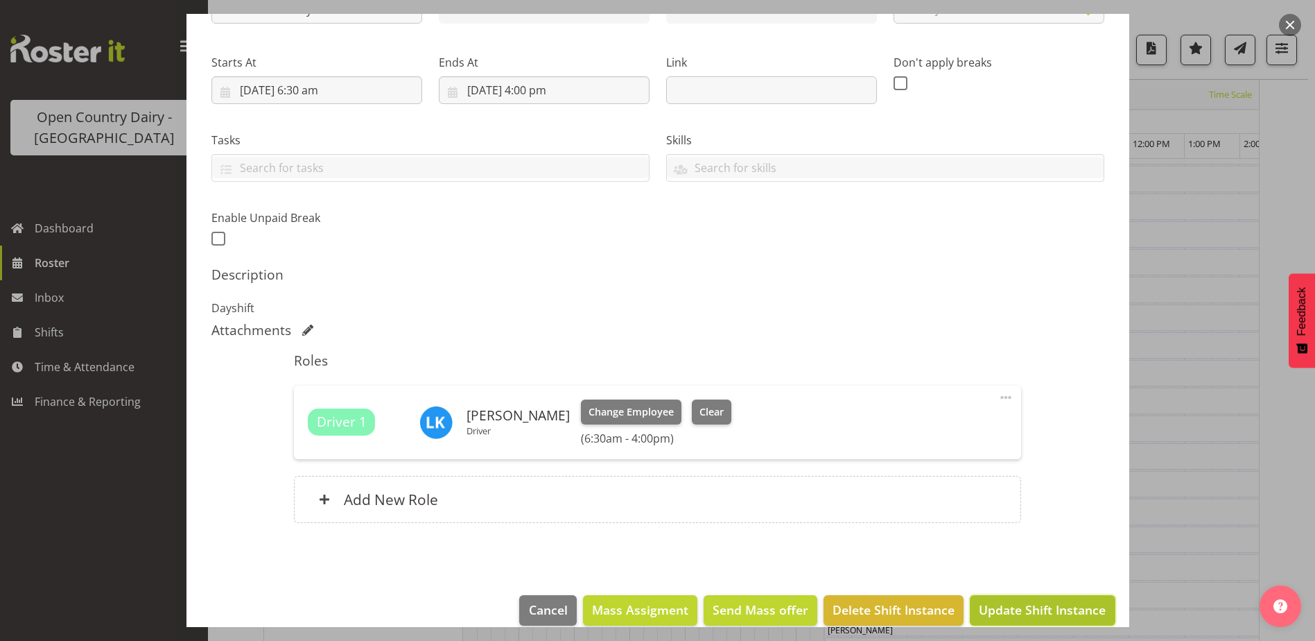
click at [1020, 605] on span "Update Shift Instance" at bounding box center [1042, 610] width 127 height 18
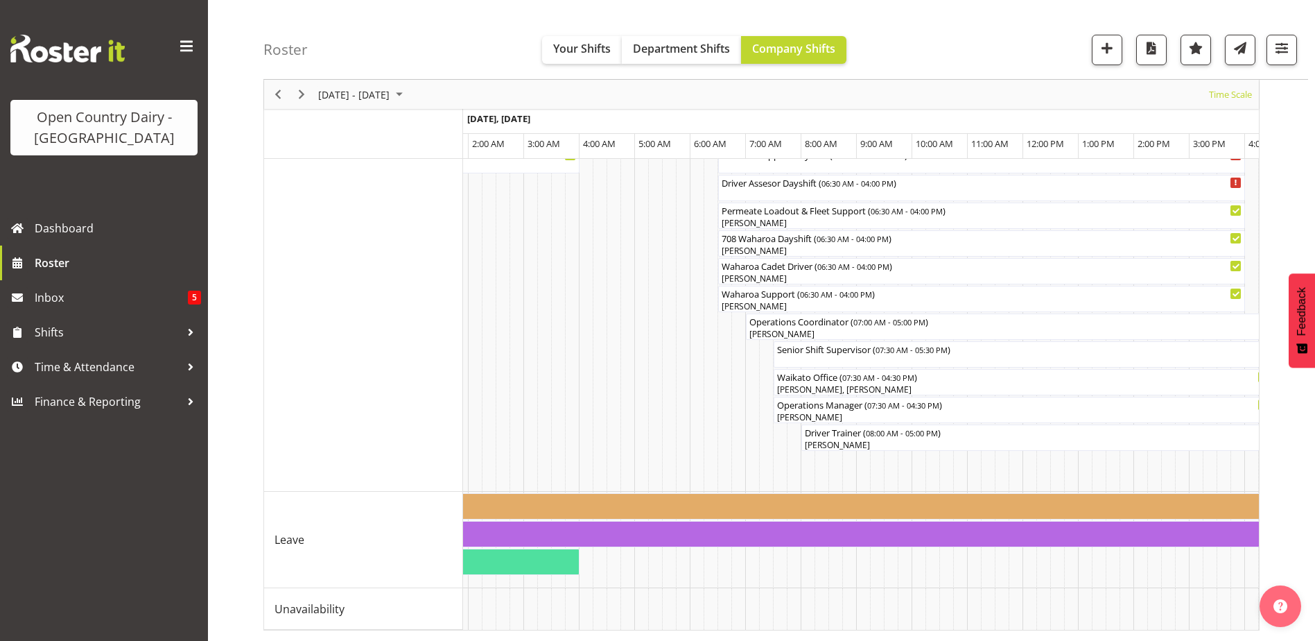
scroll to position [0, 1573]
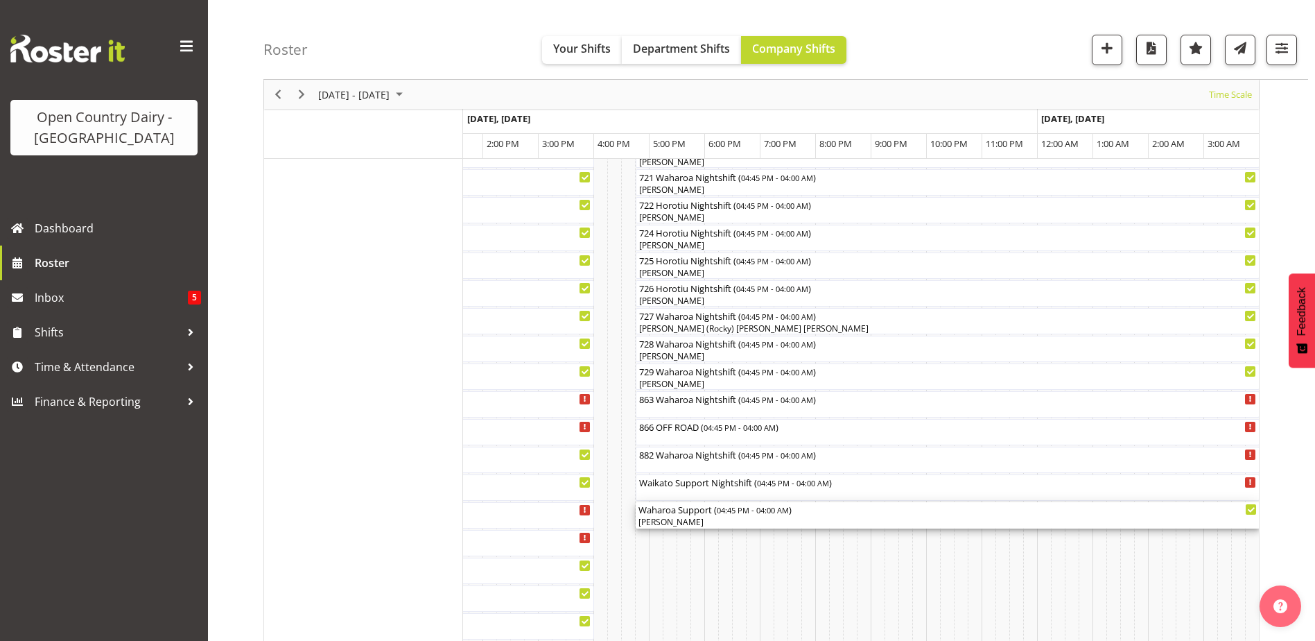
click at [673, 515] on div "Waharoa Support ( 04:45 PM - 04:00 AM ) [PERSON_NAME]" at bounding box center [948, 515] width 619 height 26
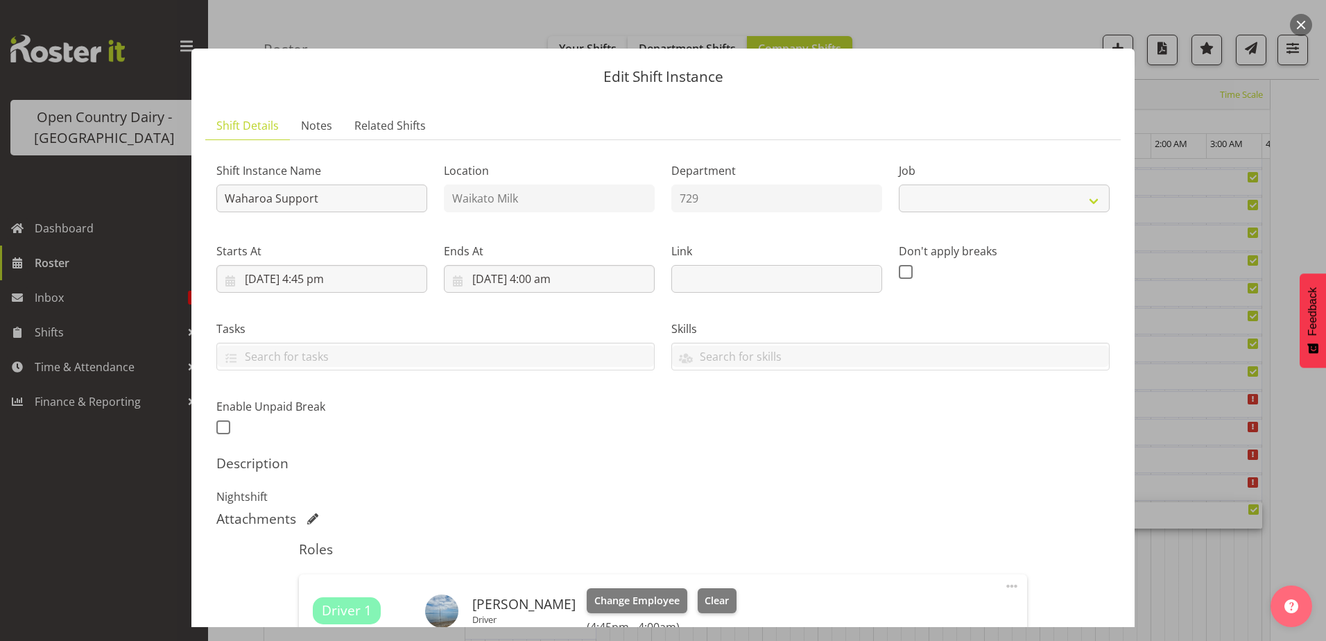
select select "9052"
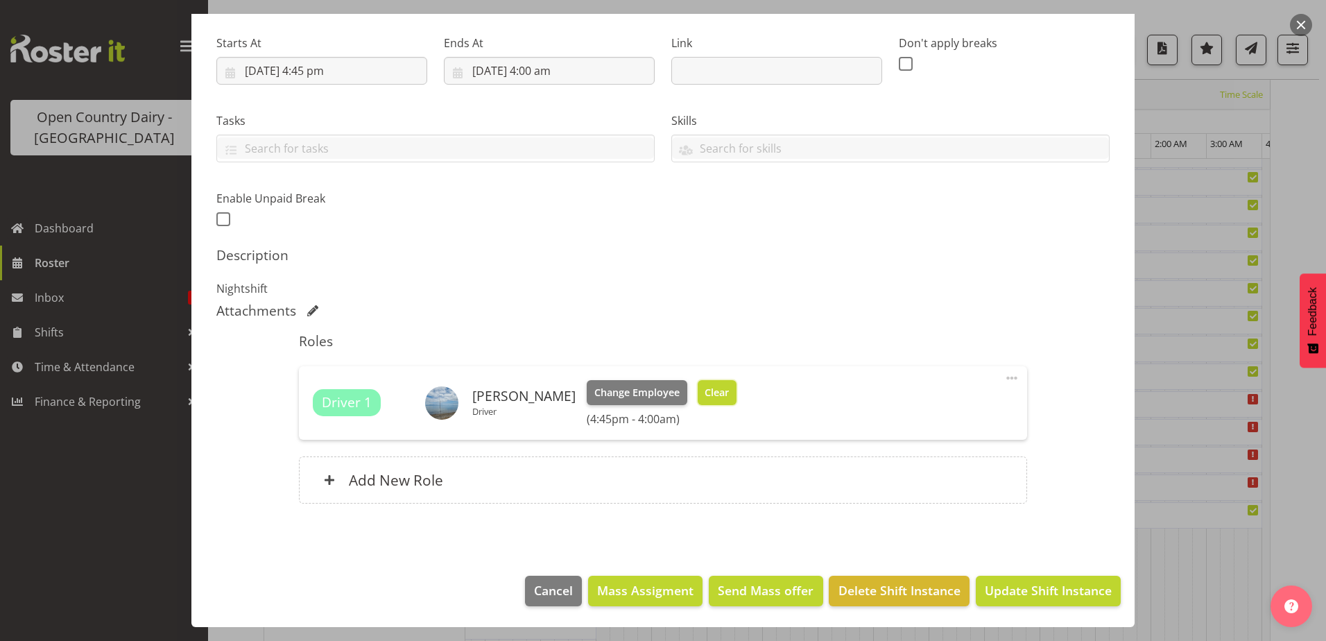
click at [707, 396] on span "Clear" at bounding box center [717, 392] width 24 height 15
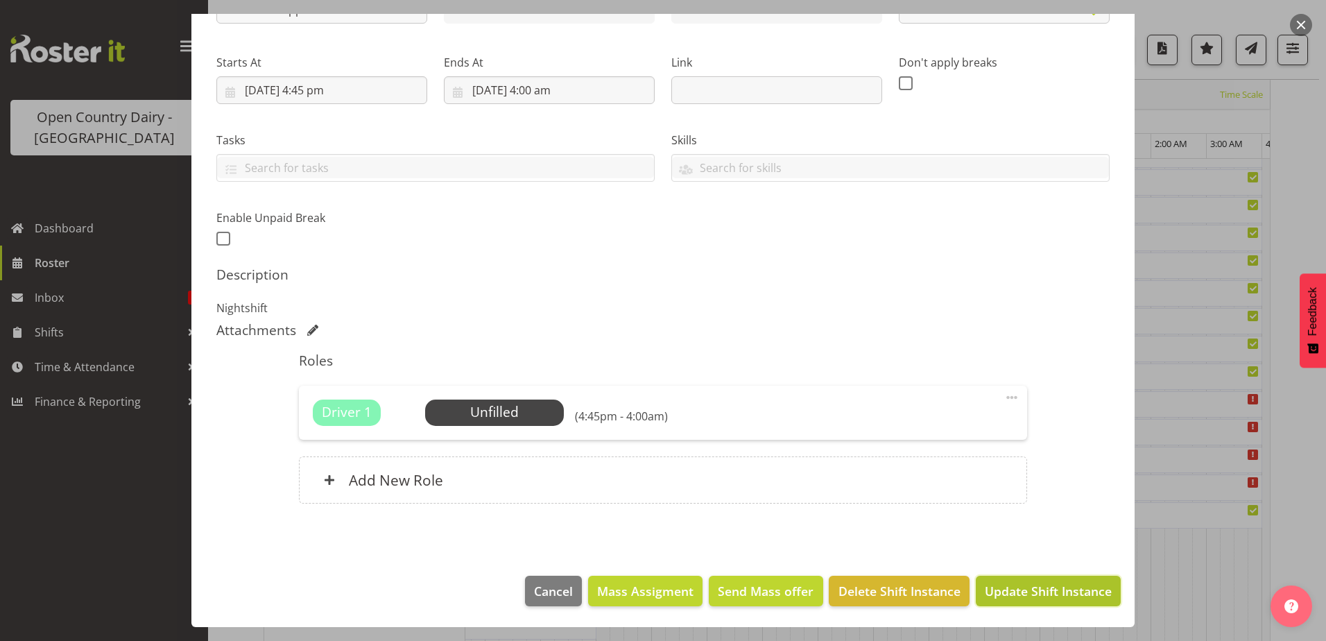
click at [1018, 585] on span "Update Shift Instance" at bounding box center [1048, 591] width 127 height 18
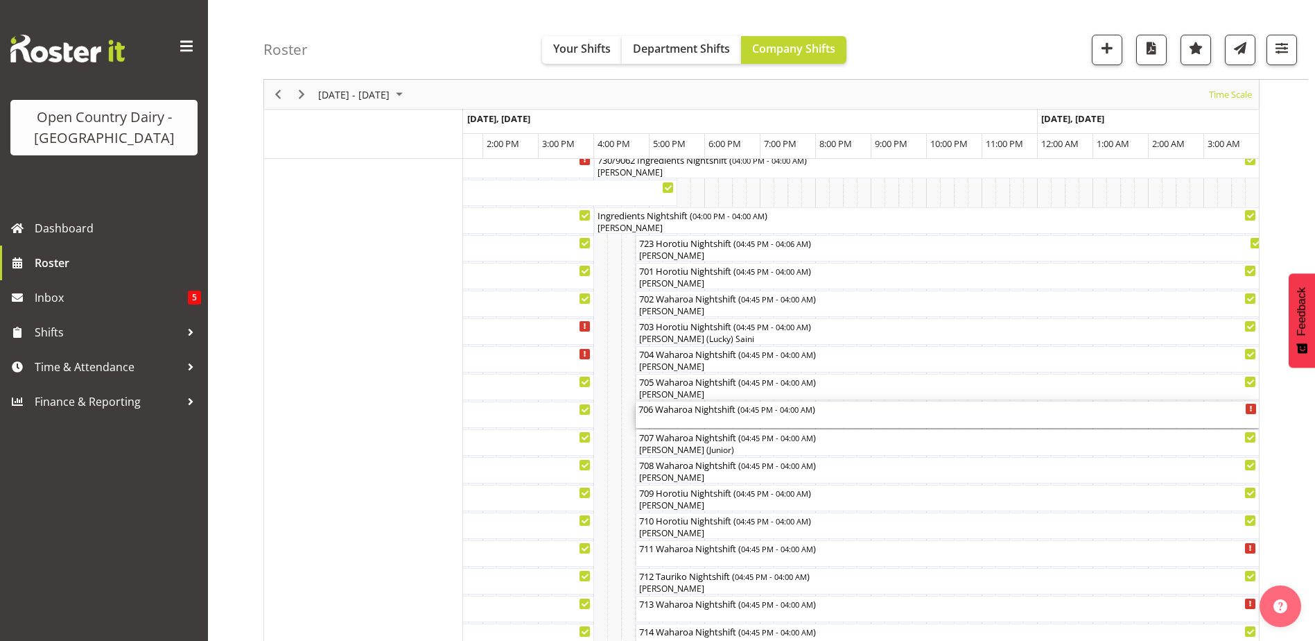
click at [707, 413] on div "706 Waharoa Nightshift ( 04:45 PM - 04:00 AM )" at bounding box center [948, 409] width 619 height 14
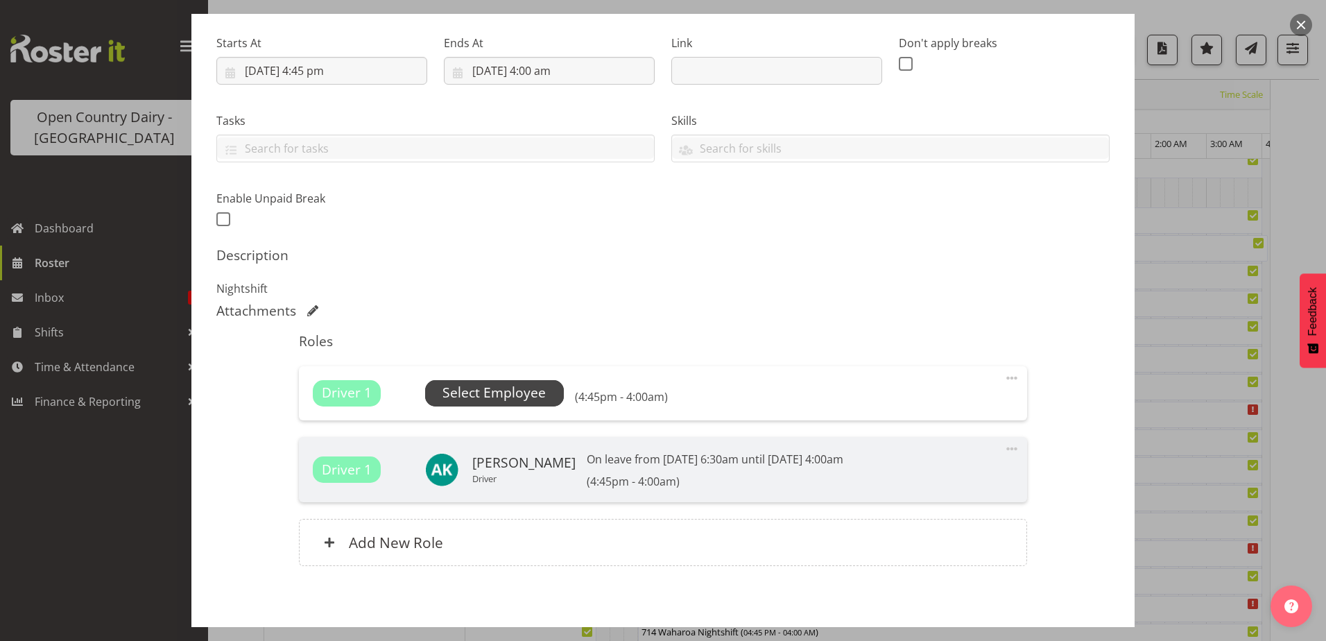
click at [492, 393] on span "Select Employee" at bounding box center [493, 393] width 103 height 20
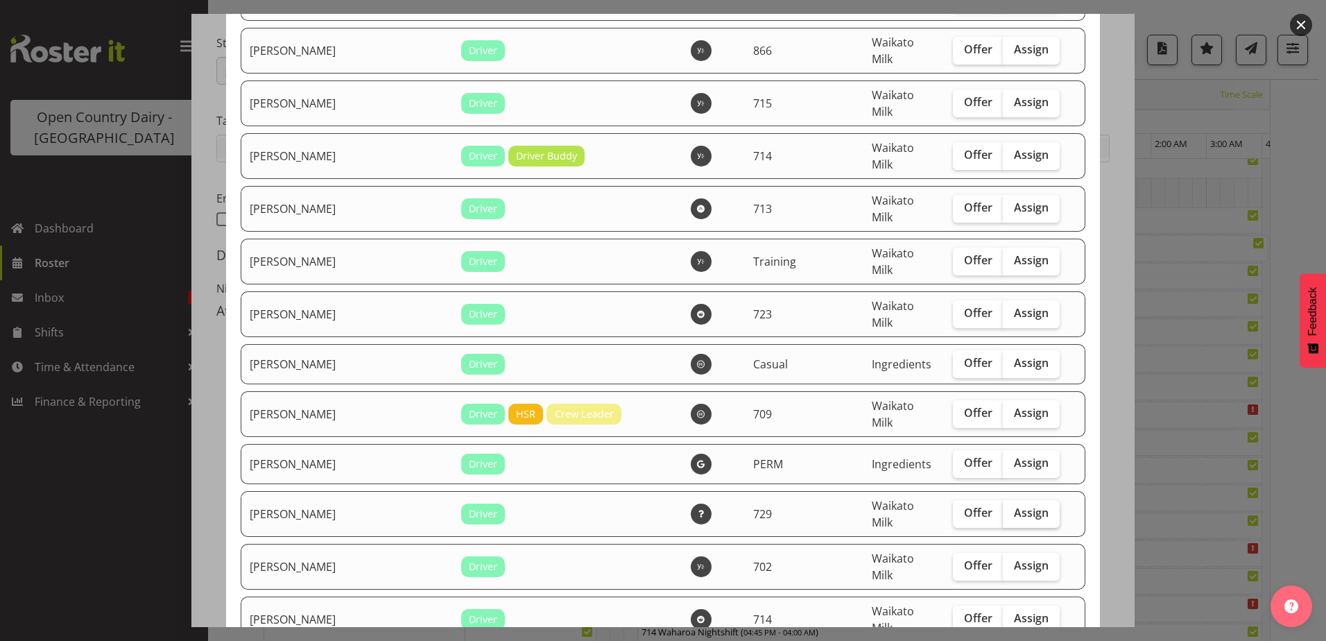
click at [1014, 506] on span "Assign" at bounding box center [1031, 513] width 35 height 14
click at [1006, 508] on input "Assign" at bounding box center [1007, 512] width 9 height 9
checkbox input "true"
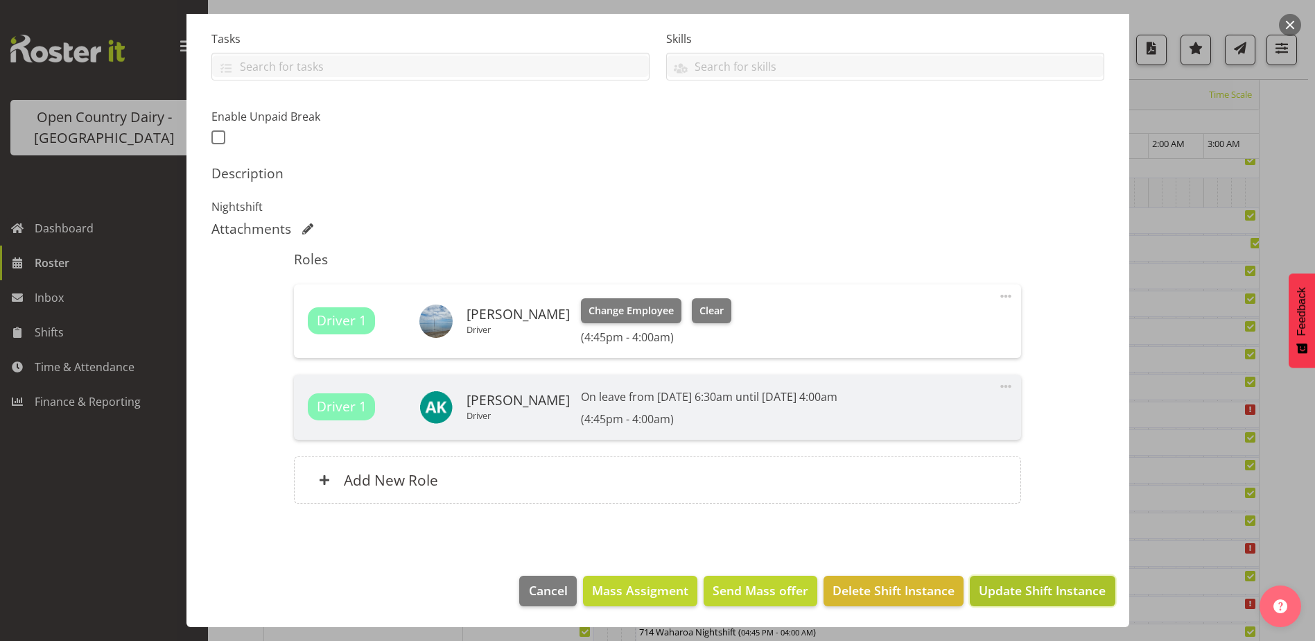
click at [1032, 589] on span "Update Shift Instance" at bounding box center [1042, 590] width 127 height 18
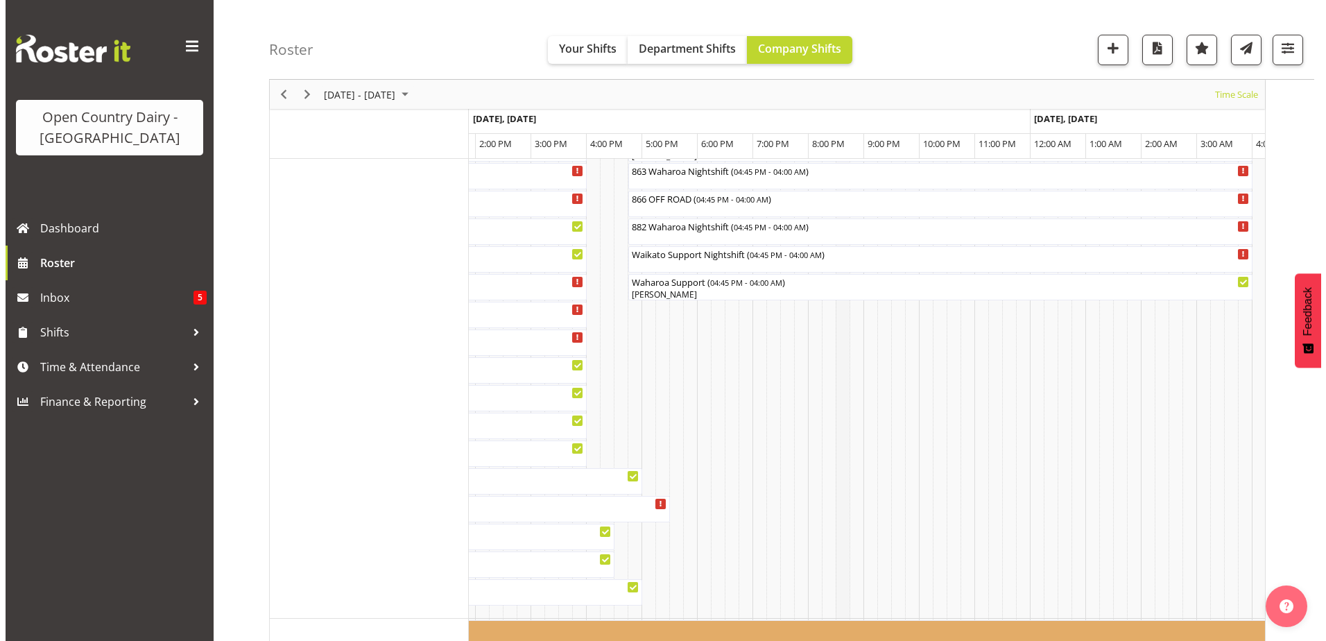
scroll to position [851, 0]
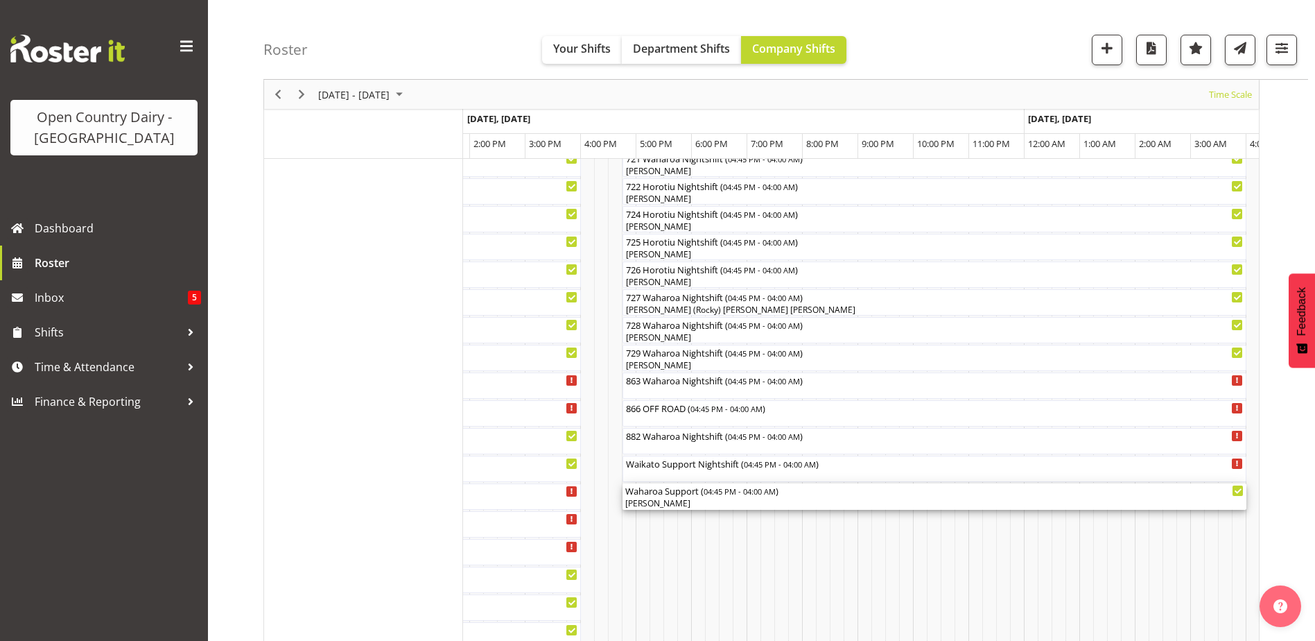
click at [697, 501] on div "[PERSON_NAME]" at bounding box center [934, 503] width 619 height 12
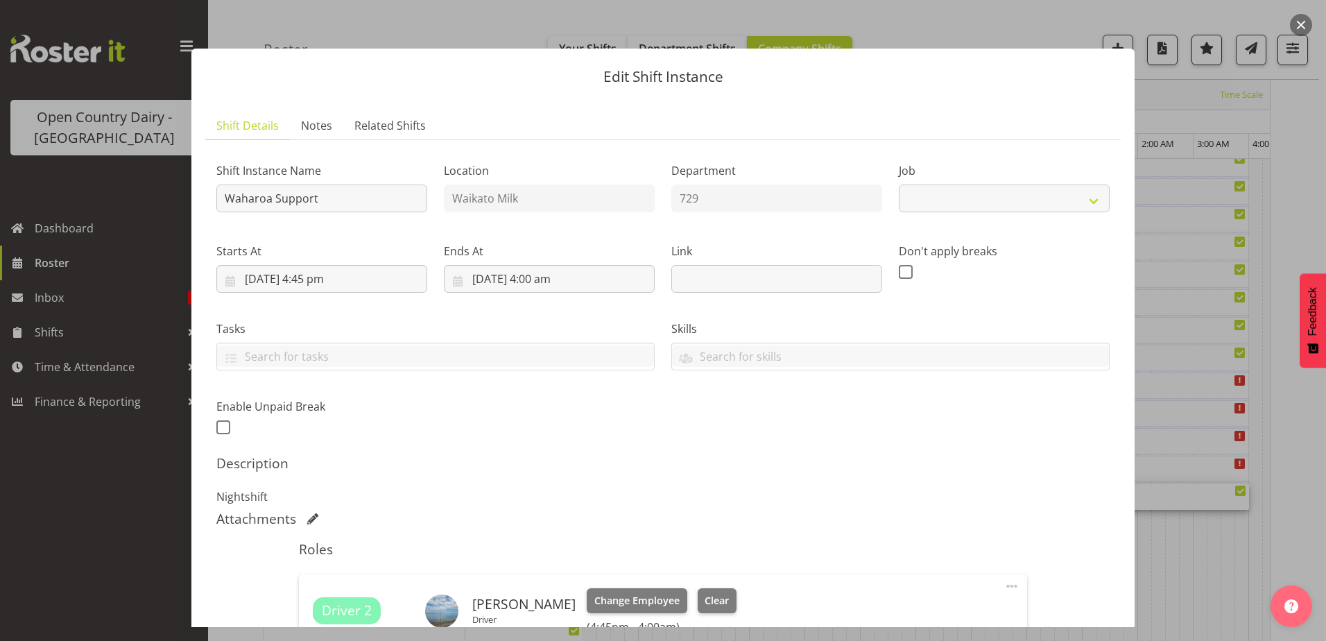
select select "9052"
click at [714, 598] on span "Clear" at bounding box center [717, 600] width 24 height 15
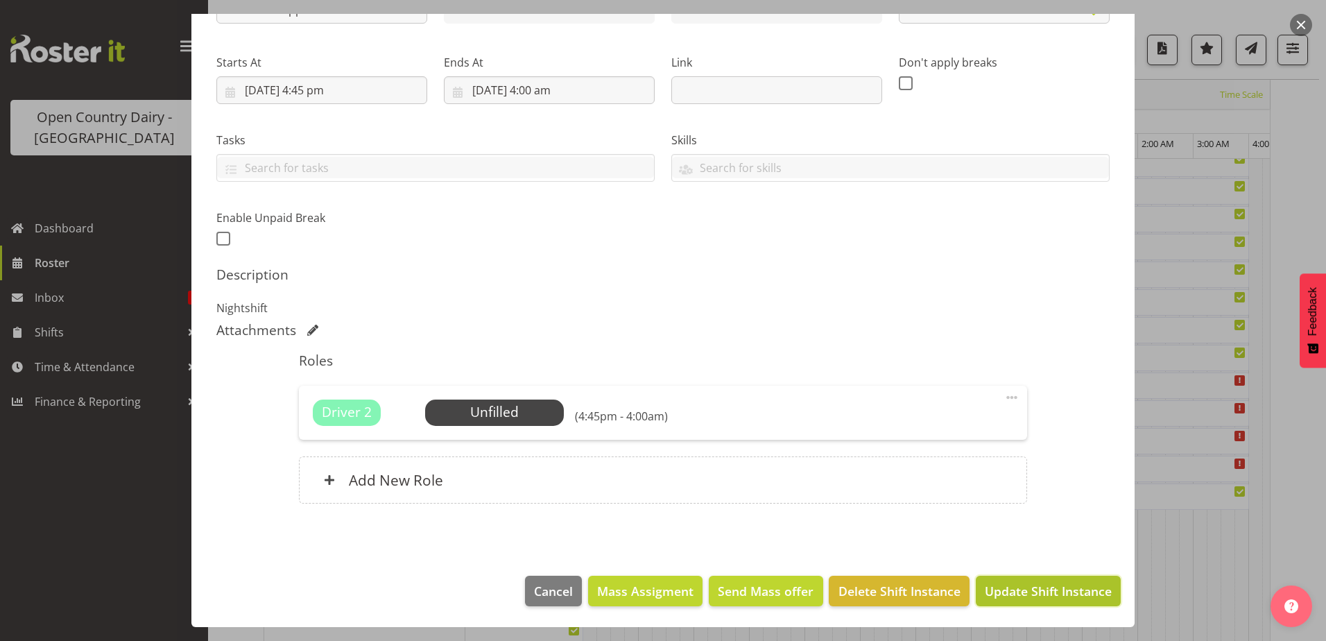
click at [995, 588] on span "Update Shift Instance" at bounding box center [1048, 591] width 127 height 18
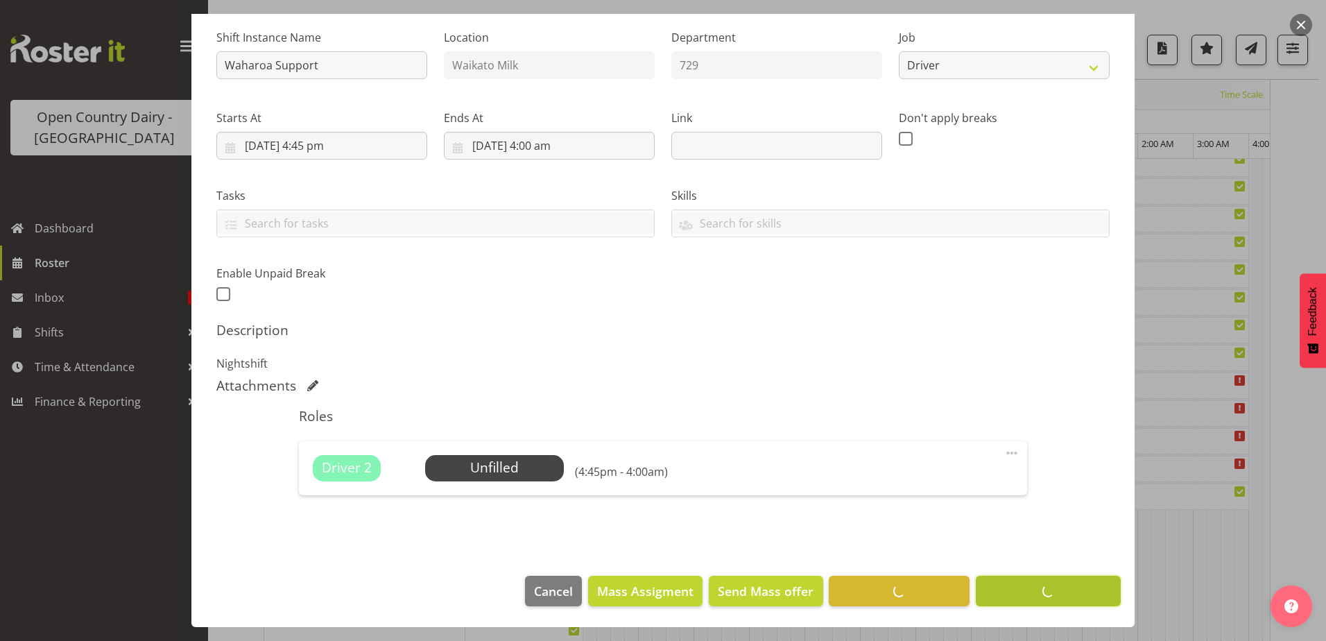
scroll to position [133, 0]
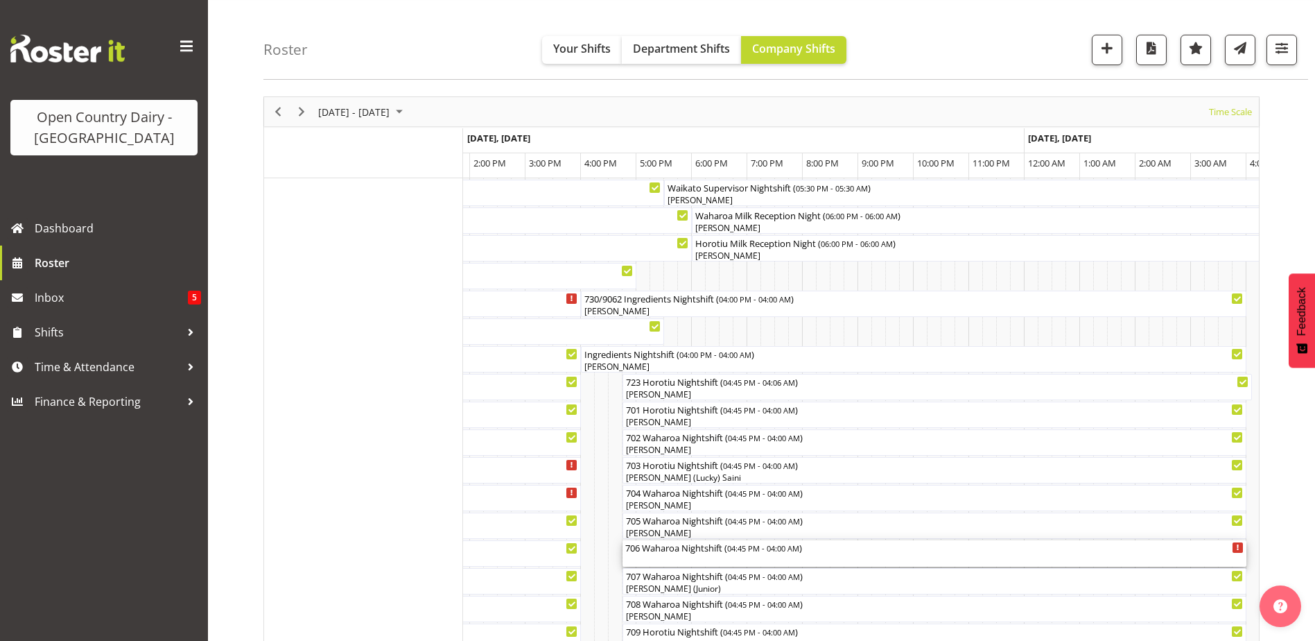
click at [723, 553] on div "706 Waharoa Nightshift ( 04:45 PM - 04:00 AM )" at bounding box center [934, 547] width 619 height 14
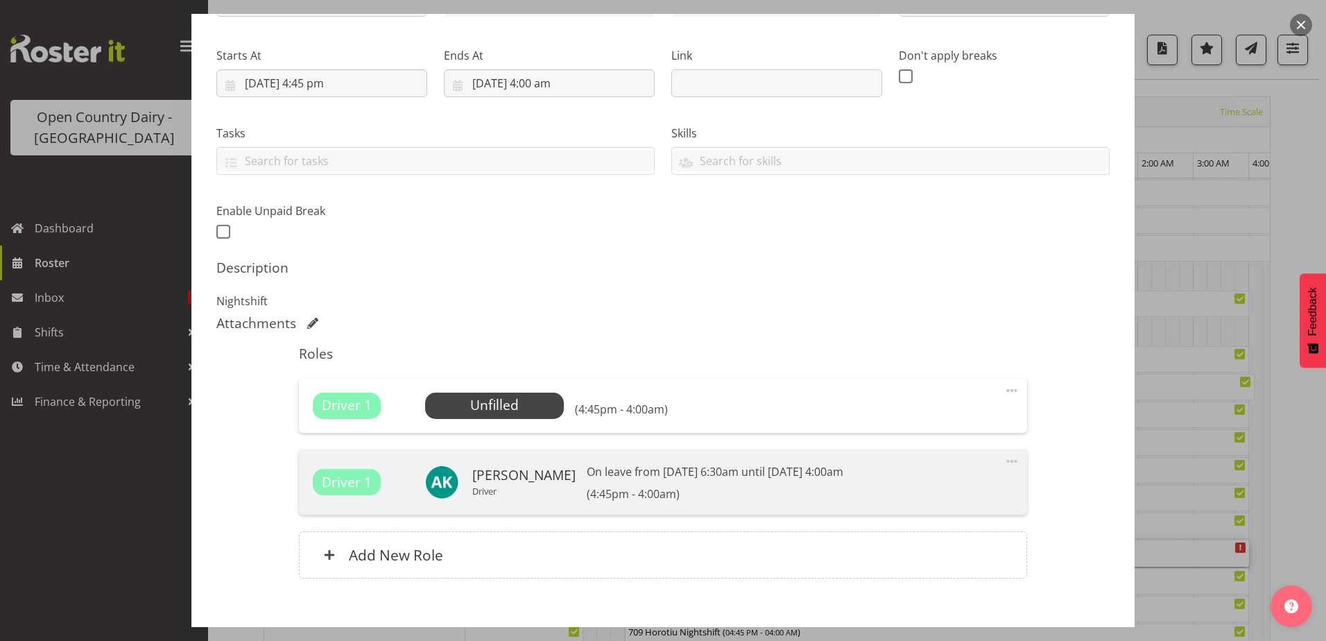
scroll to position [208, 0]
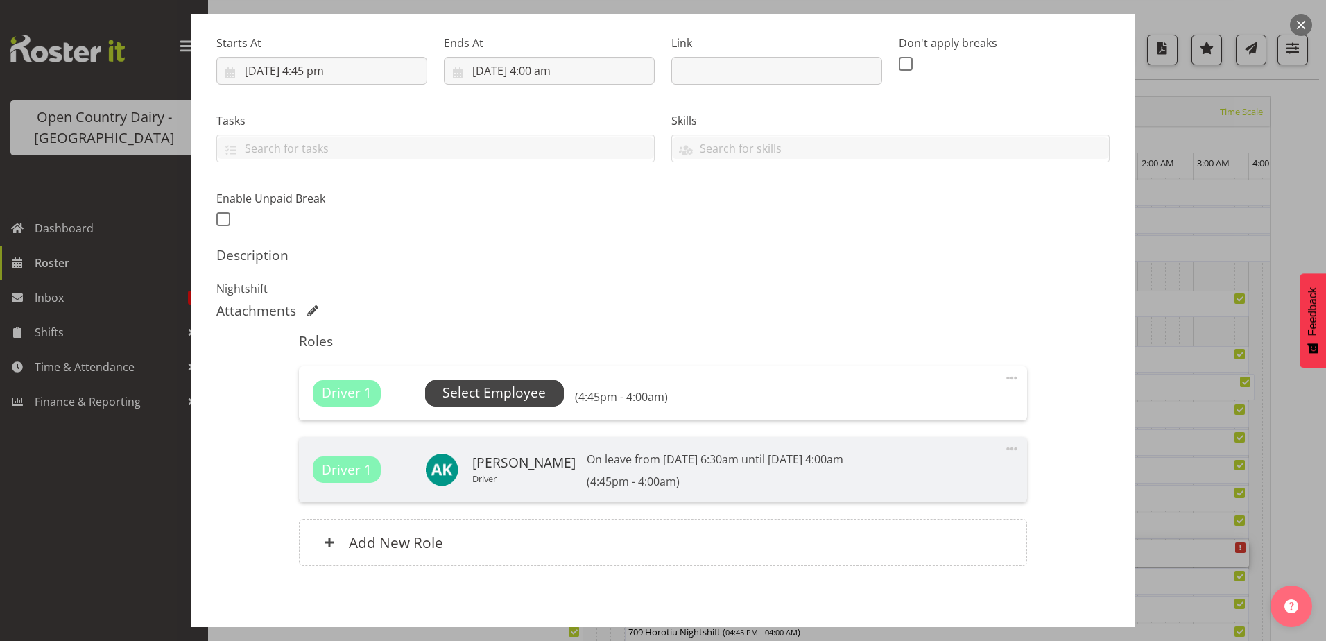
click at [491, 388] on span "Select Employee" at bounding box center [493, 393] width 103 height 20
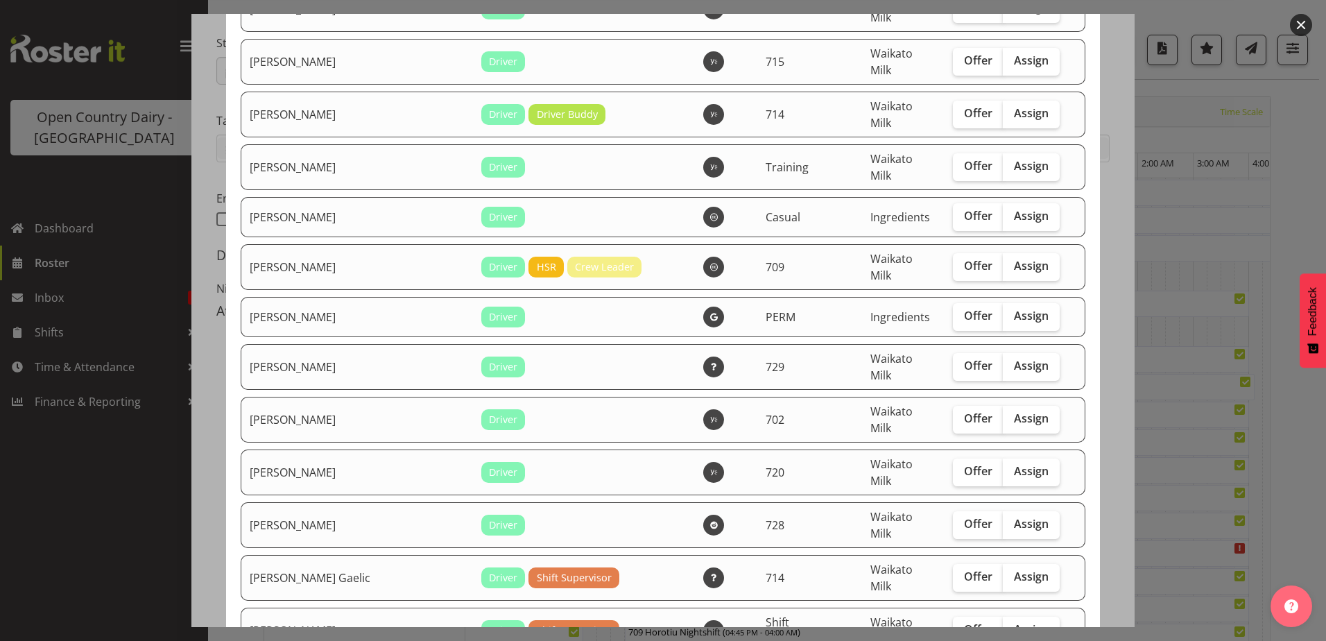
scroll to position [1248, 0]
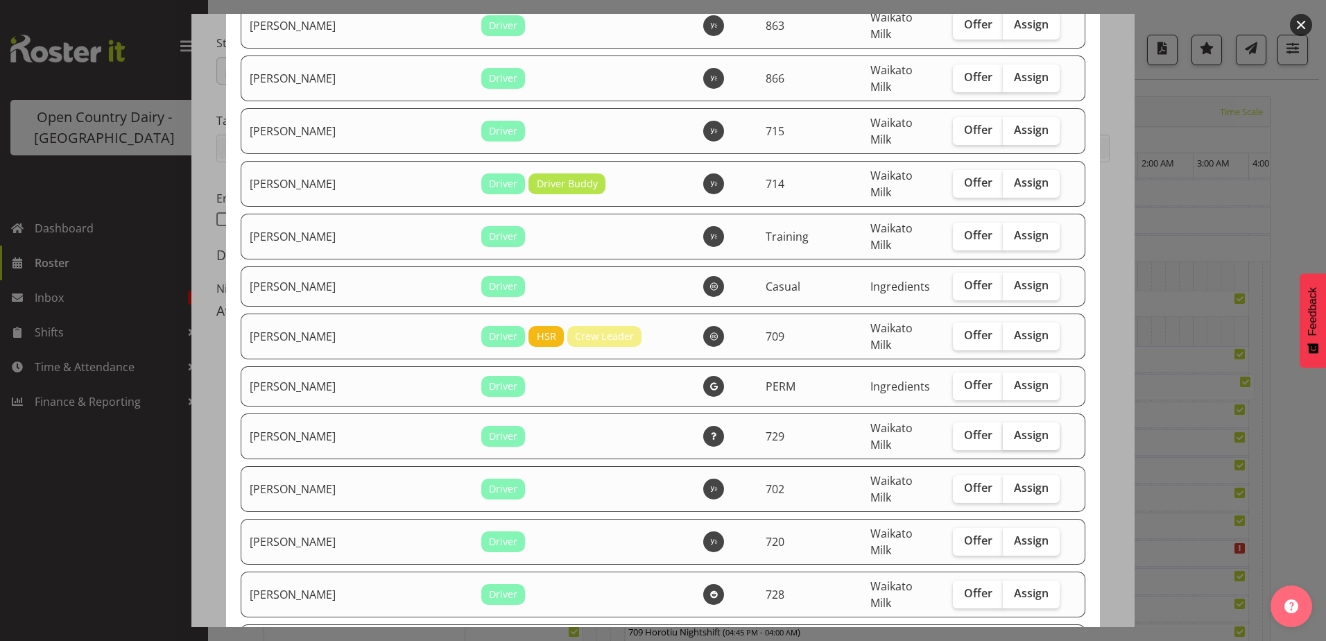
click at [1014, 428] on span "Assign" at bounding box center [1031, 435] width 35 height 14
click at [1011, 431] on input "Assign" at bounding box center [1007, 435] width 9 height 9
checkbox input "true"
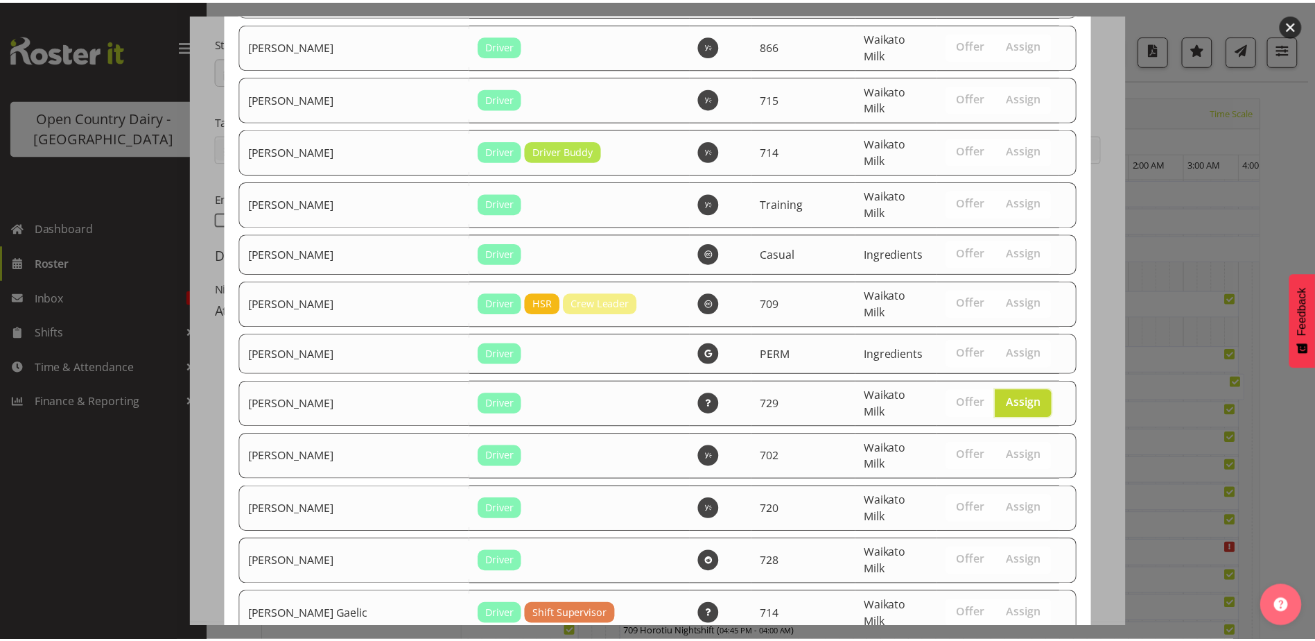
scroll to position [1322, 0]
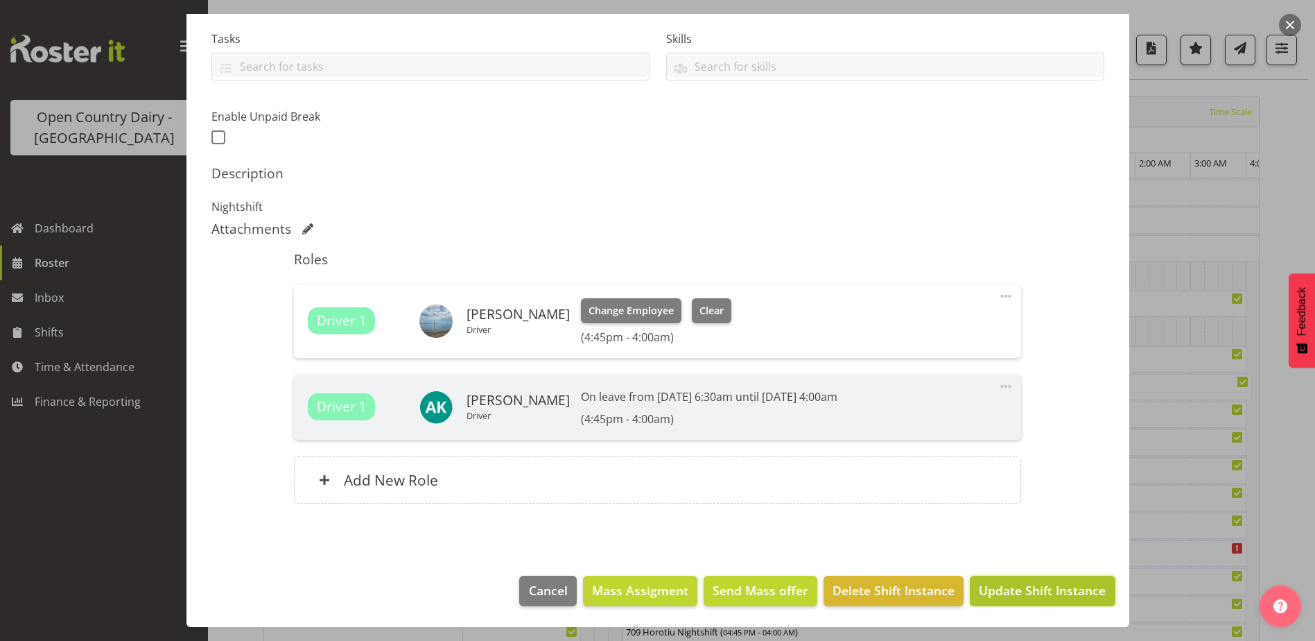
click at [1017, 583] on span "Update Shift Instance" at bounding box center [1042, 590] width 127 height 18
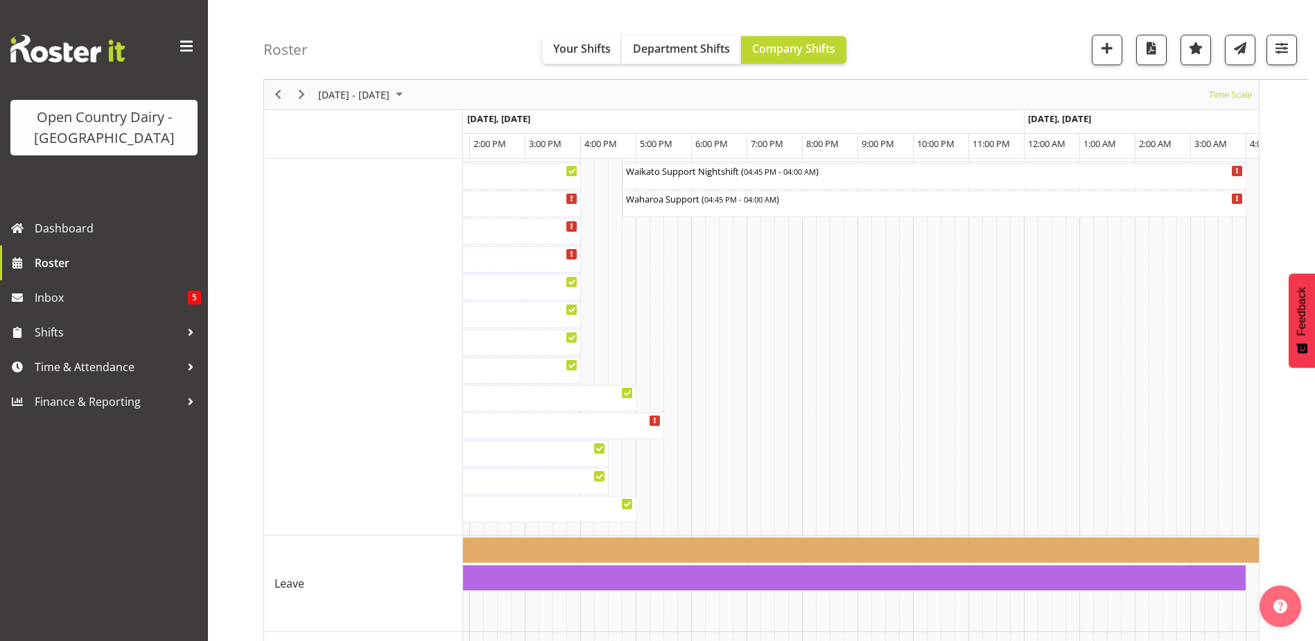
scroll to position [1155, 0]
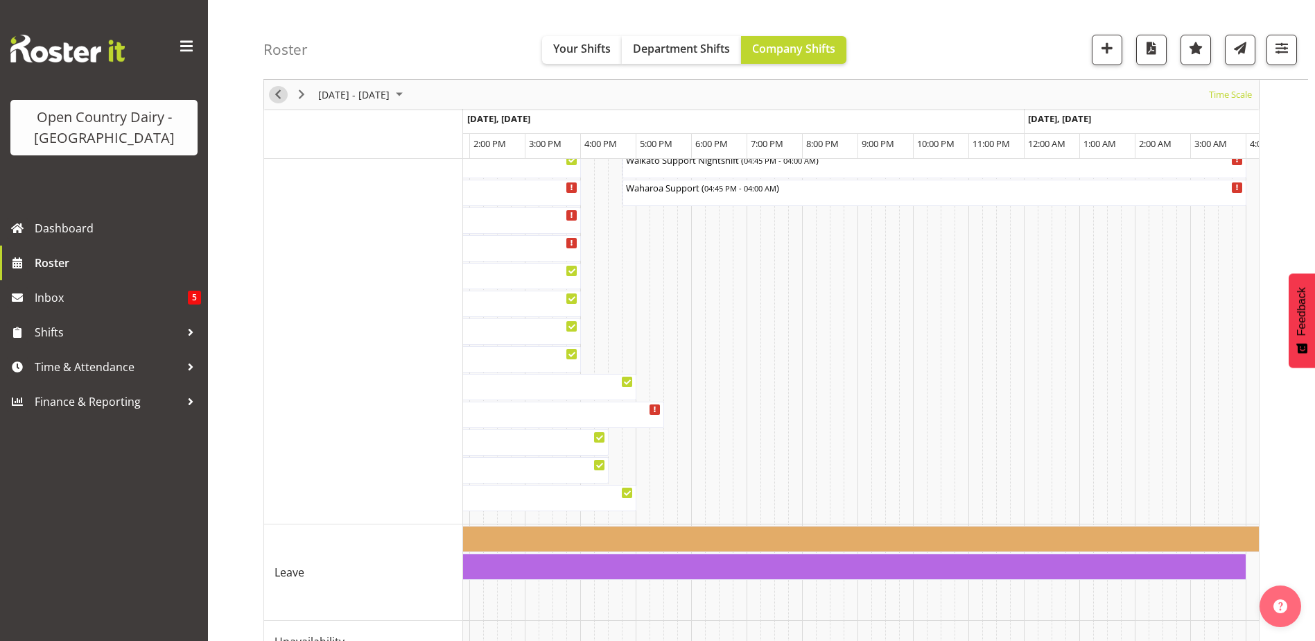
click at [277, 94] on span "Previous" at bounding box center [278, 94] width 17 height 17
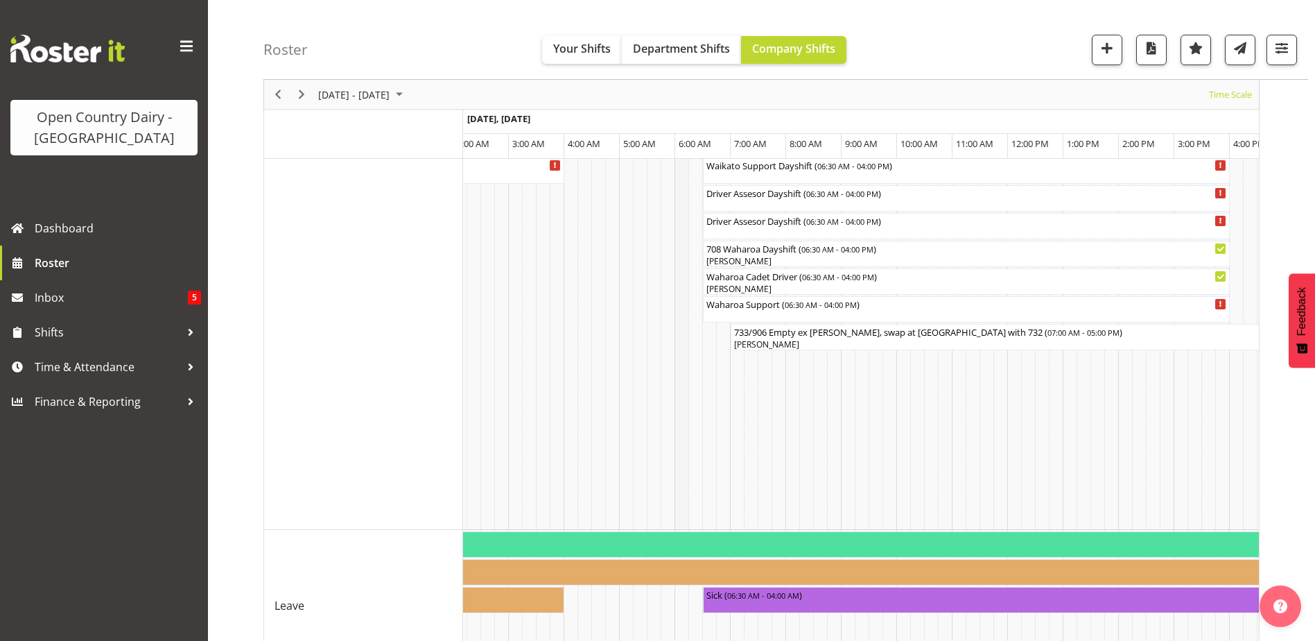
scroll to position [1281, 0]
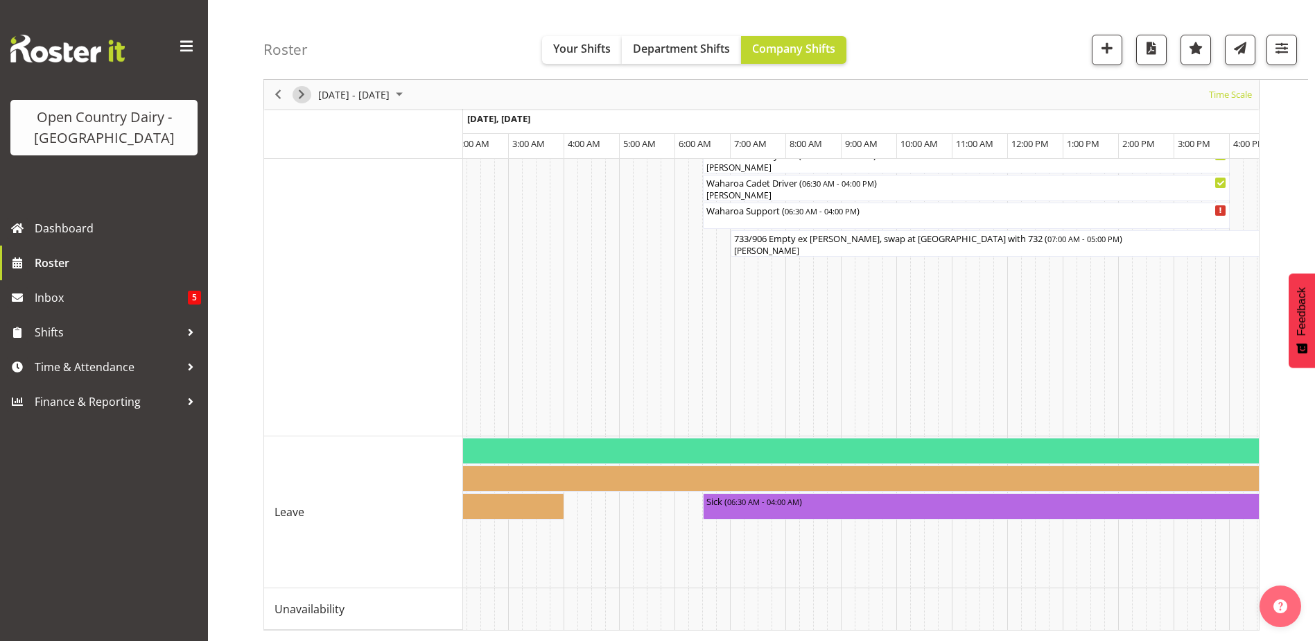
click at [301, 94] on span "Next" at bounding box center [301, 94] width 17 height 17
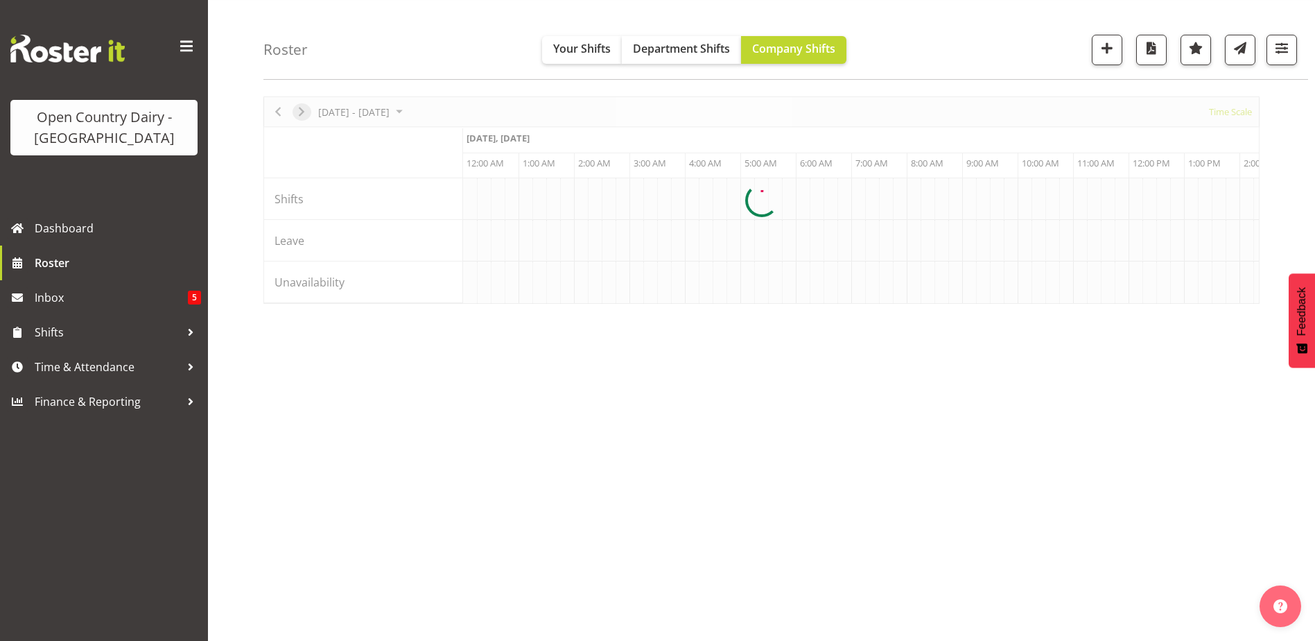
scroll to position [45, 0]
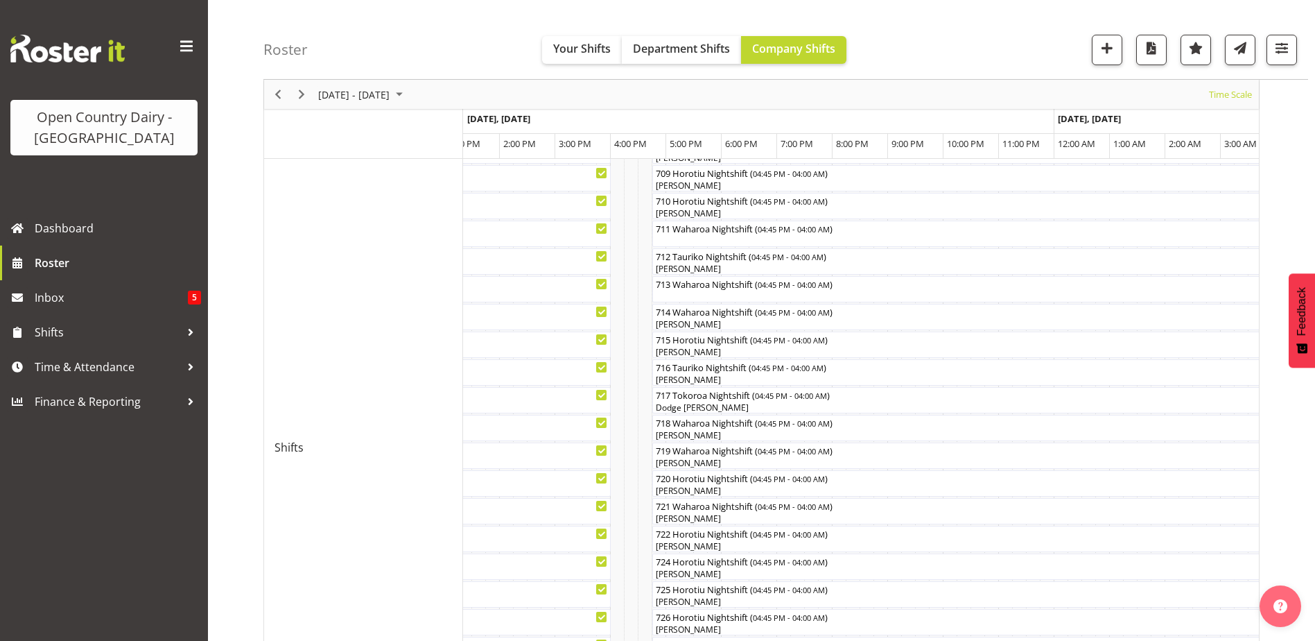
scroll to position [485, 0]
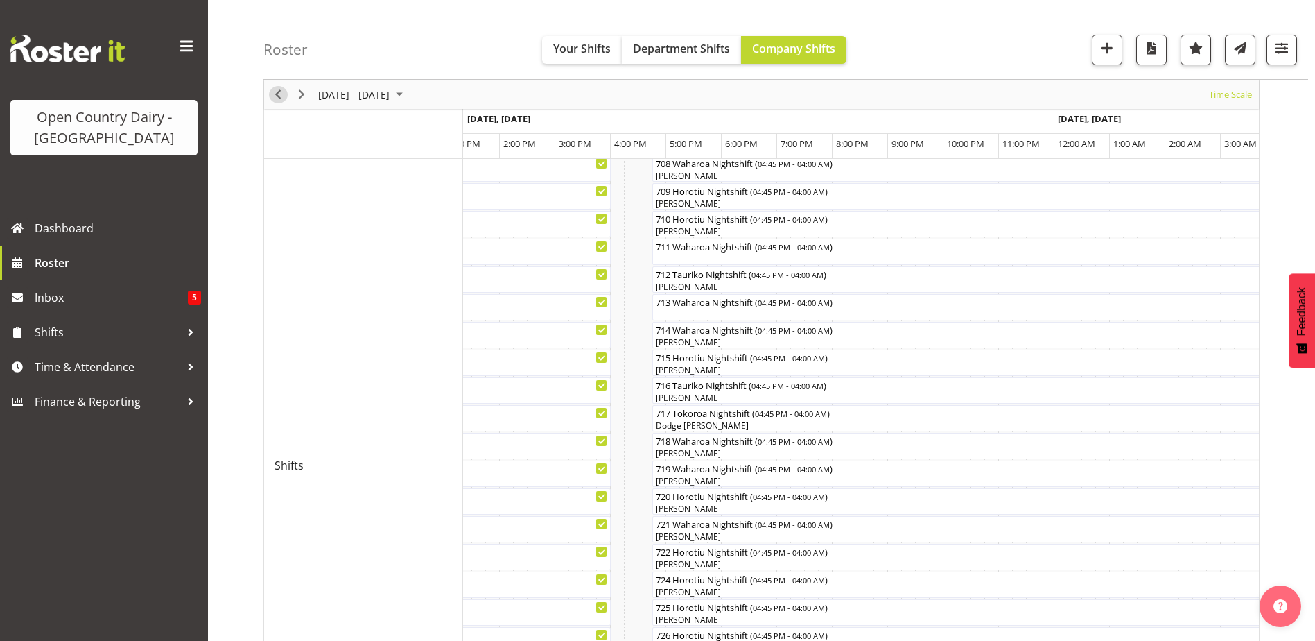
click at [281, 96] on span "Previous" at bounding box center [278, 94] width 17 height 17
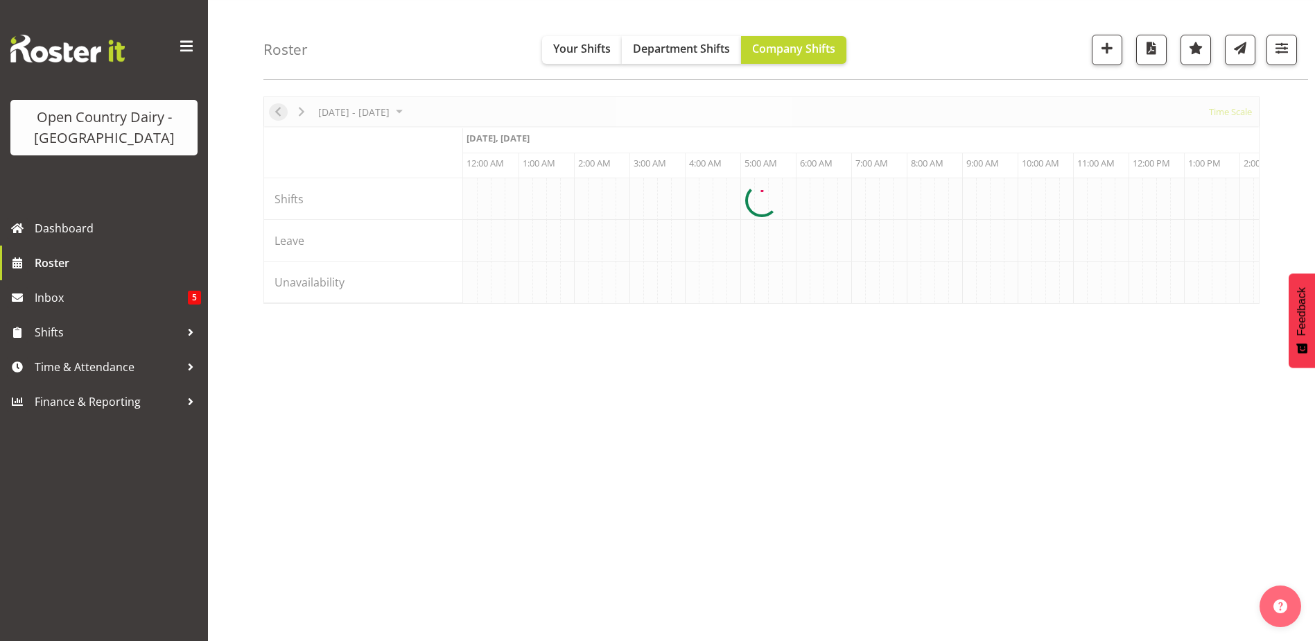
scroll to position [0, 1331]
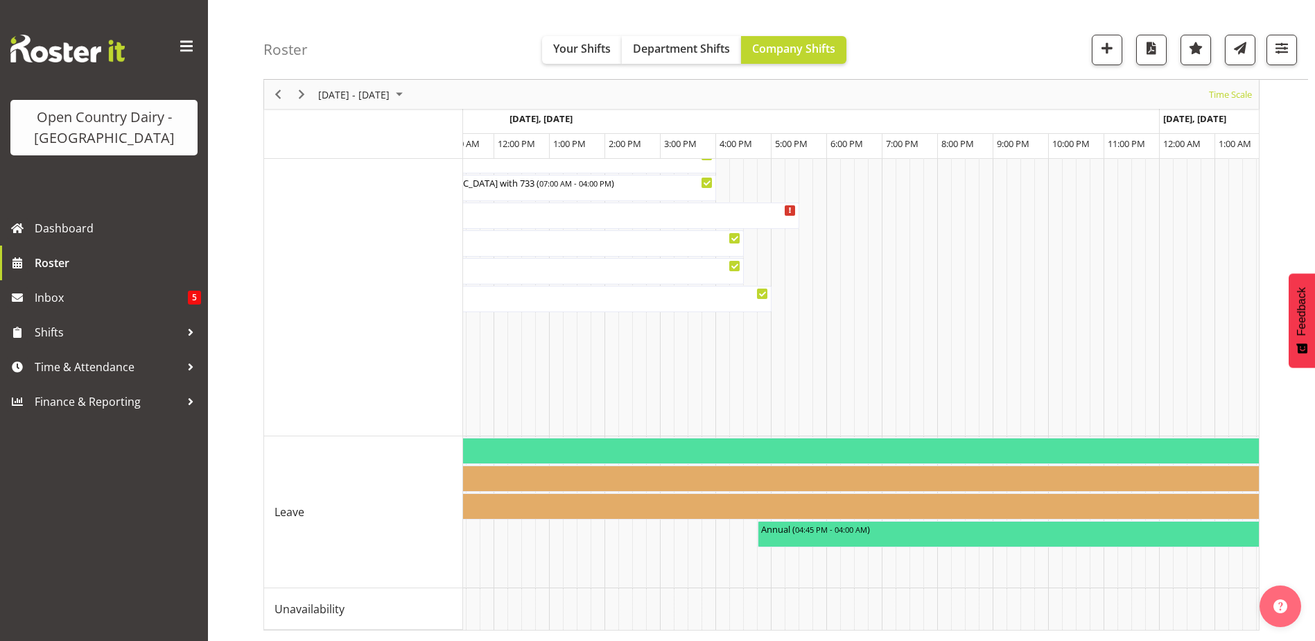
scroll to position [0, 4672]
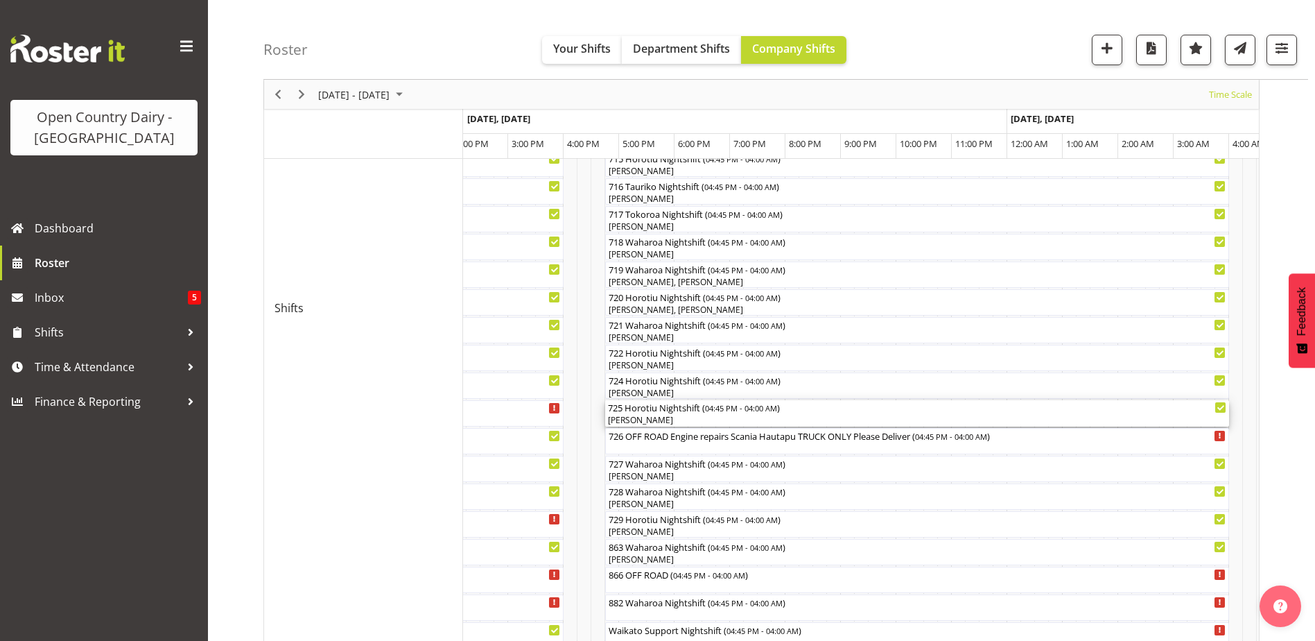
click at [668, 420] on div "[PERSON_NAME]" at bounding box center [917, 420] width 619 height 12
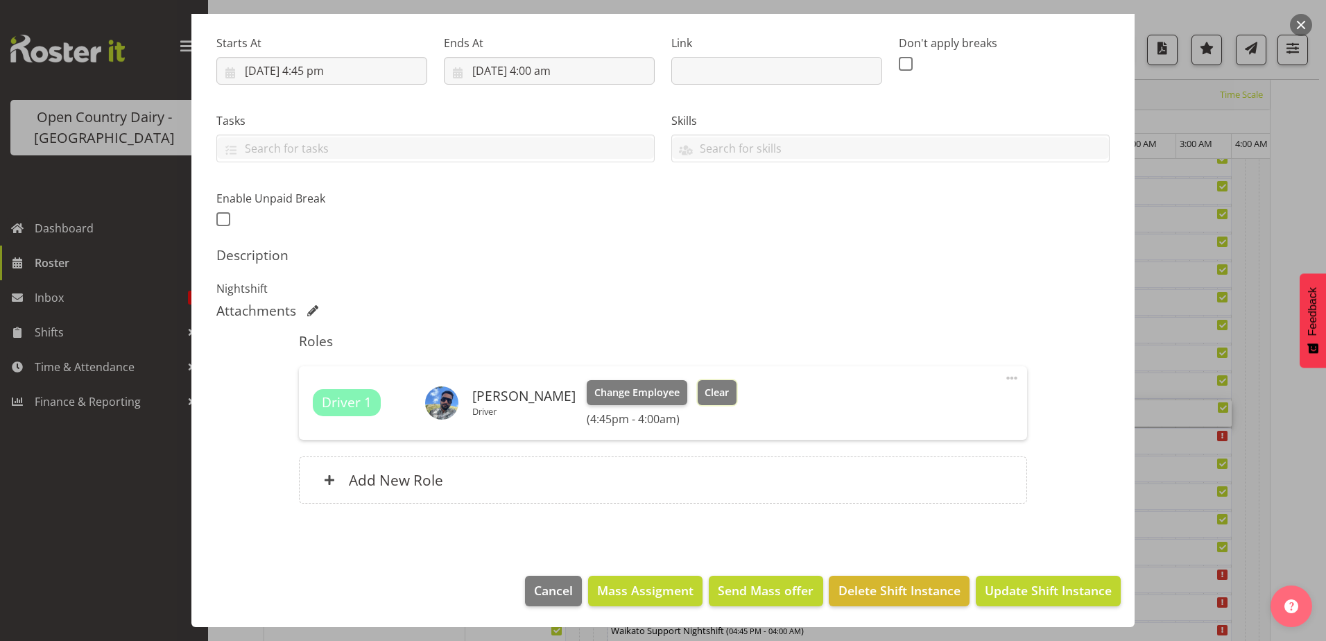
click at [729, 392] on span "Clear" at bounding box center [717, 392] width 24 height 15
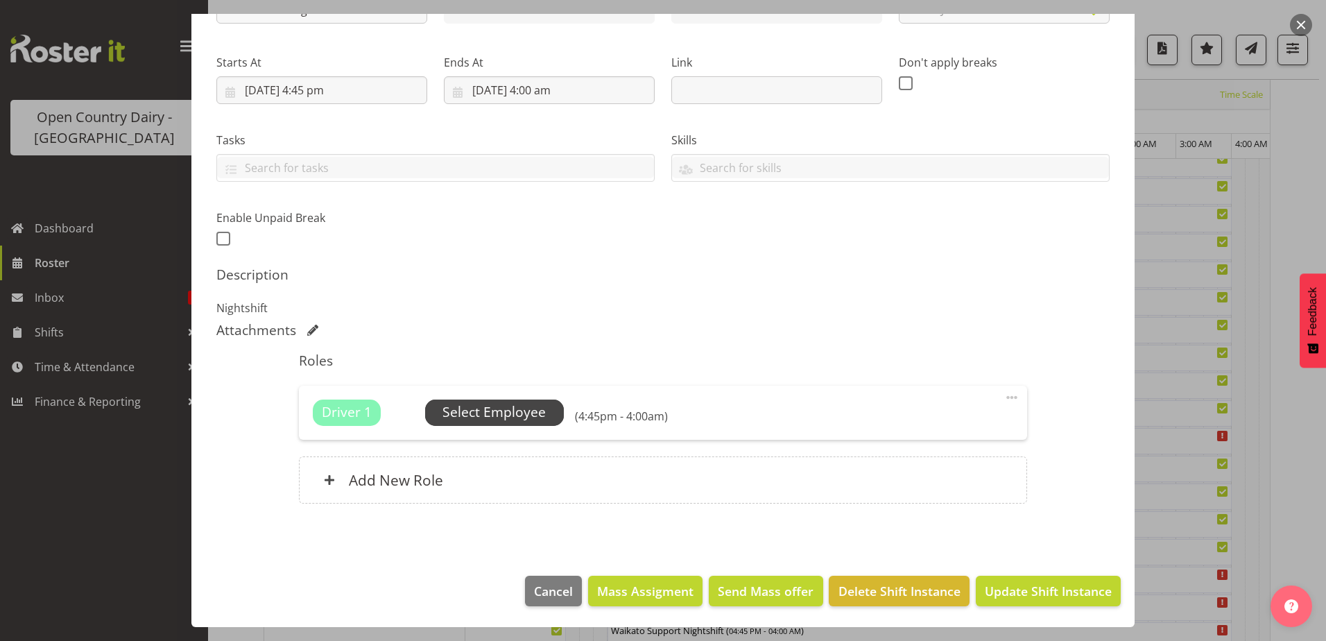
click at [525, 413] on span "Select Employee" at bounding box center [493, 412] width 103 height 20
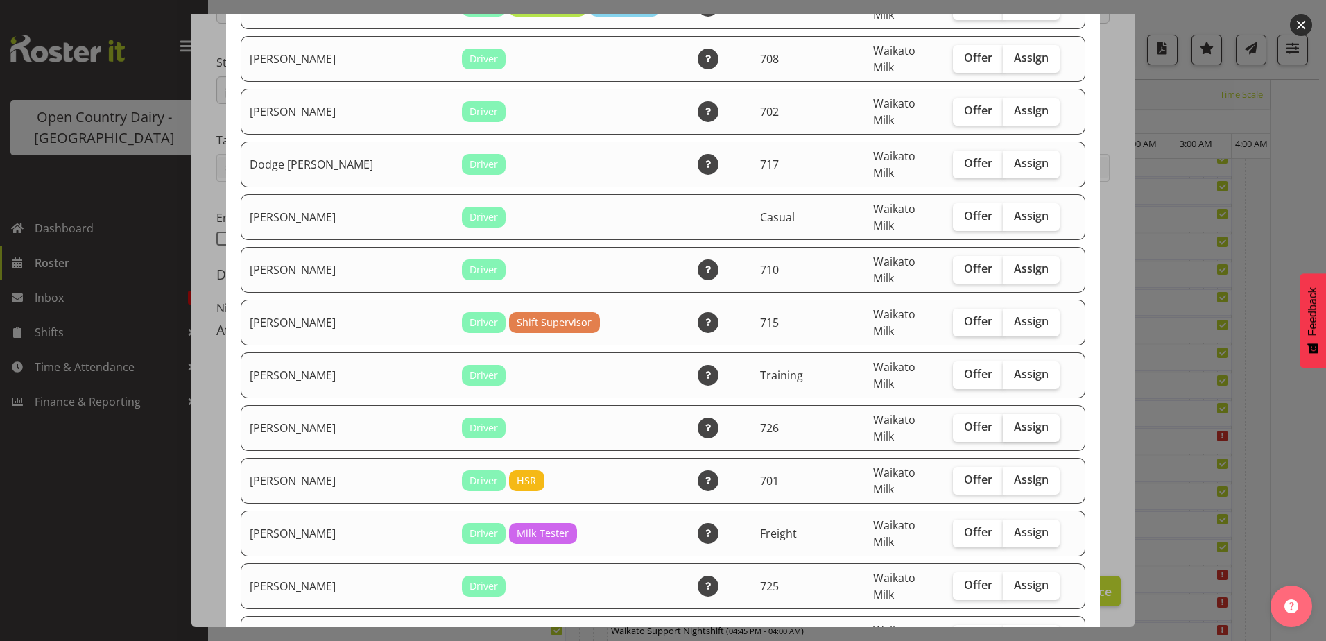
click at [1014, 420] on span "Assign" at bounding box center [1031, 427] width 35 height 14
click at [1003, 422] on input "Assign" at bounding box center [1007, 426] width 9 height 9
checkbox input "true"
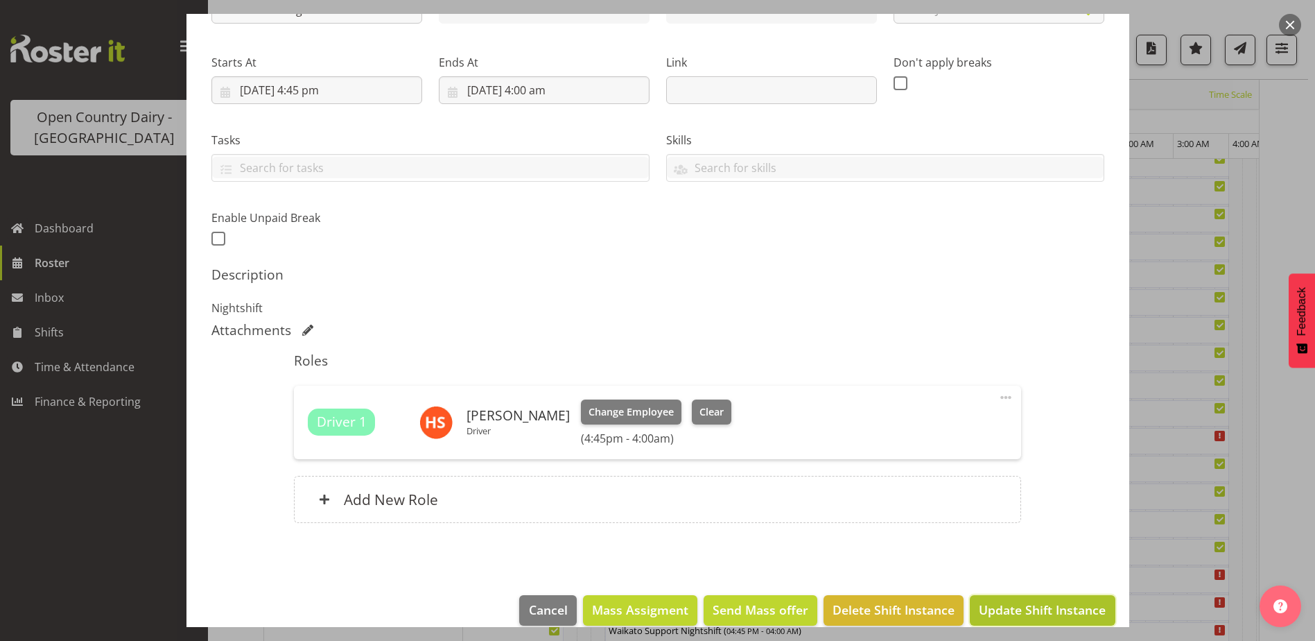
click at [1026, 609] on span "Update Shift Instance" at bounding box center [1042, 610] width 127 height 18
